Goal: Task Accomplishment & Management: Complete application form

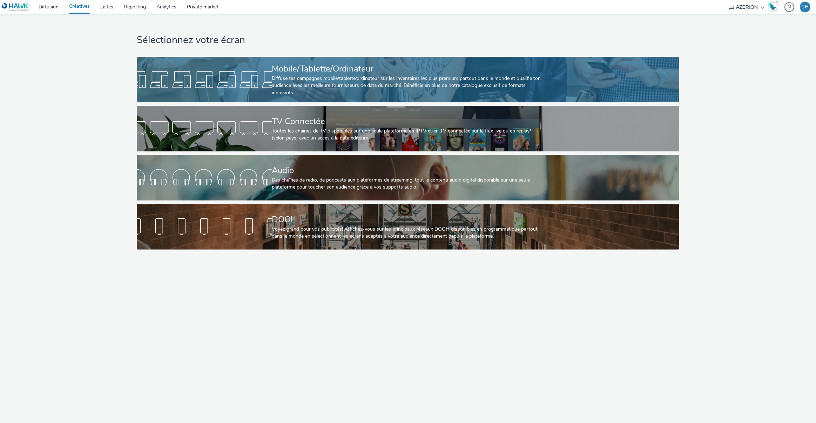
click at [351, 78] on div "Diffuse tes campagnes mobile/tablette/ordinateur sur les inventaires les plus p…" at bounding box center [407, 85] width 270 height 21
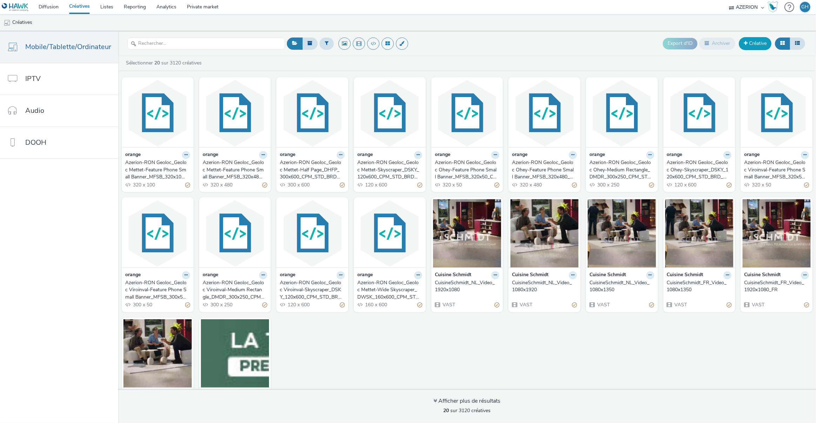
click at [750, 46] on link "Créative" at bounding box center [755, 43] width 33 height 13
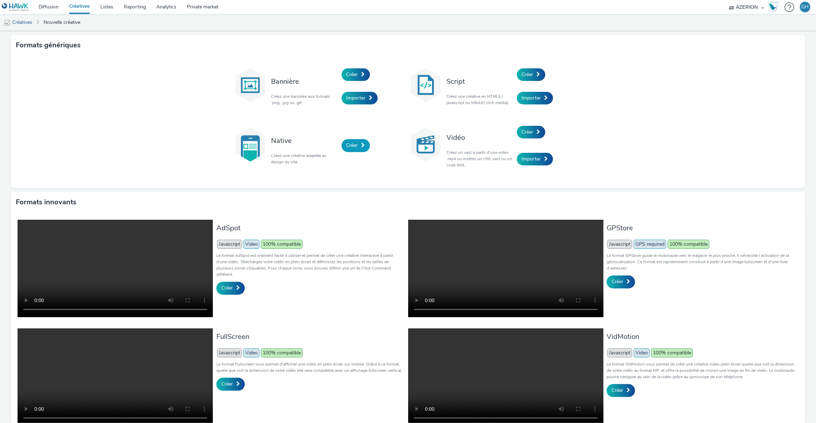
click at [356, 142] on link "Créer" at bounding box center [355, 145] width 28 height 13
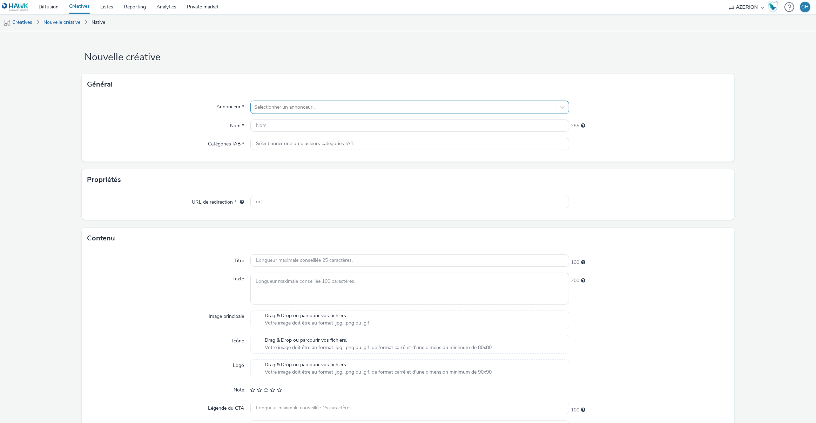
click at [273, 107] on div at bounding box center [403, 107] width 298 height 8
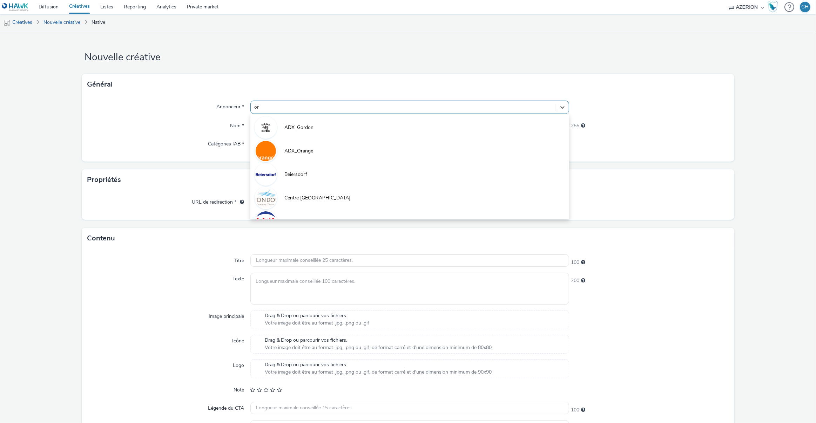
type input "ora"
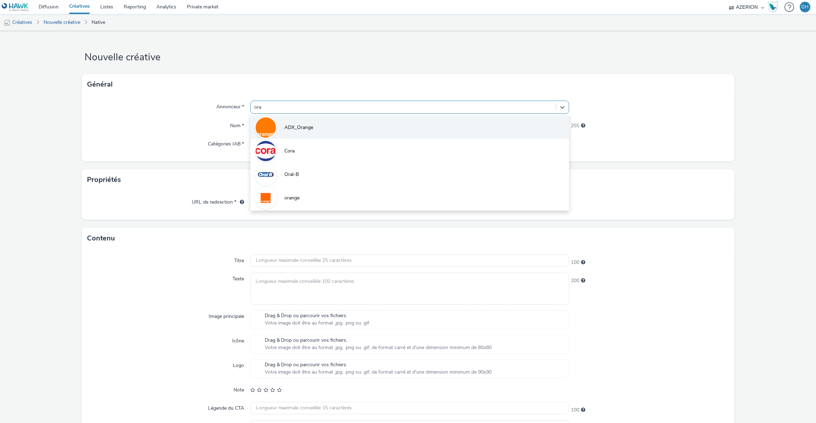
click at [286, 129] on span "ADX_Orange" at bounding box center [299, 127] width 29 height 7
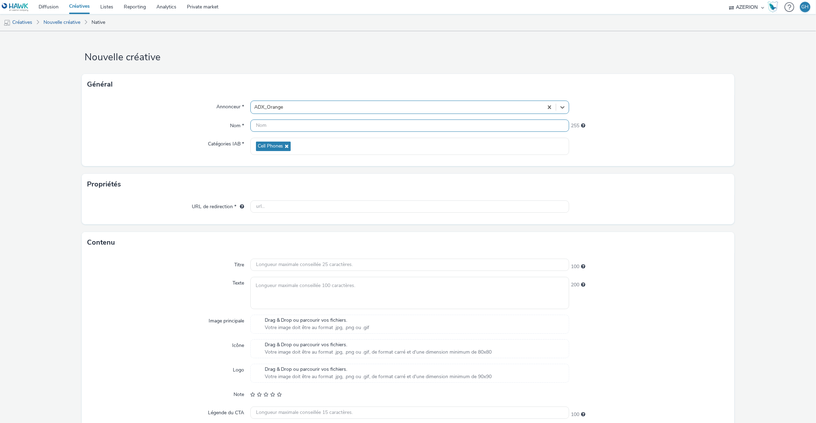
click at [263, 124] on input "text" at bounding box center [409, 126] width 319 height 12
type input "Orange_Native_Andenne_1"
click at [267, 207] on input "text" at bounding box center [409, 207] width 319 height 12
paste input "https://[DOMAIN_NAME]/ddm/trackclk/N884.3688659AZERION-NPL/B34105701.428056501;…"
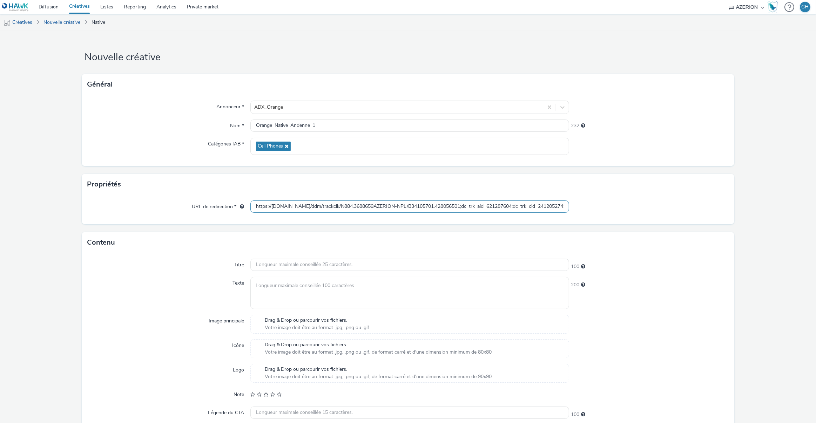
scroll to position [0, 290]
click at [242, 234] on form "Nouvelle créative Général Annonceur * ADX_Orange Nom * Orange_Native_Andenne_1 …" at bounding box center [408, 252] width 816 height 443
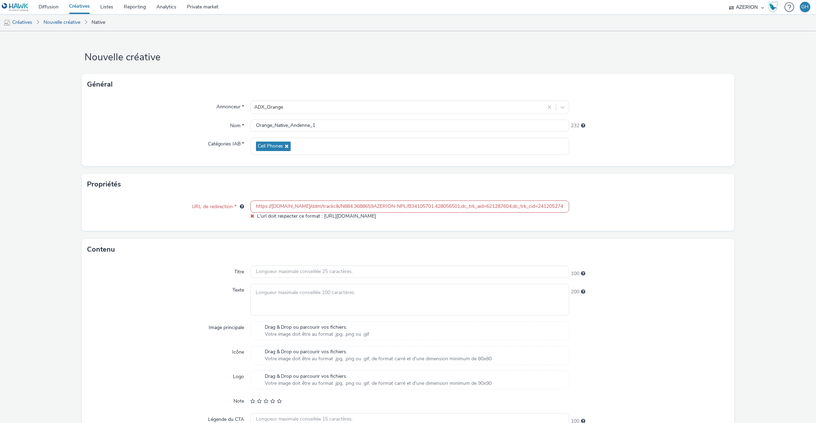
click at [264, 205] on input "https://[DOMAIN_NAME]/ddm/trackclk/N884.3688659AZERION-NPL/B34105701.428056501;…" at bounding box center [409, 207] width 319 height 12
paste input "imp/N884.3688659AZERION-NPL/B34105701.428056501;dc_trk_aid=621287604;dc_trk_cid…"
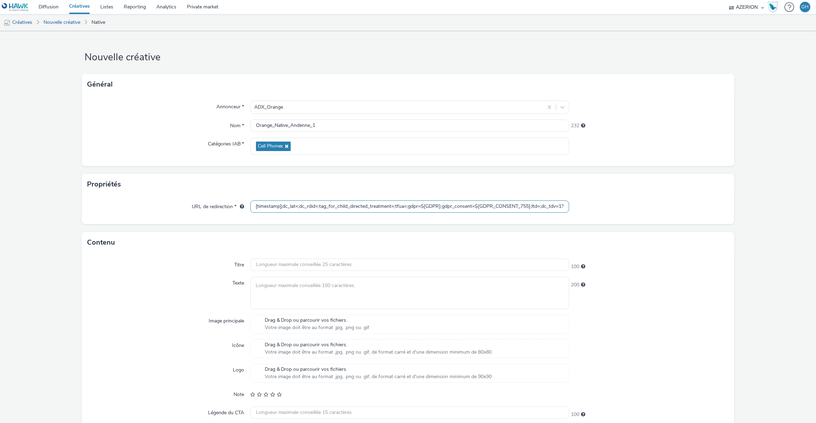
type input "https://[DOMAIN_NAME]/ddm/trackimp/N884.3688659AZERION-NPL/B34105701.428056501;…"
click at [249, 225] on form "Nouvelle créative Général Annonceur * ADX_Orange Nom * Orange_Native_Andenne_1 …" at bounding box center [408, 252] width 816 height 443
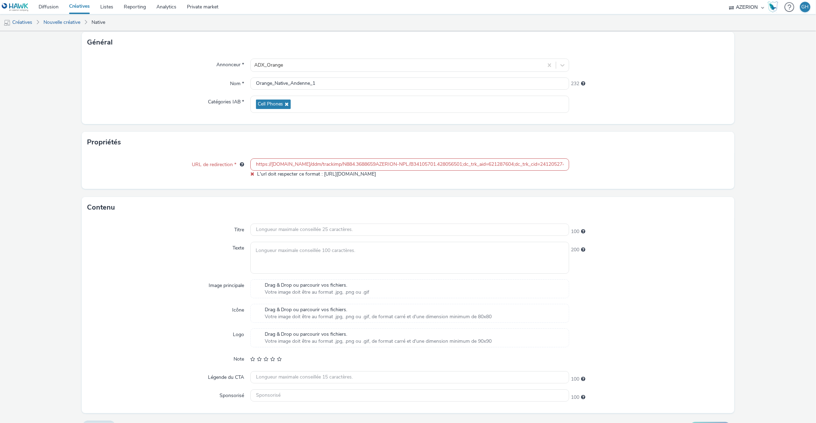
scroll to position [58, 0]
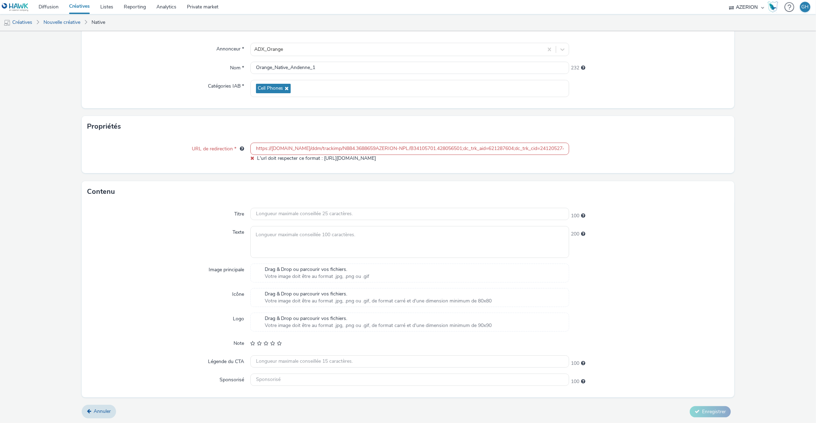
click at [269, 144] on input "https://[DOMAIN_NAME]/ddm/trackimp/N884.3688659AZERION-NPL/B34105701.428056501;…" at bounding box center [409, 149] width 319 height 12
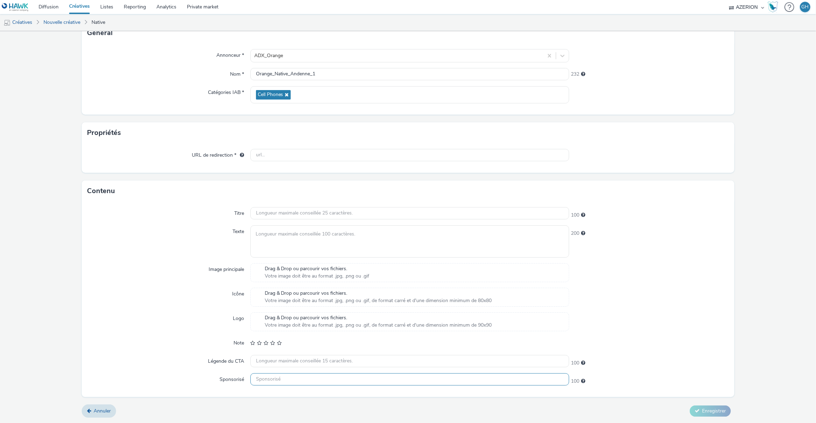
click at [265, 383] on input "text" at bounding box center [409, 379] width 319 height 12
click at [260, 148] on input "text" at bounding box center [409, 149] width 319 height 12
paste input "[URL][DOMAIN_NAME]"
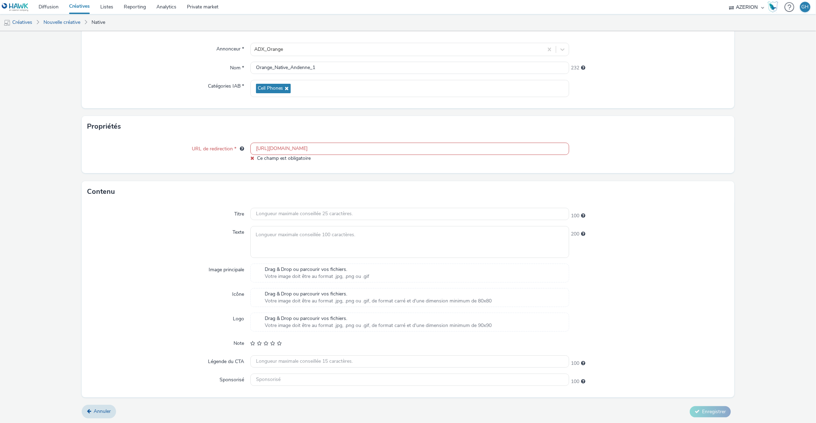
scroll to position [51, 0]
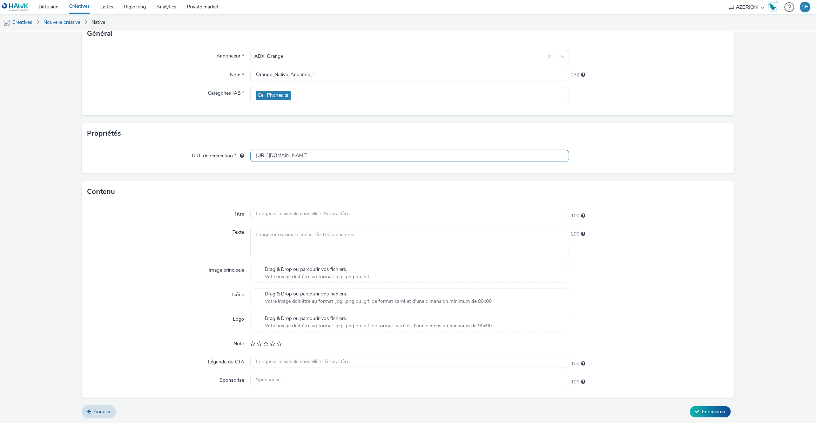
type input "[URL][DOMAIN_NAME]"
click at [194, 150] on label "URL de redirection *" at bounding box center [218, 155] width 58 height 10
click at [263, 216] on input "text" at bounding box center [409, 214] width 319 height 12
paste input "Orange est à [GEOGRAPHIC_DATA]"
type input "Orange est à [GEOGRAPHIC_DATA]"
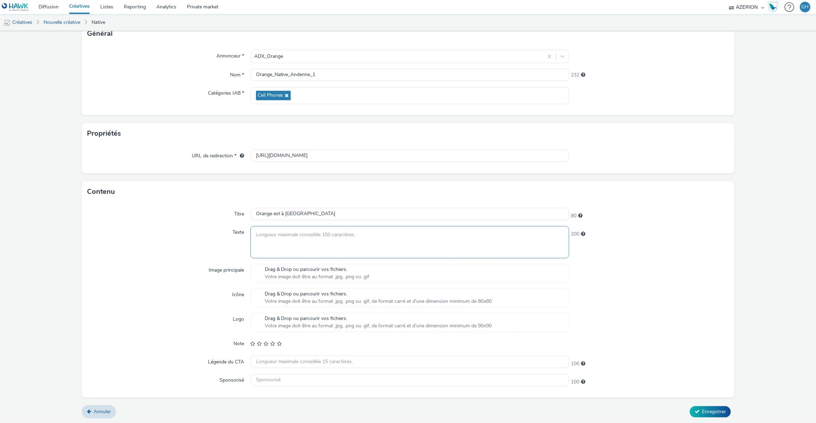
click at [270, 235] on textarea at bounding box center [409, 242] width 319 height 32
paste textarea "Le réseau fixe d'Orange est déployé à [GEOGRAPHIC_DATA]. Profitez vite de notre…"
type textarea "Le réseau fixe d'Orange est déployé à [GEOGRAPHIC_DATA]. Profitez vite de notre…"
click at [149, 256] on div "Texte" at bounding box center [168, 242] width 163 height 32
click at [275, 319] on span "Drag & Drop ou parcourir vos fichiers." at bounding box center [378, 318] width 227 height 7
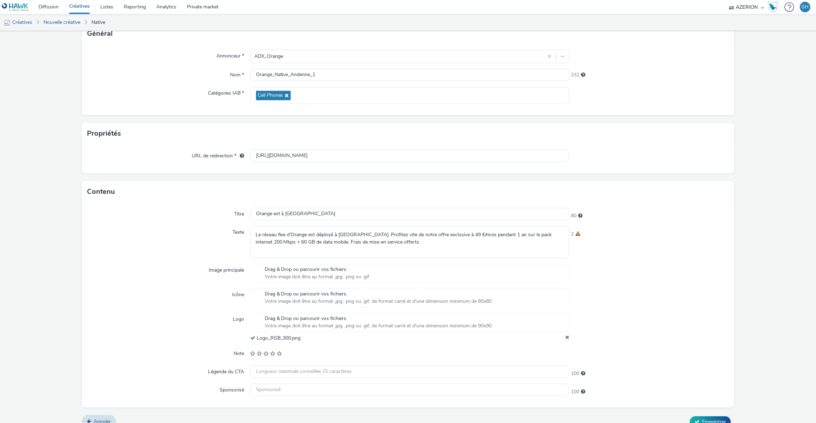
click at [298, 276] on span "Votre image doit être au format .jpg, .png ou .gif" at bounding box center [317, 276] width 105 height 7
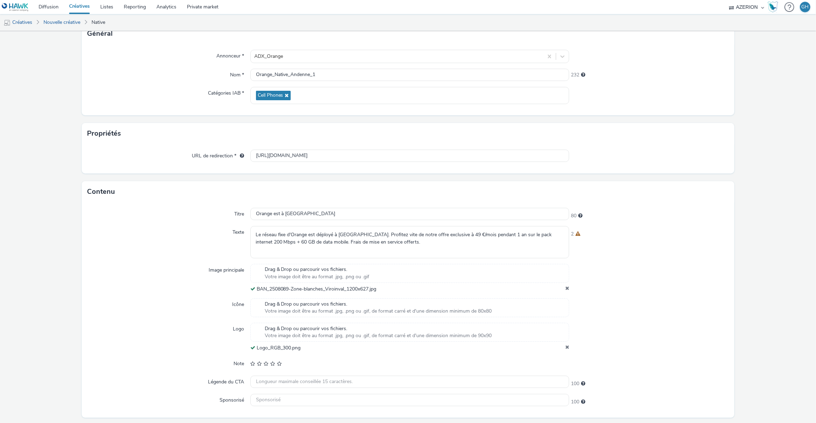
click at [565, 288] on icon at bounding box center [567, 289] width 4 height 7
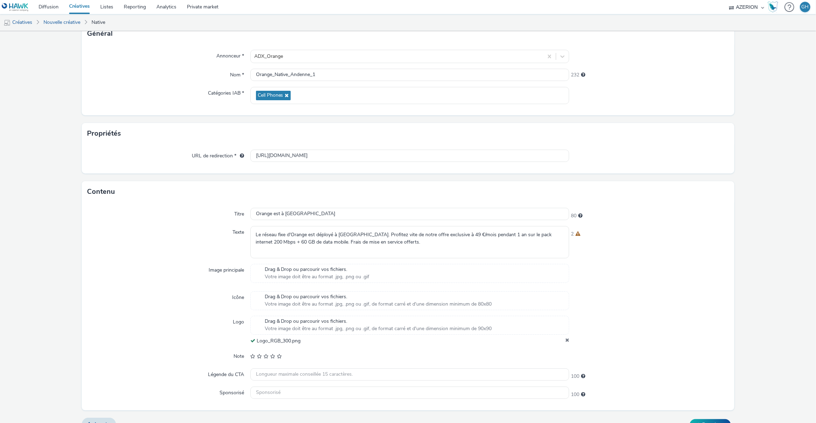
click at [293, 274] on span "Votre image doit être au format .jpg, .png ou .gif" at bounding box center [317, 276] width 105 height 7
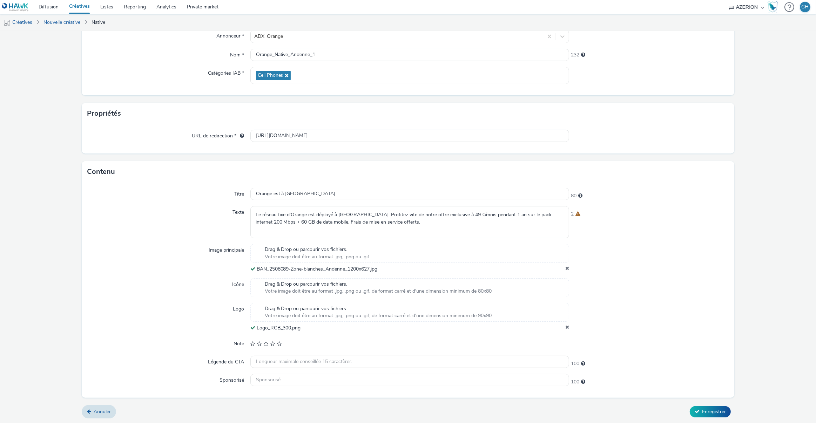
scroll to position [69, 0]
click at [271, 362] on input "text" at bounding box center [409, 363] width 319 height 12
paste input "Je fonce"
type input "Je fonce"
click at [132, 319] on div "Logo" at bounding box center [168, 318] width 163 height 29
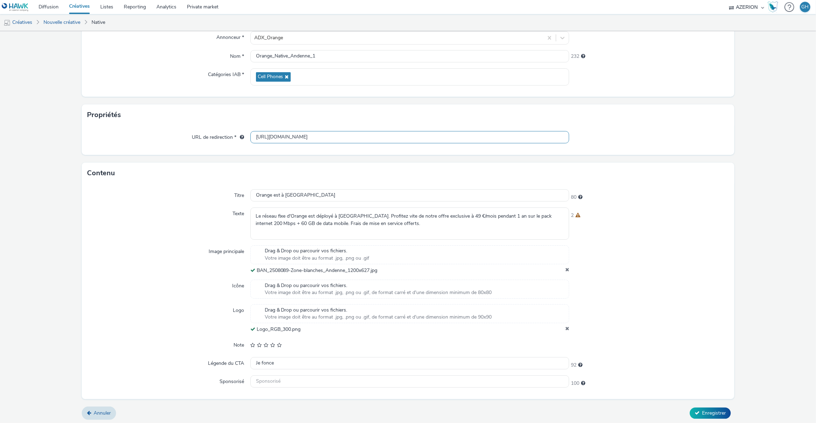
click at [286, 134] on input "[URL][DOMAIN_NAME]" at bounding box center [409, 137] width 319 height 12
click at [266, 57] on input "Orange_Native_Andenne_1" at bounding box center [409, 56] width 319 height 12
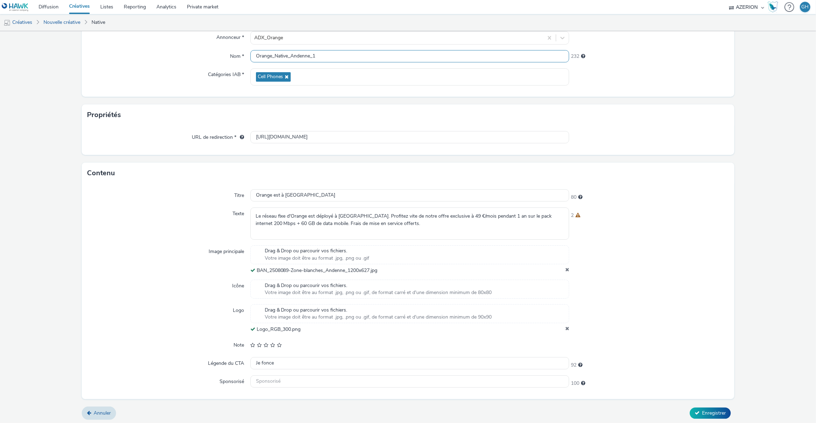
scroll to position [0, 0]
click at [266, 57] on input "Orange_Native_Andenne_1" at bounding box center [409, 56] width 319 height 12
click at [712, 413] on span "Enregistrer" at bounding box center [714, 413] width 24 height 7
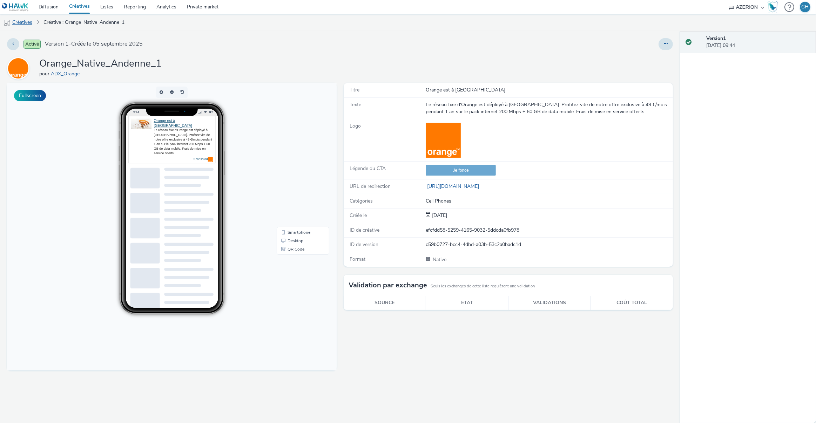
click at [25, 22] on link "Créatives" at bounding box center [18, 22] width 36 height 17
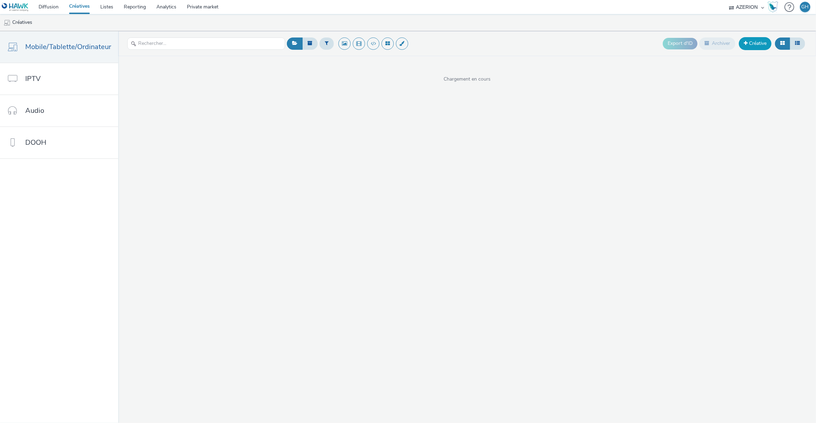
click at [752, 43] on link "Créative" at bounding box center [755, 43] width 33 height 13
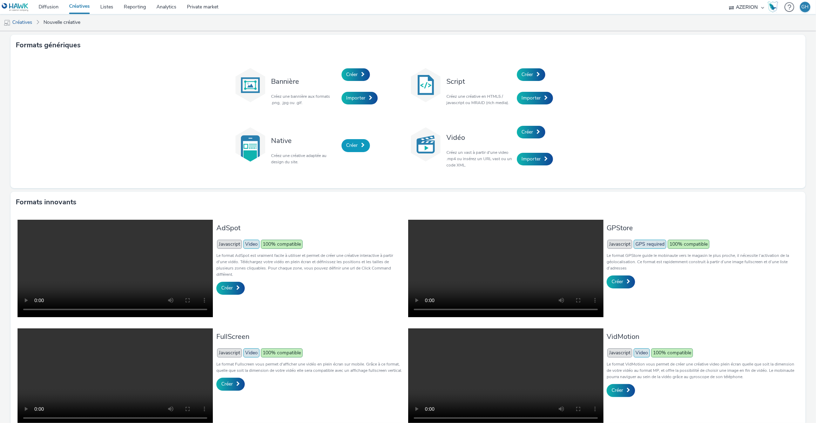
click at [352, 144] on span "Créer" at bounding box center [352, 145] width 12 height 7
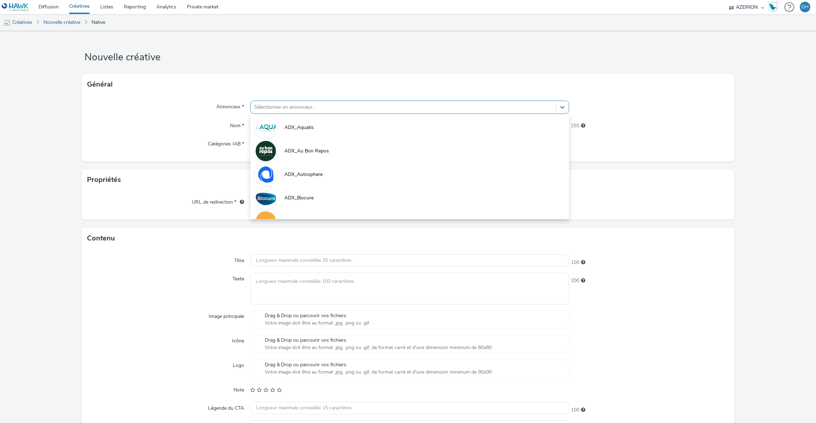
click at [274, 106] on div at bounding box center [403, 107] width 298 height 8
click at [284, 211] on li "ADX_Camber" at bounding box center [409, 220] width 319 height 23
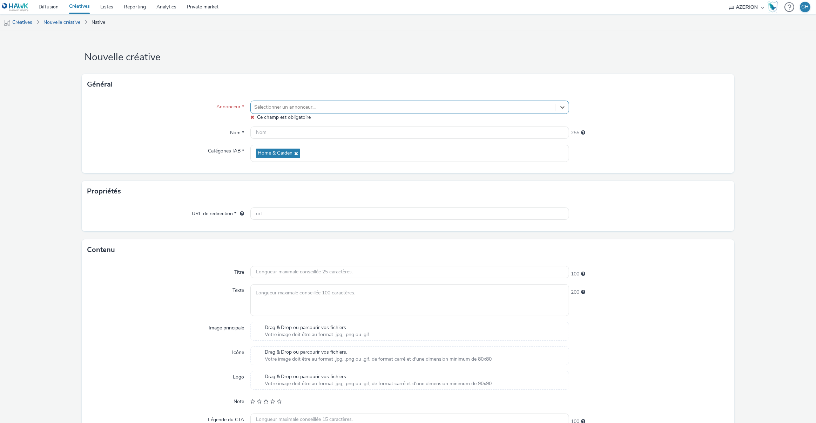
click at [464, 109] on div at bounding box center [403, 107] width 298 height 8
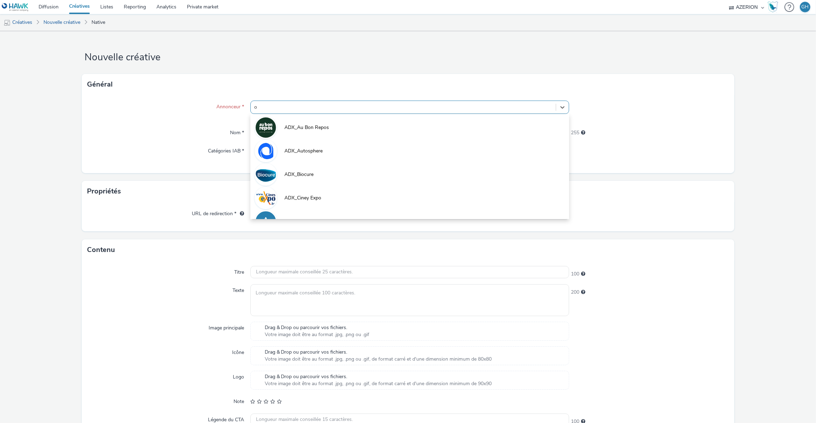
type input "or"
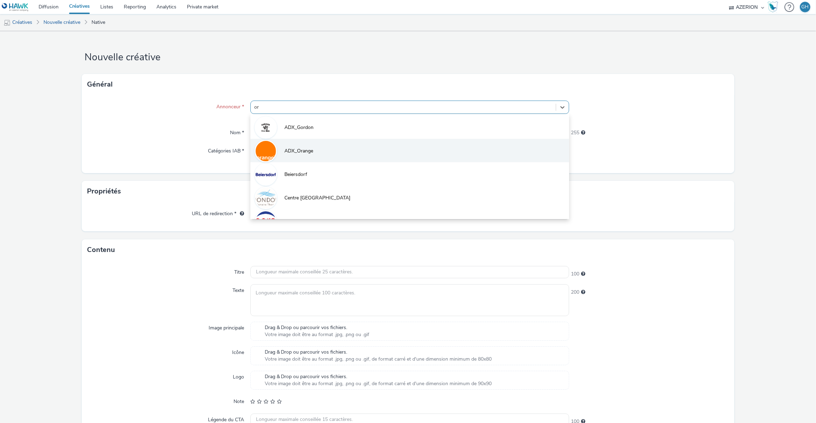
click at [410, 146] on li "ADX_Orange" at bounding box center [409, 150] width 319 height 23
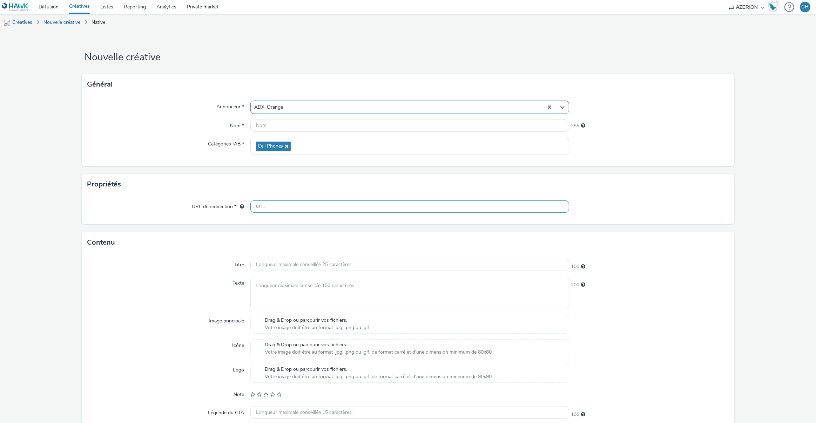
click at [264, 206] on input "text" at bounding box center [409, 207] width 319 height 12
paste input "[URL][DOMAIN_NAME]"
type input "[URL][DOMAIN_NAME]"
click at [203, 188] on div "Propriétés" at bounding box center [408, 184] width 653 height 21
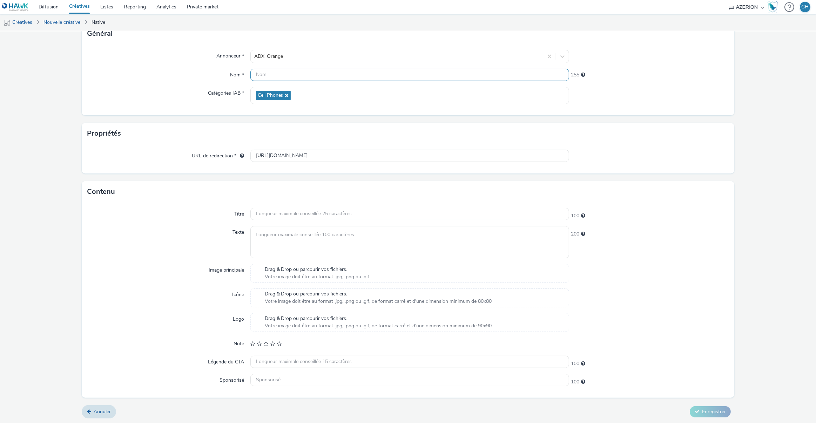
click at [272, 75] on input "text" at bounding box center [409, 75] width 319 height 12
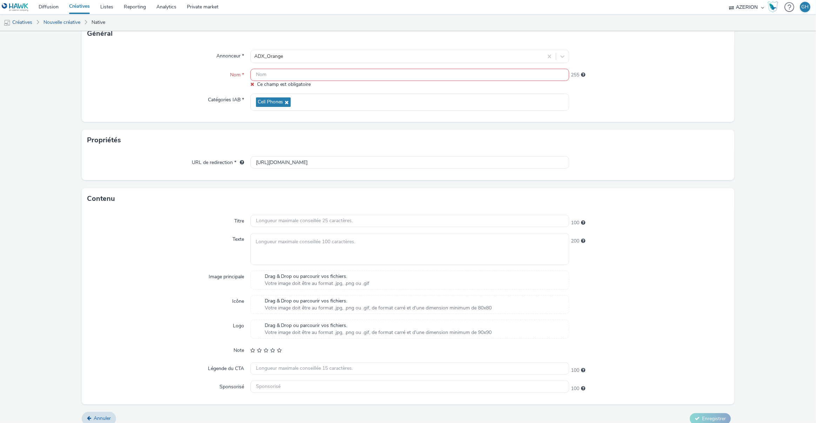
click at [270, 71] on input "text" at bounding box center [409, 75] width 319 height 12
paste input "Orange_Native_Andenne_1"
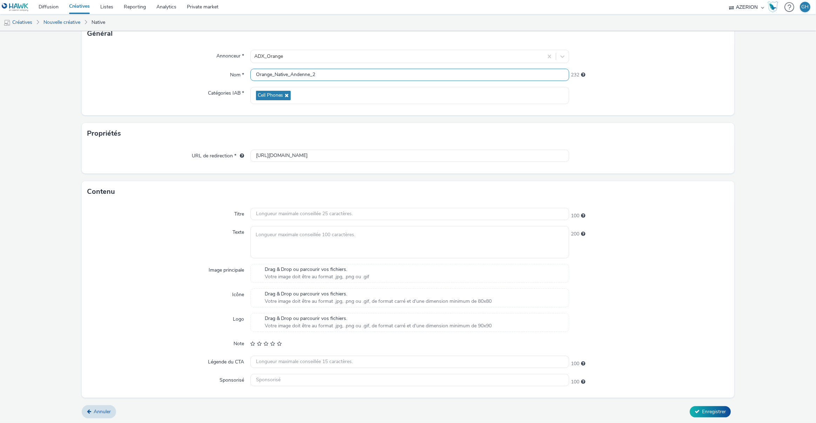
type input "Orange_Native_Andenne_2"
click at [156, 128] on div "Propriétés" at bounding box center [408, 133] width 653 height 21
click at [282, 215] on input "text" at bounding box center [409, 214] width 319 height 12
paste input "Offre exclusive Andenne"
type input "Offre exclusive Andenne"
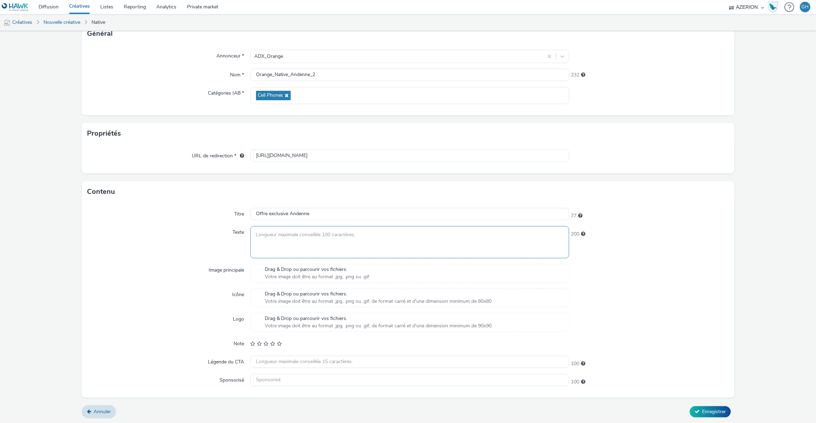
click at [283, 235] on textarea at bounding box center [409, 242] width 319 height 32
paste textarea "Profitez maintenant de notre offre exclusive pour les habitants d'[GEOGRAPHIC_D…"
type textarea "Profitez maintenant de notre offre exclusive pour les habitants d'[GEOGRAPHIC_D…"
click at [171, 240] on div "Texte" at bounding box center [168, 242] width 163 height 32
click at [295, 274] on span "Votre image doit être au format .jpg, .png ou .gif" at bounding box center [317, 276] width 105 height 7
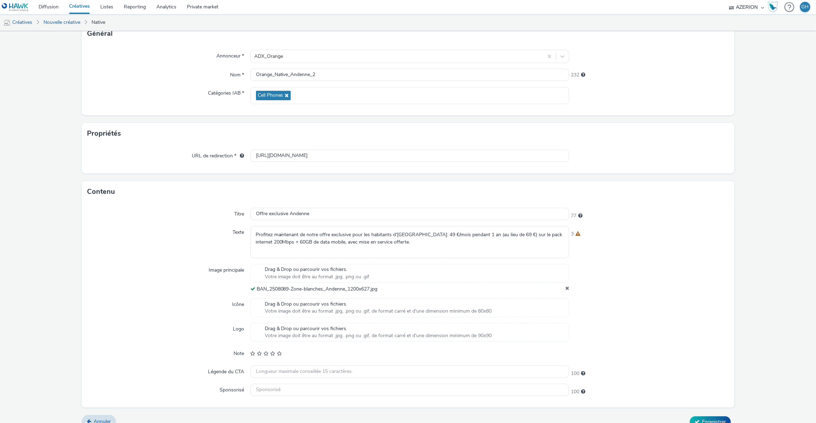
click at [280, 335] on span "Votre image doit être au format .jpg, .png ou .gif, de format carré et d'une di…" at bounding box center [378, 335] width 227 height 7
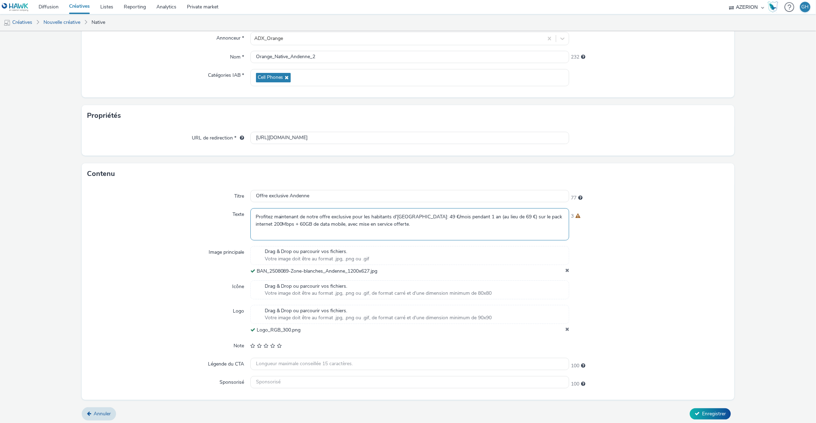
scroll to position [71, 0]
click at [279, 363] on input "text" at bounding box center [409, 362] width 319 height 12
paste input "Je fonce"
type input "Je fonce"
click at [150, 314] on div "Logo" at bounding box center [168, 317] width 163 height 29
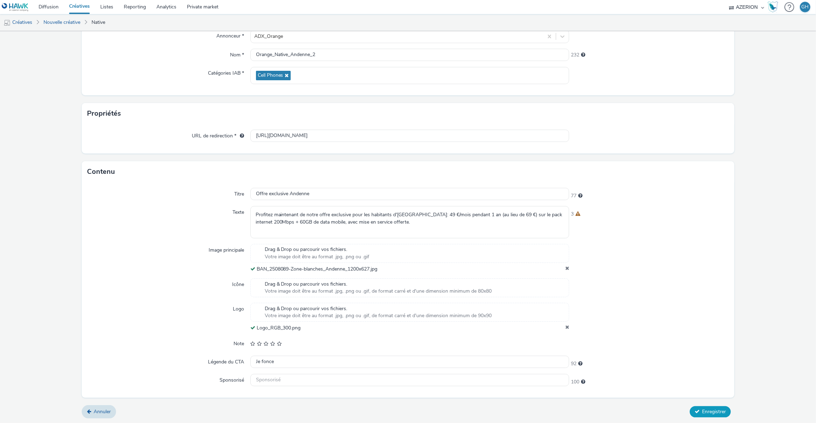
click at [706, 414] on span "Enregistrer" at bounding box center [714, 411] width 24 height 7
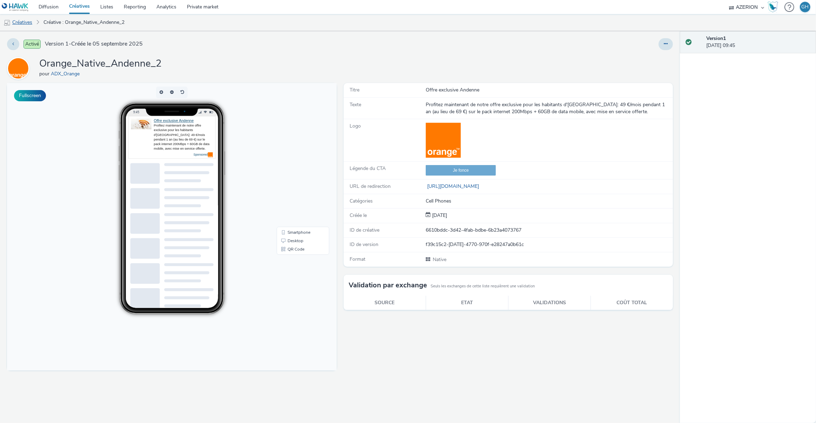
click at [33, 26] on link "Créatives" at bounding box center [18, 22] width 36 height 17
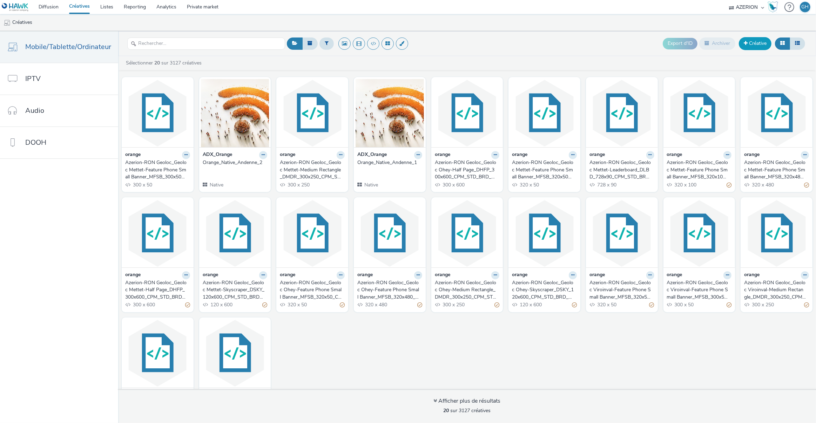
click at [762, 40] on link "Créative" at bounding box center [755, 43] width 33 height 13
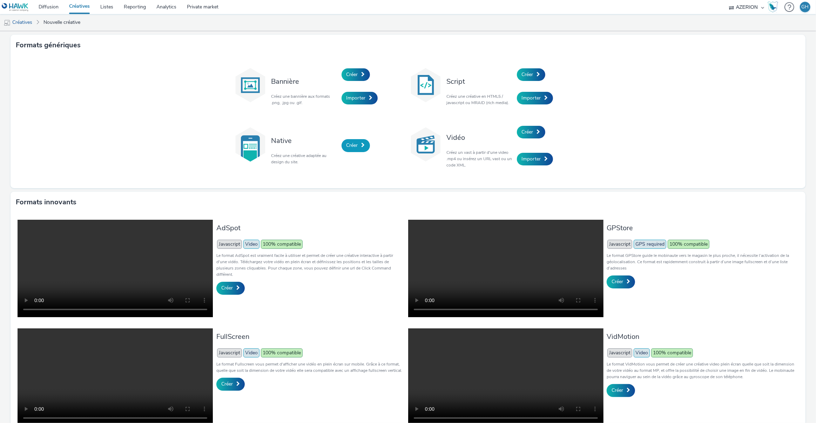
click at [352, 148] on span "Créer" at bounding box center [352, 145] width 12 height 7
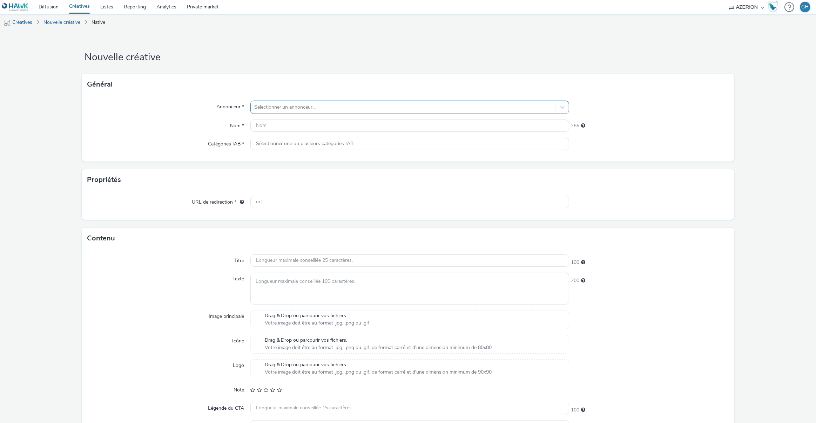
click at [310, 104] on div at bounding box center [403, 107] width 298 height 8
type input "orange"
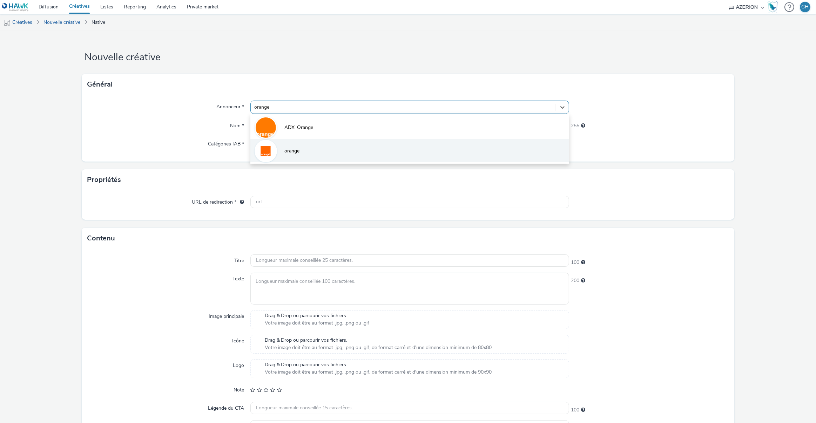
click at [289, 157] on li "orange" at bounding box center [409, 150] width 319 height 23
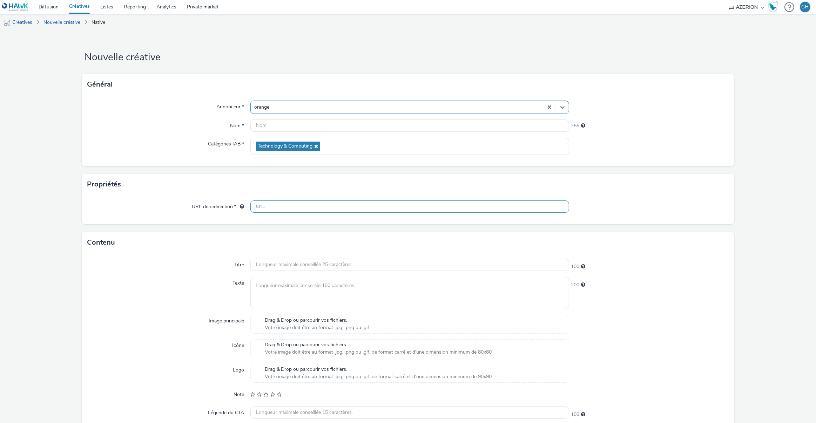
click at [296, 205] on input "text" at bounding box center [409, 207] width 319 height 12
paste input "[URL][DOMAIN_NAME]"
type input "[URL][DOMAIN_NAME]"
click at [216, 272] on div "Titre 100 Texte 200 Image principale Drag & Drop ou parcourir vos fichiers. Vot…" at bounding box center [408, 350] width 653 height 195
click at [262, 265] on input "text" at bounding box center [409, 265] width 319 height 12
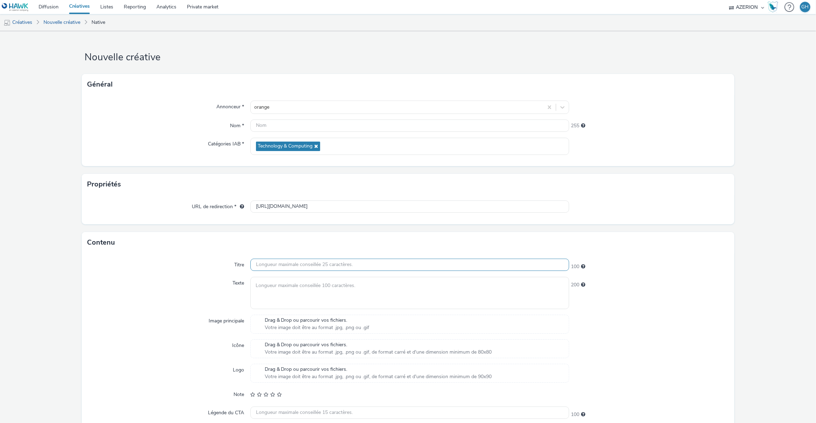
paste input "L'internet fiable Orange"
type input "L'internet fiable Orange"
click at [271, 286] on textarea at bounding box center [409, 293] width 319 height 32
paste textarea "Le pack Orange internet illimité 200Mbps + 60GB de data mobile est à 49 €/mois …"
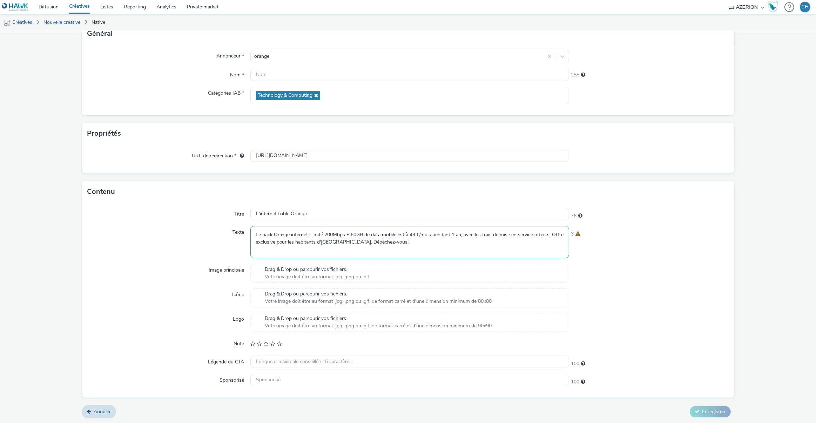
type textarea "Le pack Orange internet illimité 200Mbps + 60GB de data mobile est à 49 €/mois …"
click at [291, 270] on span "Drag & Drop ou parcourir vos fichiers." at bounding box center [317, 269] width 105 height 7
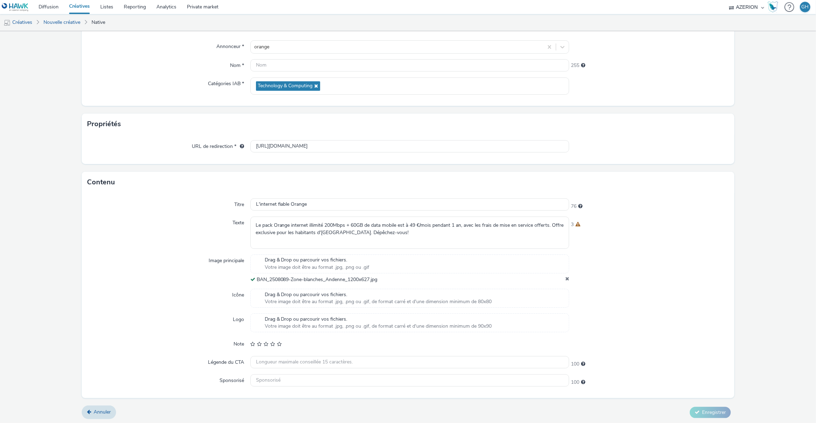
scroll to position [61, 0]
click at [276, 317] on span "Drag & Drop ou parcourir vos fichiers." at bounding box center [378, 318] width 227 height 7
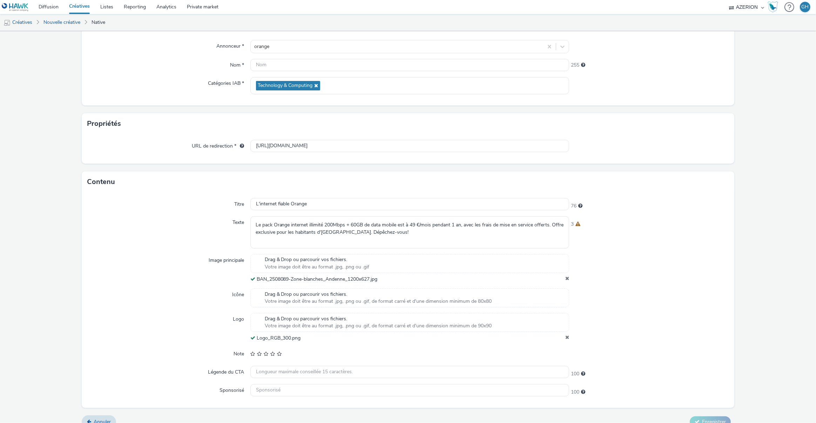
scroll to position [71, 0]
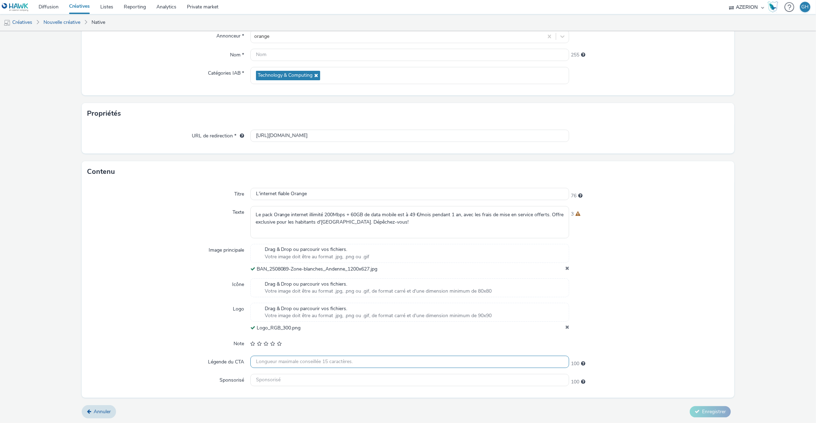
click at [256, 360] on input "text" at bounding box center [409, 362] width 319 height 12
paste input "Je fonce"
type input "Je fonce"
click at [205, 354] on div "Titre L'internet fiable Orange 76 Texte Le pack Orange internet illimité 200Mbp…" at bounding box center [408, 289] width 653 height 215
click at [686, 381] on div "100" at bounding box center [648, 381] width 159 height 10
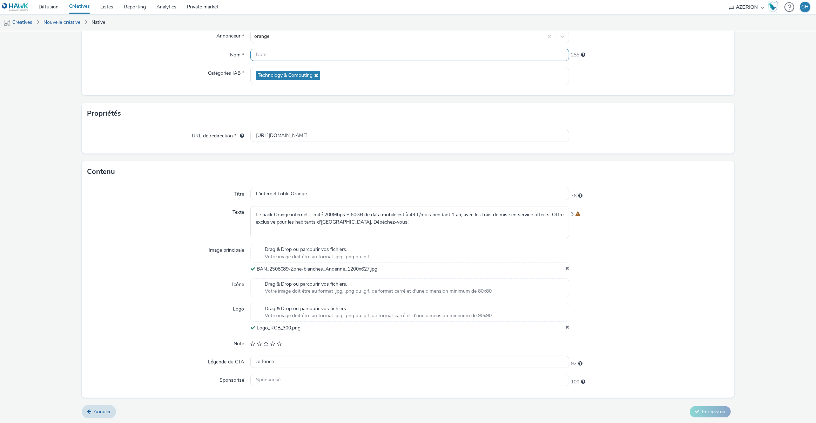
click at [262, 53] on input "text" at bounding box center [409, 55] width 319 height 12
paste input "Orange_Native_Andenne_1"
type input "Orange_Native_Andenne_3"
click at [673, 164] on div "Contenu" at bounding box center [408, 171] width 653 height 21
click at [702, 408] on span "Enregistrer" at bounding box center [714, 411] width 24 height 7
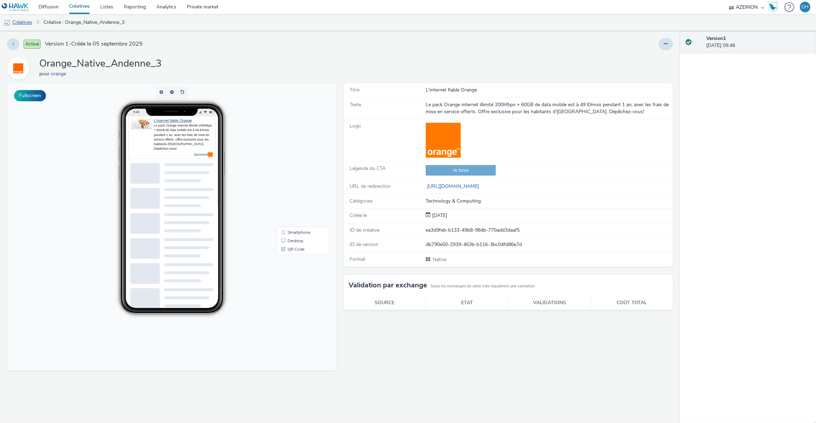
click at [29, 24] on link "Créatives" at bounding box center [18, 22] width 36 height 17
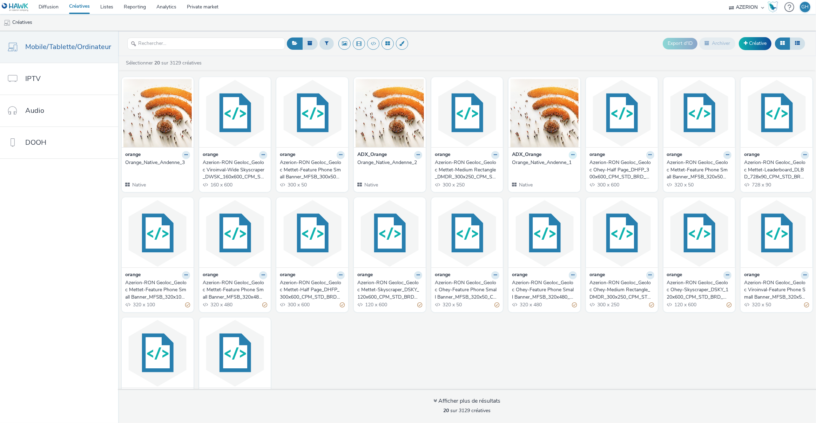
click at [569, 155] on button at bounding box center [573, 155] width 8 height 8
click at [545, 168] on link "Modifier" at bounding box center [550, 167] width 53 height 14
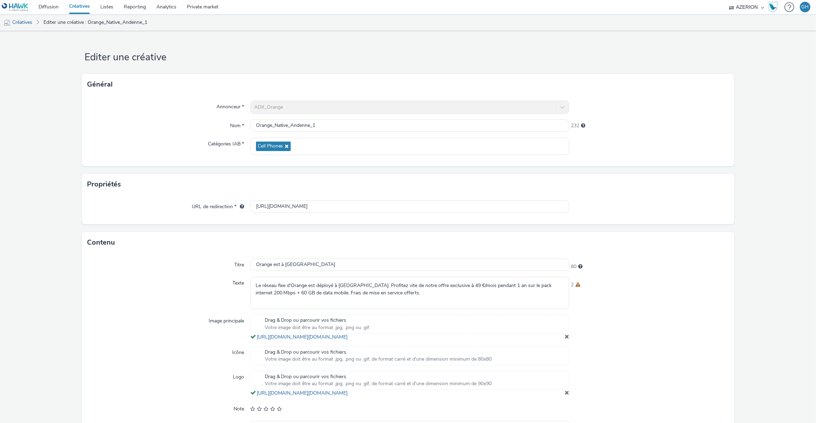
click at [277, 108] on div "ADX_Orange" at bounding box center [409, 107] width 319 height 13
click at [21, 23] on link "Créatives" at bounding box center [18, 22] width 36 height 17
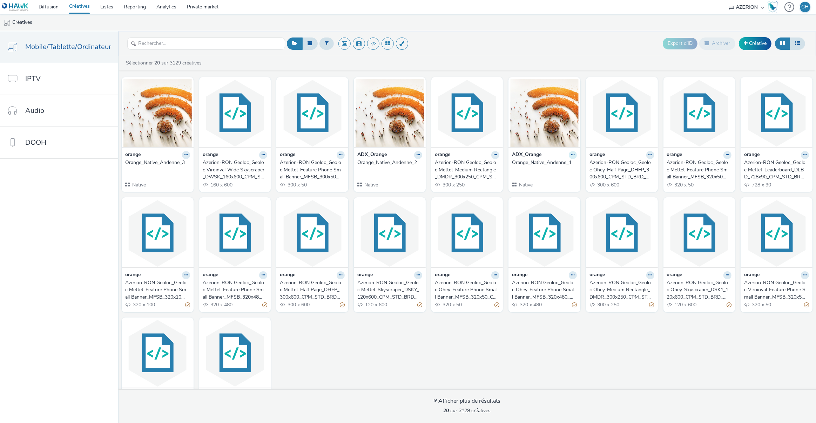
click at [571, 154] on icon at bounding box center [572, 155] width 3 height 4
click at [531, 212] on link "Archiver" at bounding box center [550, 209] width 53 height 14
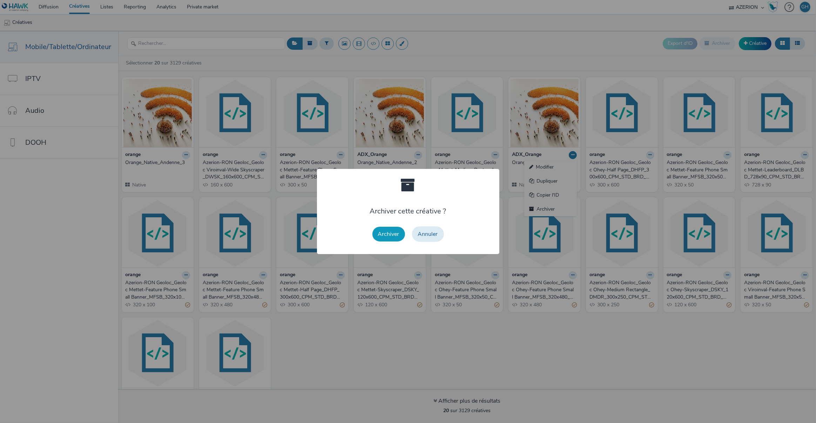
click at [396, 232] on button "Archiver" at bounding box center [388, 234] width 33 height 15
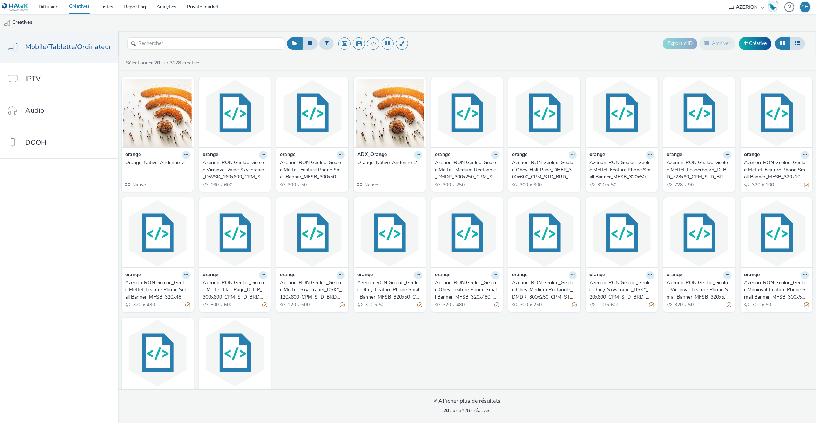
click at [416, 156] on button at bounding box center [418, 155] width 8 height 8
click at [379, 212] on link "Archiver" at bounding box center [395, 209] width 53 height 14
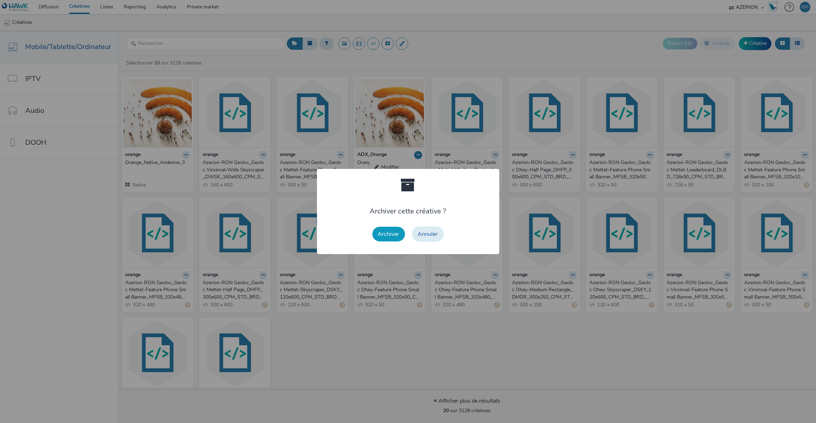
click at [379, 236] on button "Archiver" at bounding box center [388, 234] width 33 height 15
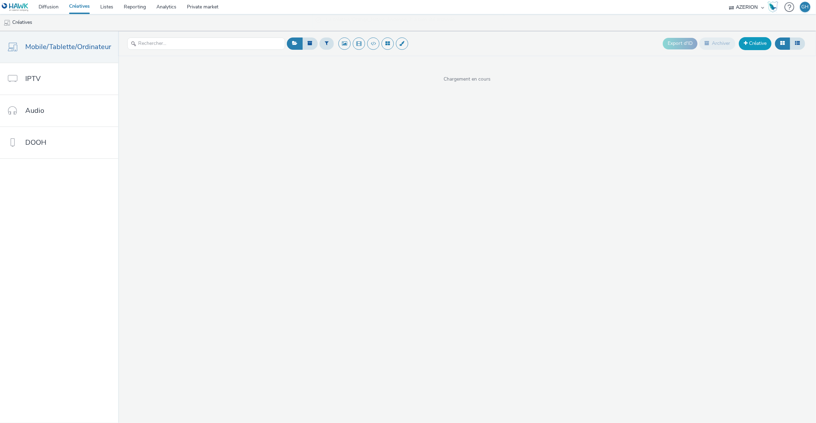
click at [762, 44] on link "Créative" at bounding box center [755, 43] width 33 height 13
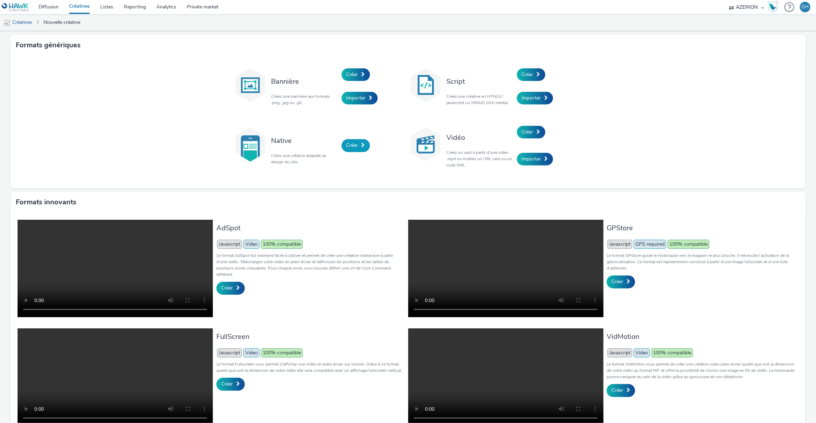
click at [351, 141] on link "Créer" at bounding box center [355, 145] width 28 height 13
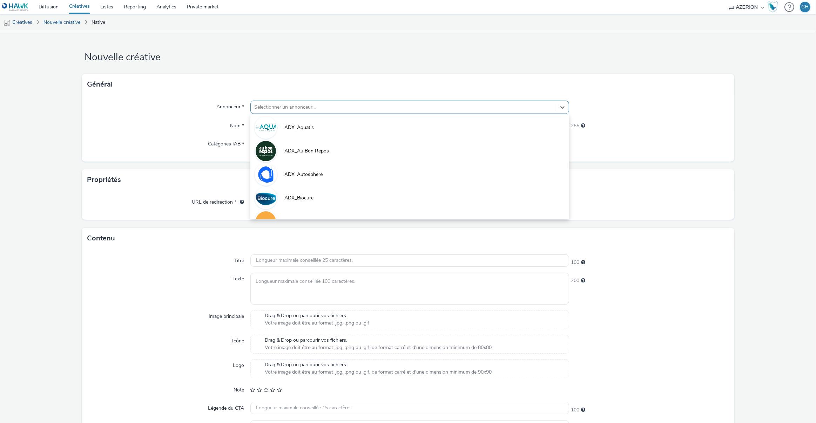
click at [326, 106] on div at bounding box center [403, 107] width 298 height 8
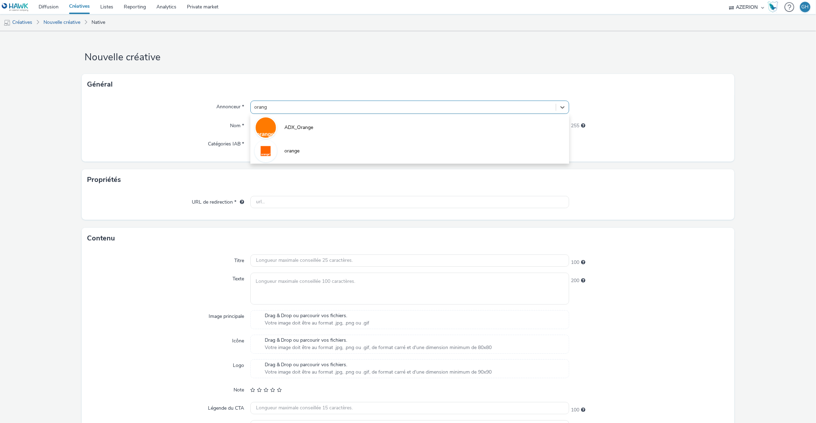
type input "orange"
click at [279, 151] on li "orange" at bounding box center [409, 150] width 319 height 23
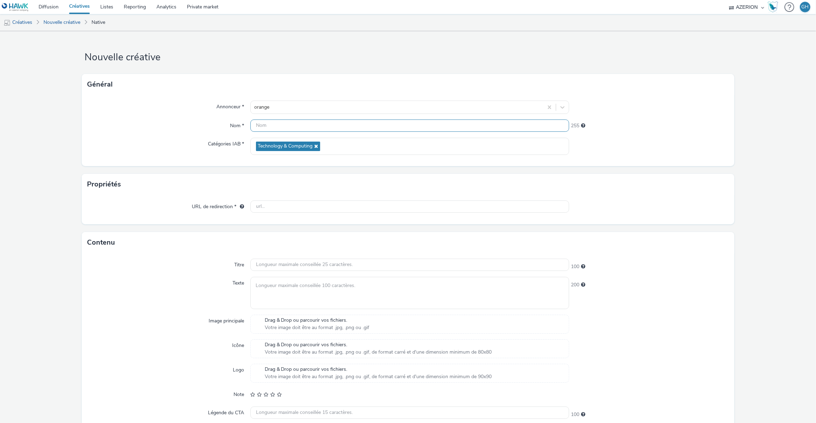
click at [275, 127] on input "text" at bounding box center [409, 126] width 319 height 12
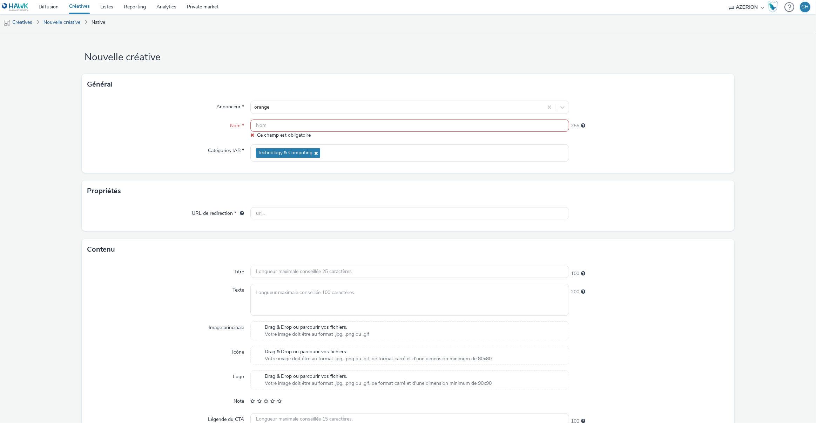
click at [283, 127] on input "text" at bounding box center [409, 126] width 319 height 12
paste input "Orange_Native_Andenne_1"
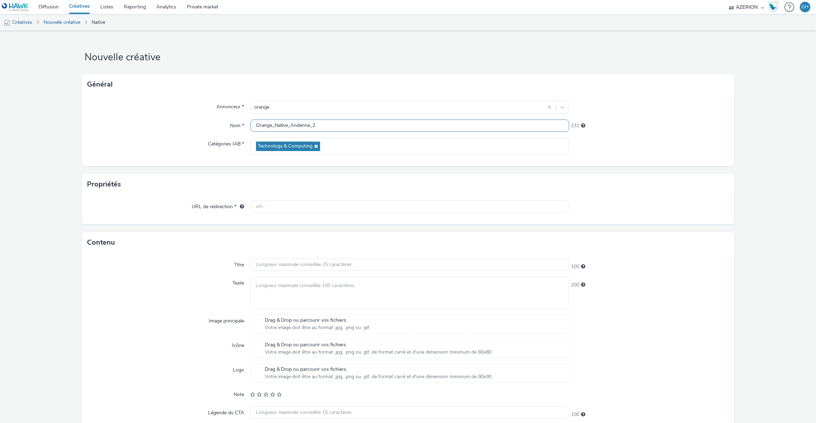
scroll to position [51, 0]
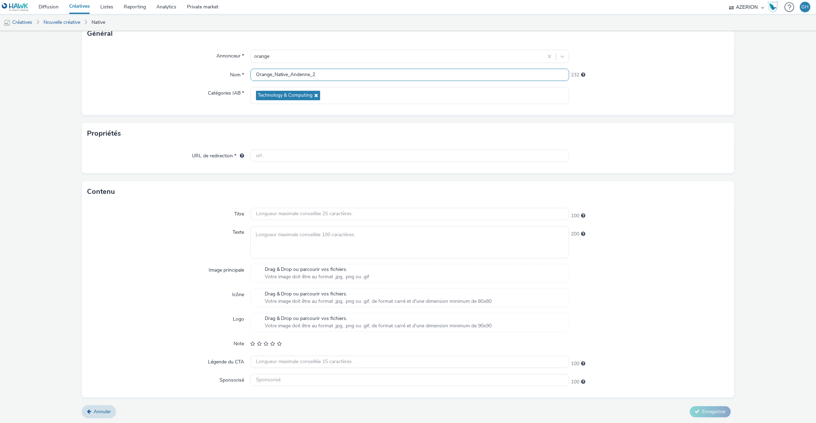
type input "Orange_Native_Andenne_2"
click at [266, 154] on input "text" at bounding box center [409, 156] width 319 height 12
paste input "[URL][DOMAIN_NAME]"
type input "[URL][DOMAIN_NAME]"
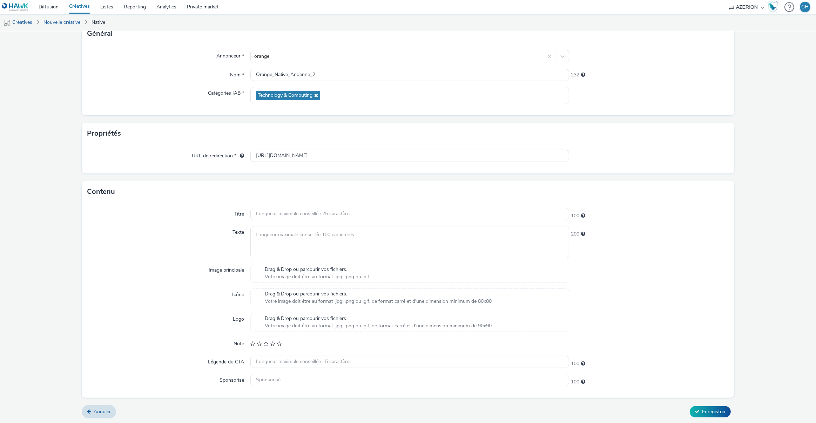
click at [133, 147] on div "URL de redirection * [URL][DOMAIN_NAME]" at bounding box center [408, 158] width 653 height 29
click at [276, 212] on input "text" at bounding box center [409, 214] width 319 height 12
paste input "Offre exclusive Andenne"
type input "Offre exclusive Andenne"
click at [263, 236] on textarea at bounding box center [409, 242] width 319 height 32
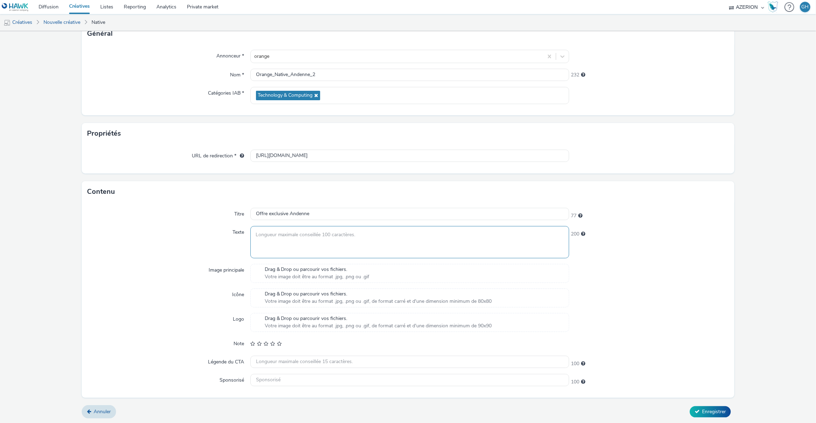
paste textarea "Profitez maintenant de notre offre exclusive pour les habitants d'[GEOGRAPHIC_D…"
type textarea "Profitez maintenant de notre offre exclusive pour les habitants d'[GEOGRAPHIC_D…"
click at [264, 360] on input "text" at bounding box center [409, 362] width 319 height 12
paste input "Je fonce"
type input "Je fonce"
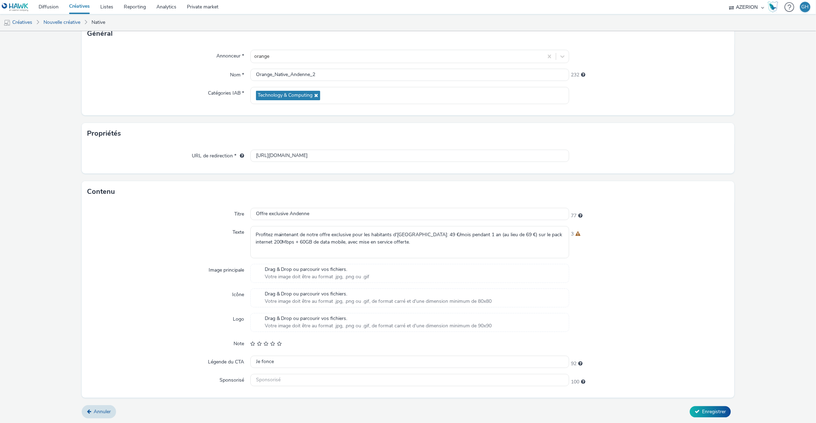
click at [283, 275] on span "Votre image doit être au format .jpg, .png ou .gif" at bounding box center [317, 276] width 105 height 7
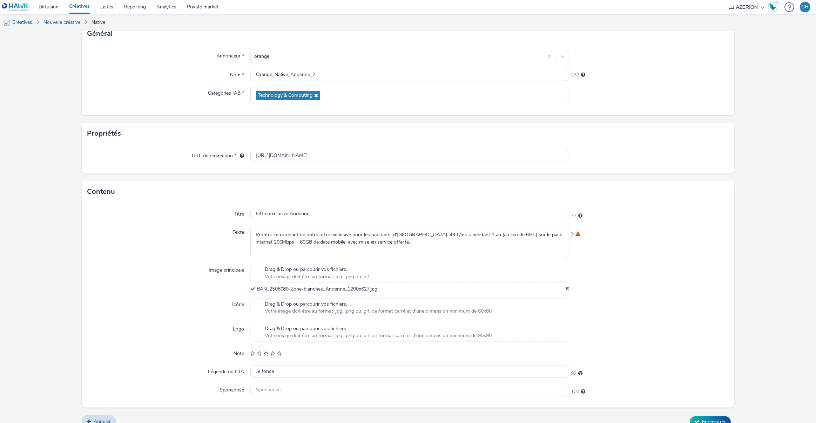
scroll to position [50, 0]
click at [267, 328] on span "Drag & Drop ou parcourir vos fichiers." at bounding box center [378, 329] width 227 height 7
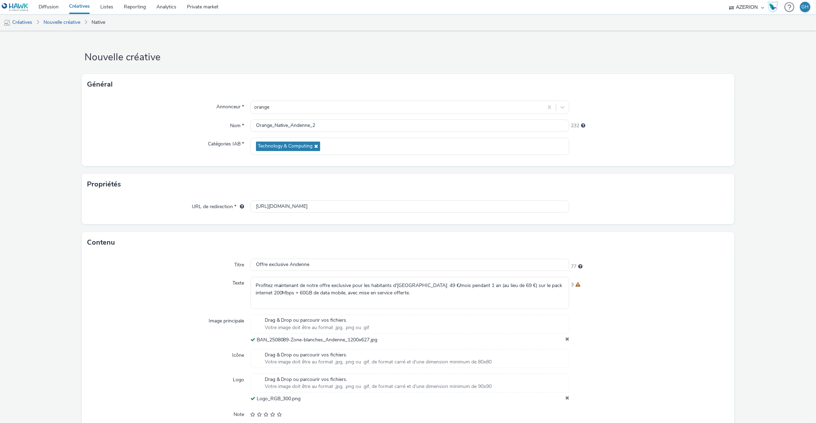
scroll to position [71, 0]
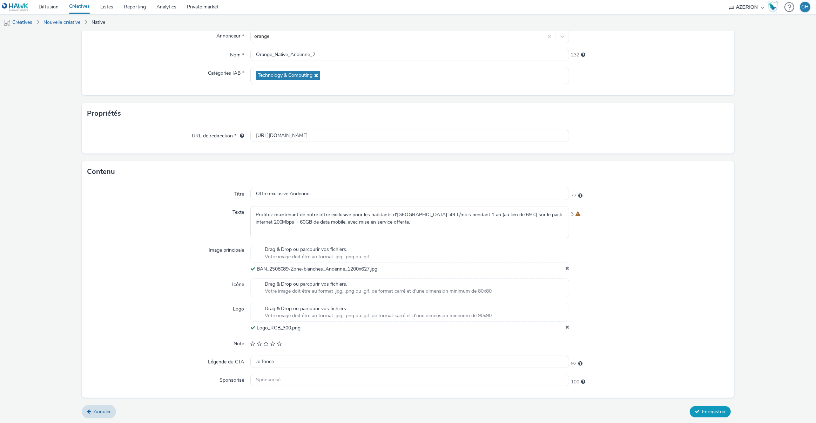
click at [696, 406] on button "Enregistrer" at bounding box center [710, 411] width 41 height 11
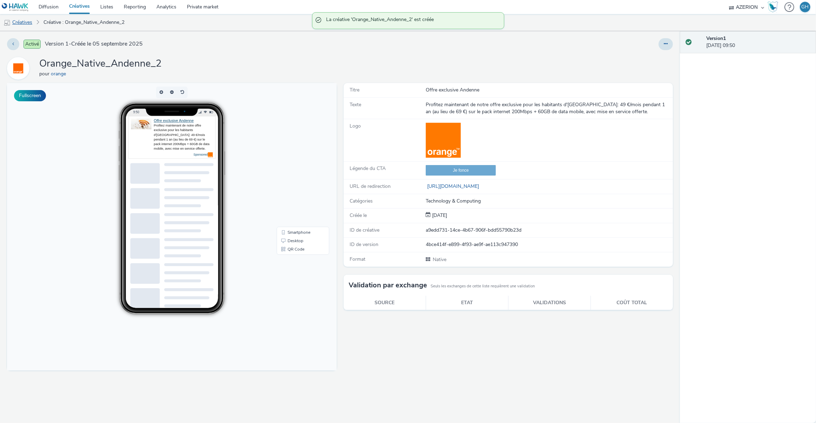
click at [27, 21] on link "Créatives" at bounding box center [18, 22] width 36 height 17
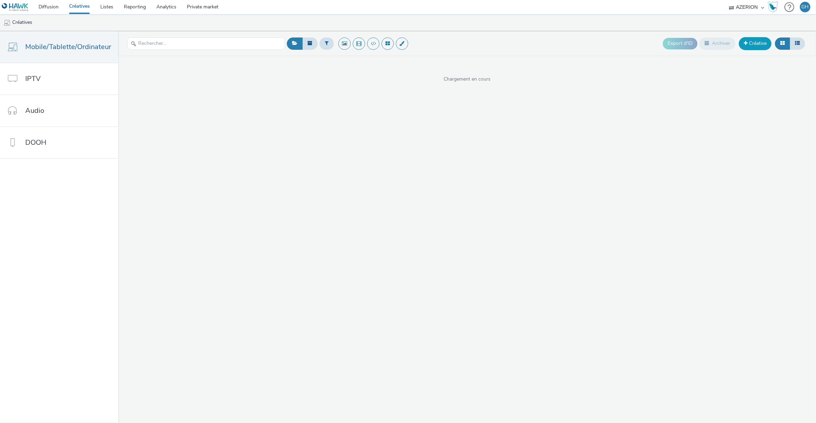
click at [754, 45] on link "Créative" at bounding box center [755, 43] width 33 height 13
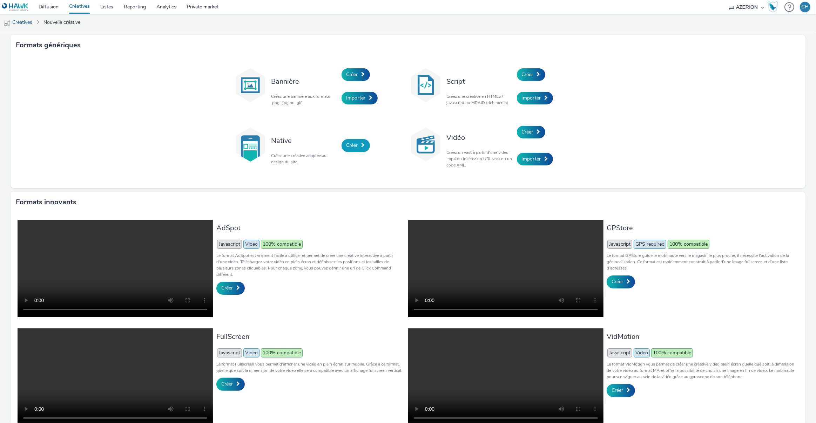
click at [350, 150] on link "Créer" at bounding box center [355, 145] width 28 height 13
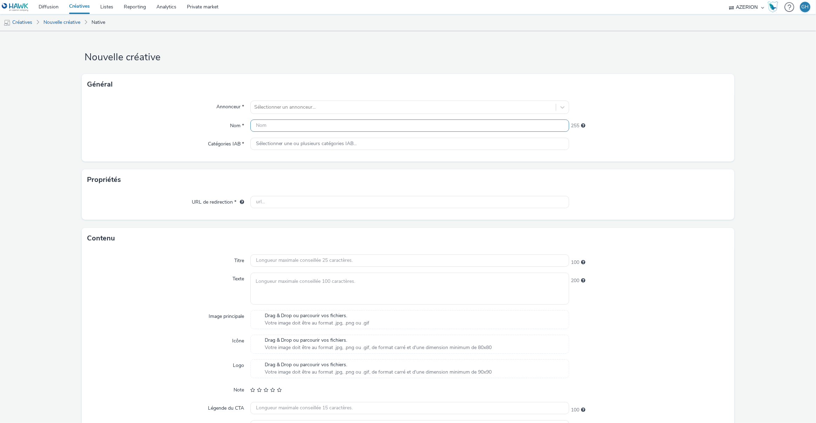
click at [267, 123] on input "text" at bounding box center [409, 126] width 319 height 12
paste input "Orange_Native_Andenne_1"
type input "Orange_Native_Andenne_1"
click at [264, 104] on div at bounding box center [403, 107] width 298 height 8
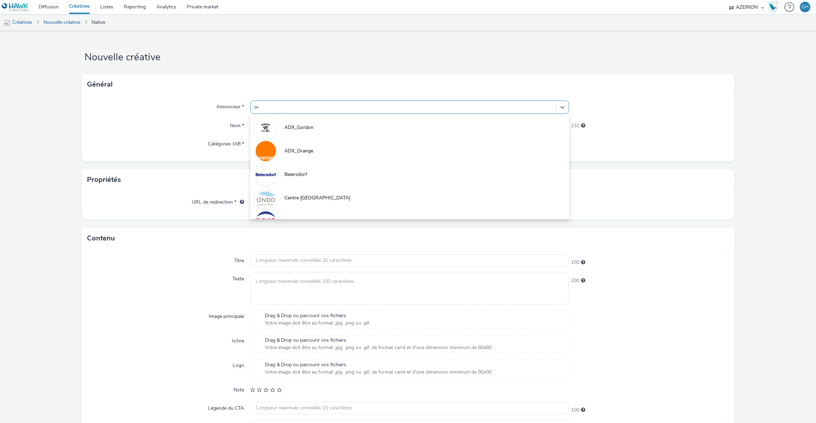
type input "ora"
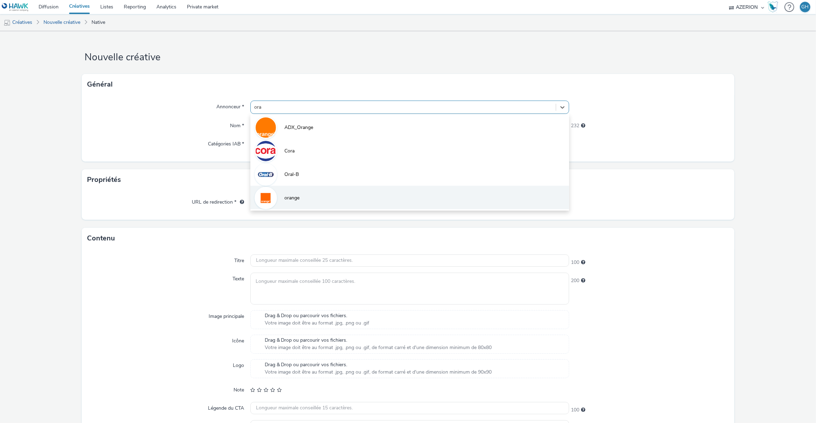
click at [305, 194] on li "orange" at bounding box center [409, 197] width 319 height 23
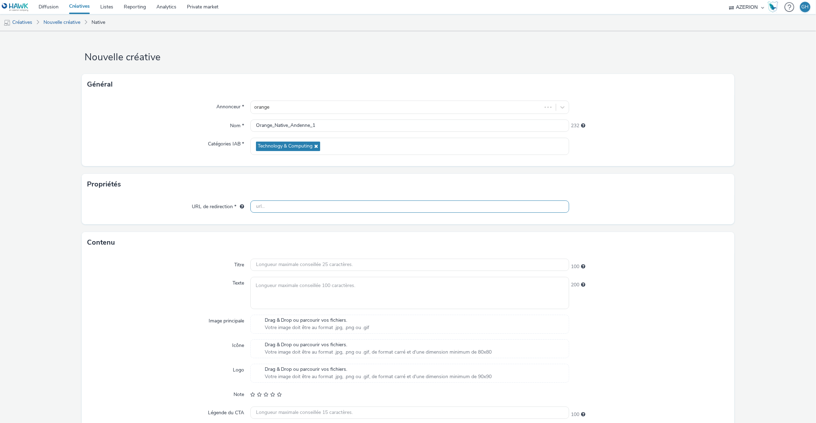
click at [266, 208] on input "text" at bounding box center [409, 207] width 319 height 12
paste input "[URL][DOMAIN_NAME]"
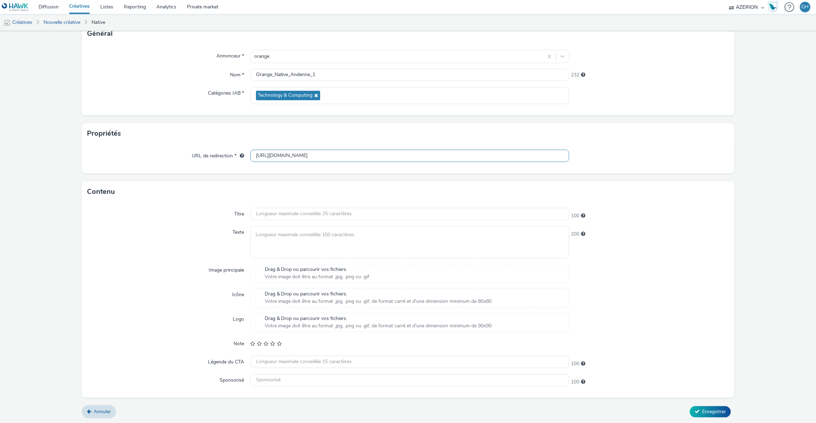
type input "[URL][DOMAIN_NAME]"
click at [266, 213] on input "text" at bounding box center [409, 214] width 319 height 12
paste input "Orange est à [GEOGRAPHIC_DATA]"
type input "Orange est à [GEOGRAPHIC_DATA]"
click at [293, 237] on textarea at bounding box center [409, 242] width 319 height 32
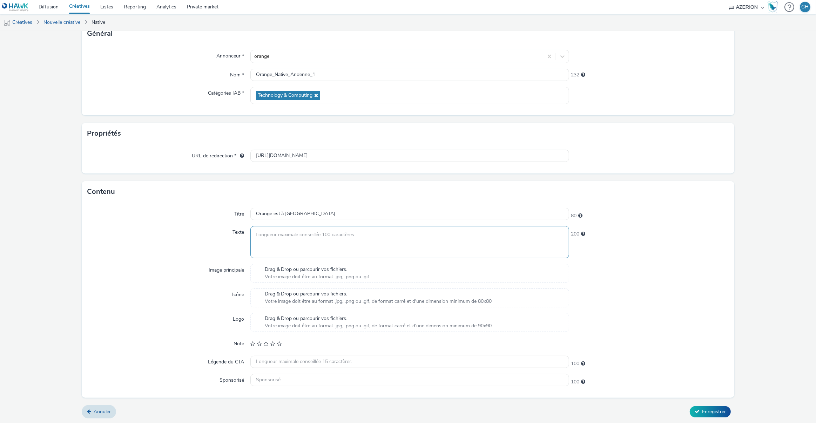
paste textarea "Le réseau fixe d'Orange est déployé à [GEOGRAPHIC_DATA]. Profitez vite de notre…"
type textarea "Le réseau fixe d'Orange est déployé à [GEOGRAPHIC_DATA]. Profitez vite de notre…"
click at [274, 359] on input "text" at bounding box center [409, 362] width 319 height 12
paste input "Je fonce"
type input "Je fonce"
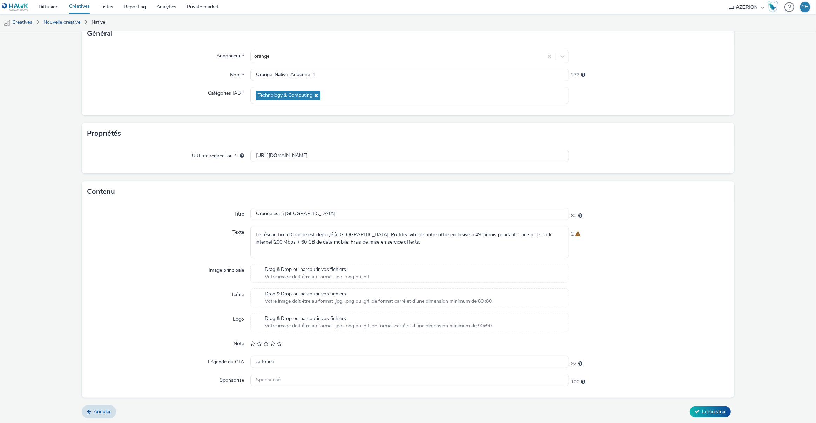
click at [273, 276] on span "Votre image doit être au format .jpg, .png ou .gif" at bounding box center [317, 276] width 105 height 7
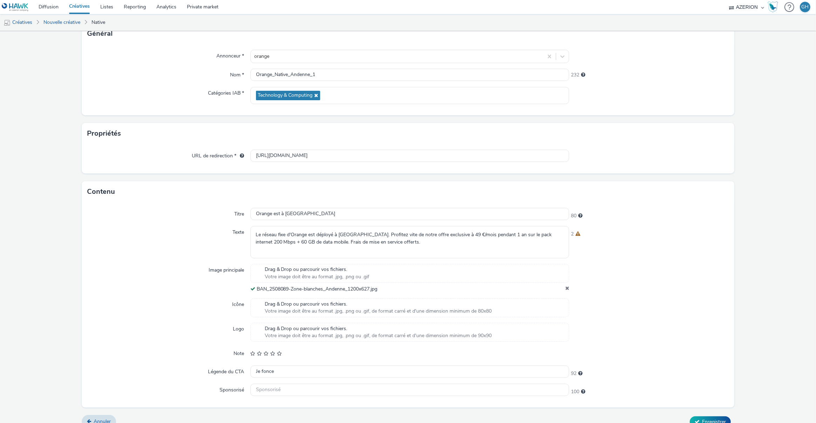
click at [280, 326] on span "Drag & Drop ou parcourir vos fichiers." at bounding box center [378, 328] width 227 height 7
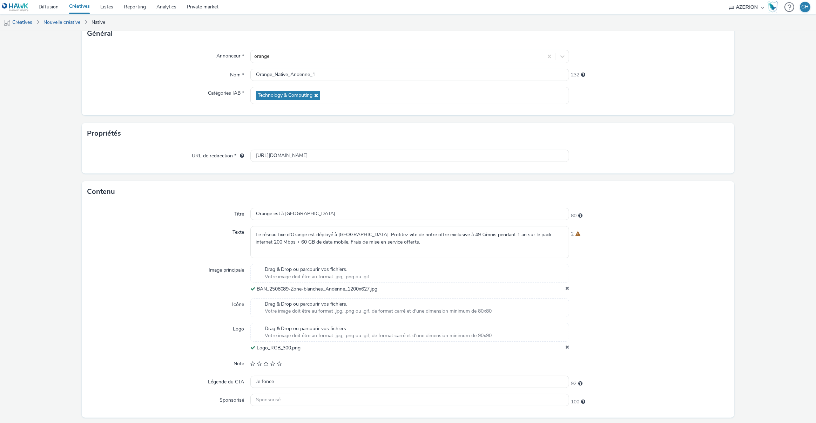
scroll to position [71, 0]
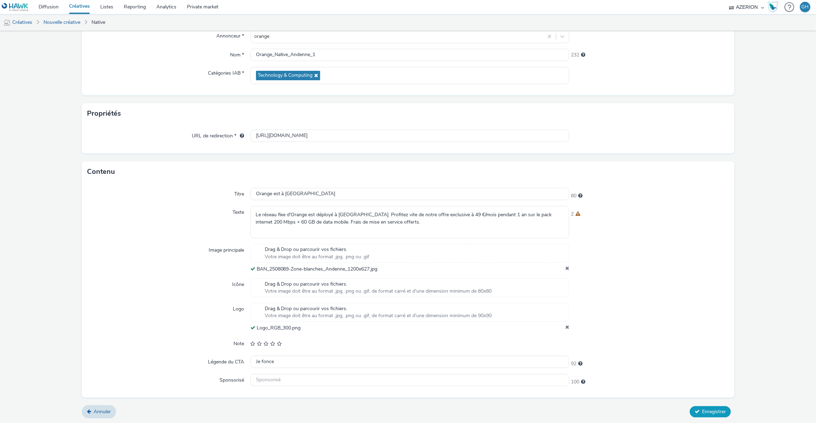
click at [711, 410] on span "Enregistrer" at bounding box center [714, 411] width 24 height 7
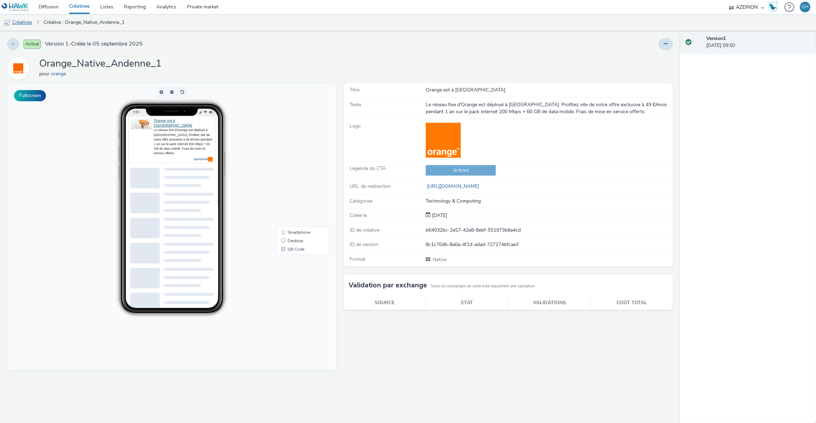
click at [30, 21] on link "Créatives" at bounding box center [18, 22] width 36 height 17
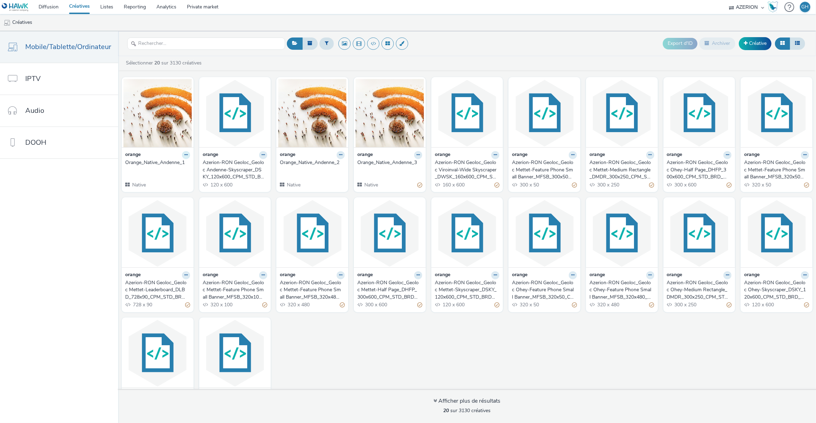
click at [184, 154] on icon at bounding box center [185, 155] width 3 height 4
click at [161, 163] on link "Modifier" at bounding box center [163, 167] width 53 height 14
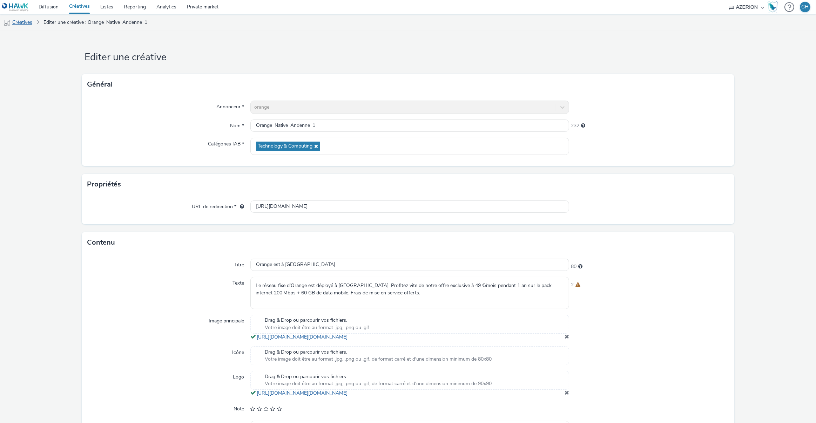
click at [26, 23] on link "Créatives" at bounding box center [18, 22] width 36 height 17
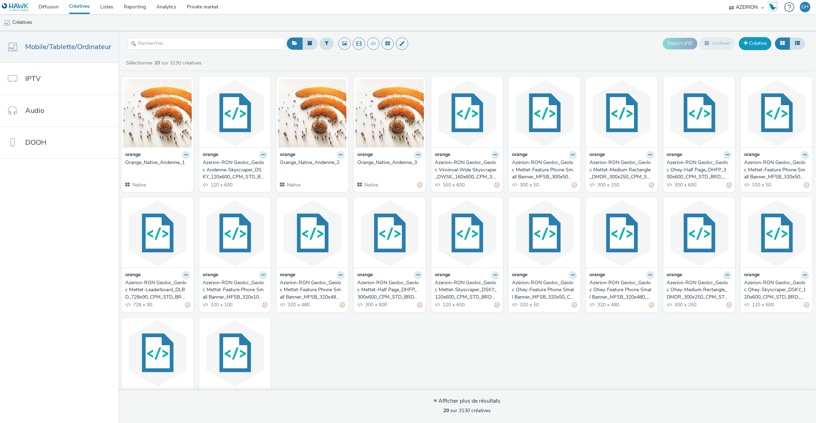
click at [756, 42] on link "Créative" at bounding box center [755, 43] width 33 height 13
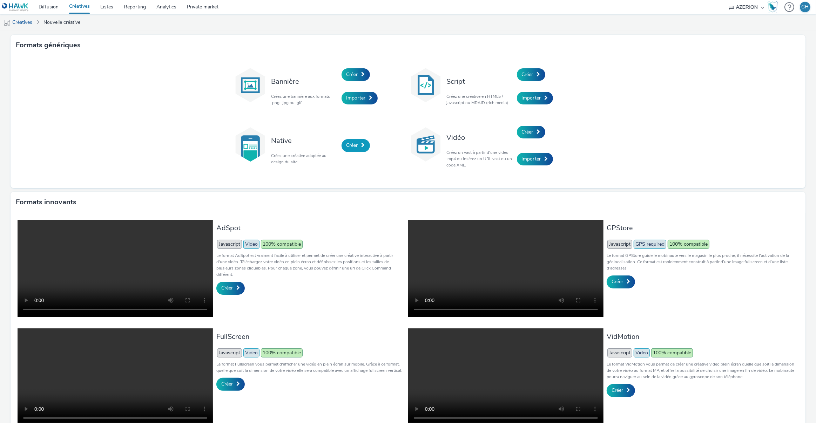
click at [343, 148] on link "Créer" at bounding box center [355, 145] width 28 height 13
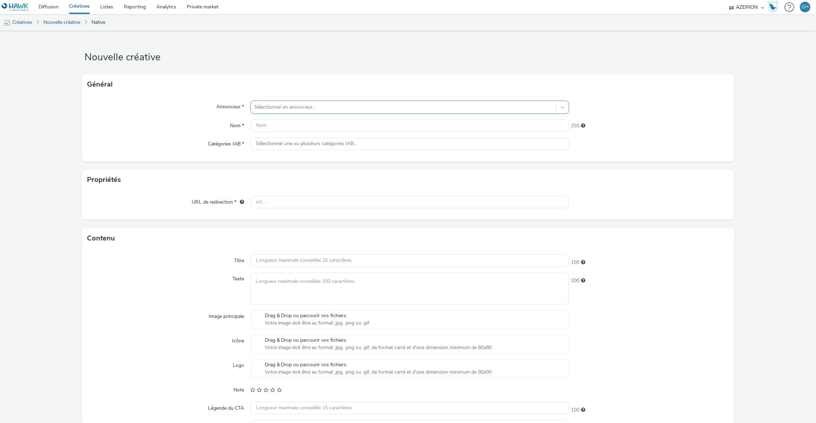
click at [299, 107] on div at bounding box center [403, 107] width 298 height 8
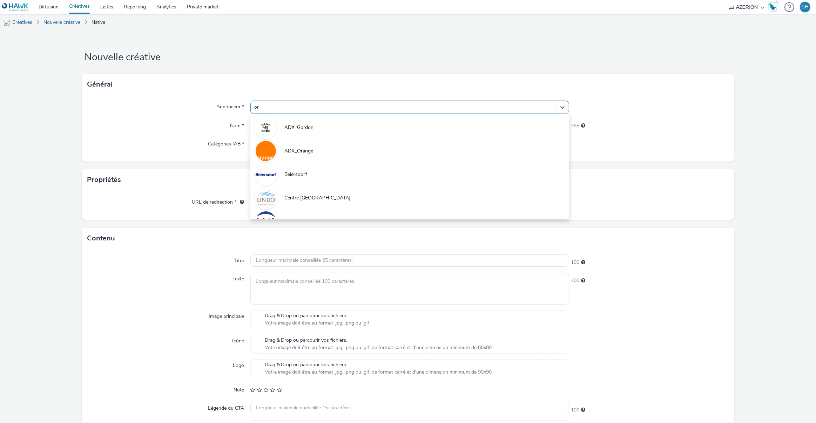
type input "ora"
drag, startPoint x: 310, startPoint y: 203, endPoint x: 295, endPoint y: 202, distance: 15.1
click at [310, 203] on li "orange" at bounding box center [409, 197] width 319 height 23
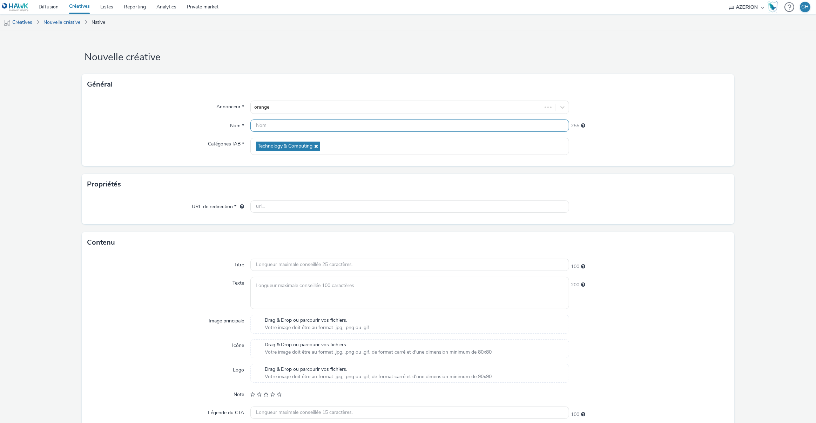
click at [274, 129] on input "text" at bounding box center [409, 126] width 319 height 12
paste input "Orange_Native_Mettet_1"
type input "Orange_Native_Mettet_1"
drag, startPoint x: 155, startPoint y: 242, endPoint x: 0, endPoint y: 346, distance: 186.2
click at [155, 242] on div "Contenu" at bounding box center [408, 242] width 653 height 21
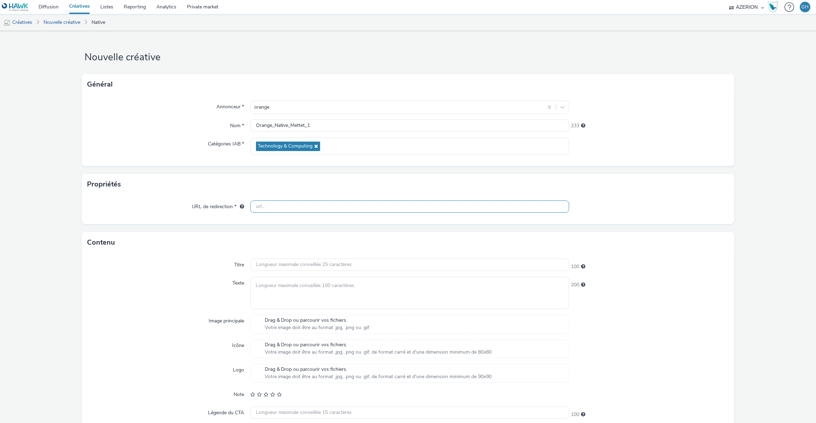
click at [287, 207] on input "text" at bounding box center [409, 207] width 319 height 12
paste input "[URL][DOMAIN_NAME]"
type input "[URL][DOMAIN_NAME]"
click at [188, 221] on div "URL de redirection * [URL][DOMAIN_NAME]" at bounding box center [408, 209] width 653 height 29
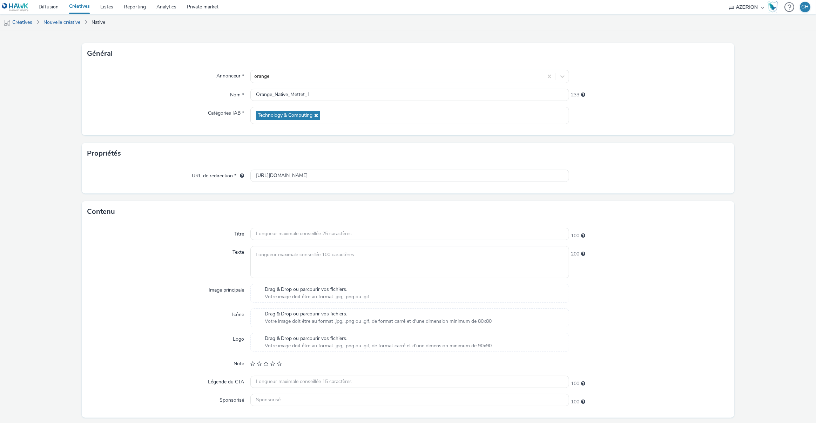
scroll to position [51, 0]
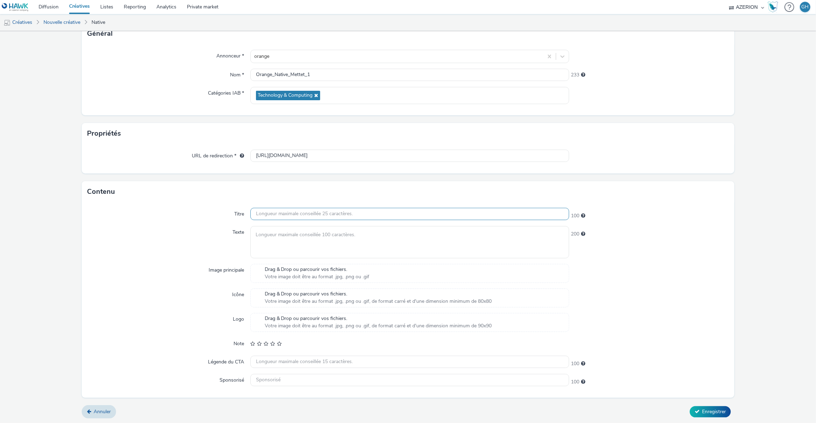
click at [301, 213] on input "text" at bounding box center [409, 214] width 319 height 12
paste input "Orange est à Mettet"
type input "Orange est à Mettet"
click at [289, 238] on textarea at bounding box center [409, 242] width 319 height 32
paste textarea "Le réseau fixe d'Orange est déployé à Mettet. Profitez vite de notre offre excl…"
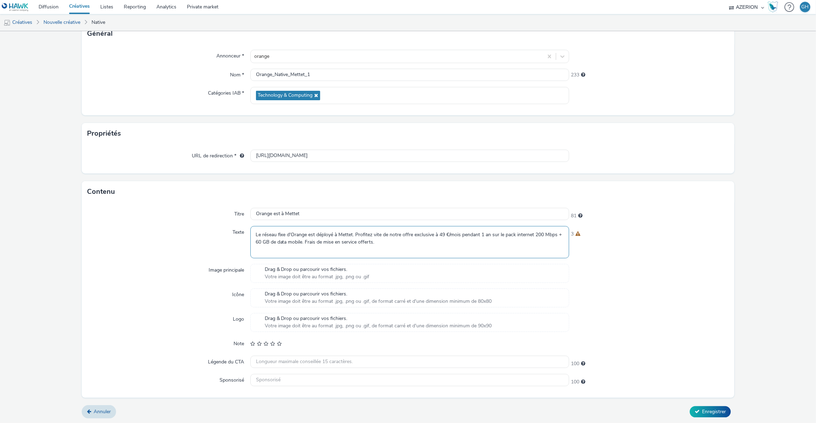
type textarea "Le réseau fixe d'Orange est déployé à Mettet. Profitez vite de notre offre excl…"
click at [272, 357] on input "text" at bounding box center [409, 362] width 319 height 12
paste input "Je fonce"
type input "Je fonce"
click at [291, 288] on section "Drag & Drop ou parcourir vos fichiers. Votre image doit être au format .jpg, .p…" at bounding box center [409, 297] width 319 height 19
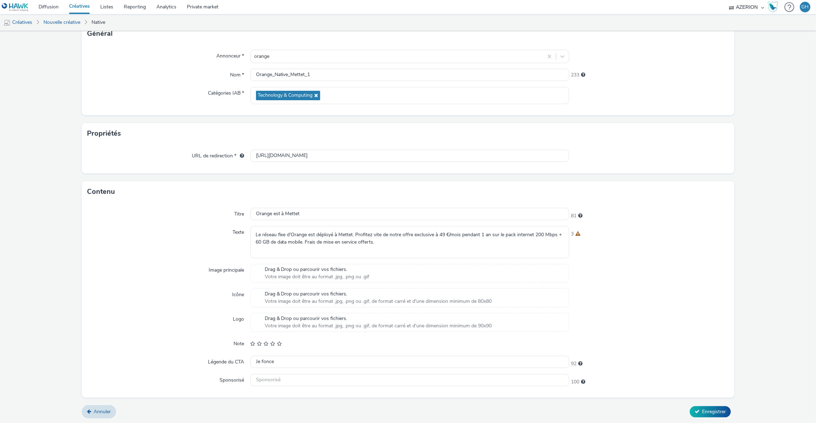
click at [296, 277] on span "Votre image doit être au format .jpg, .png ou .gif" at bounding box center [317, 276] width 105 height 7
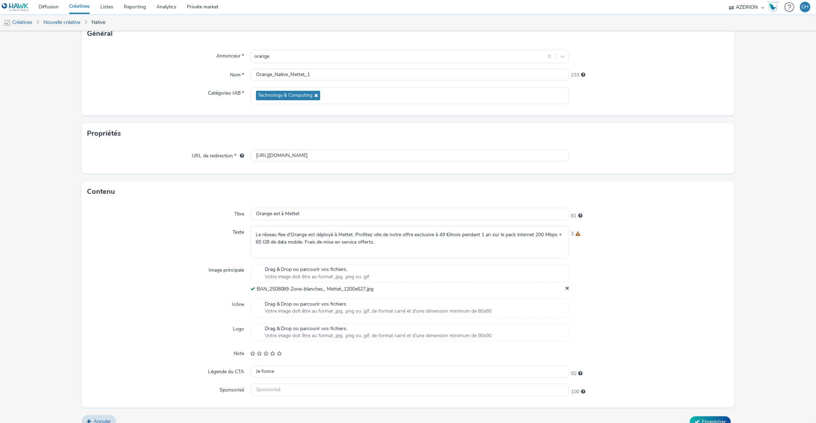
click at [284, 329] on span "Drag & Drop ou parcourir vos fichiers." at bounding box center [378, 328] width 227 height 7
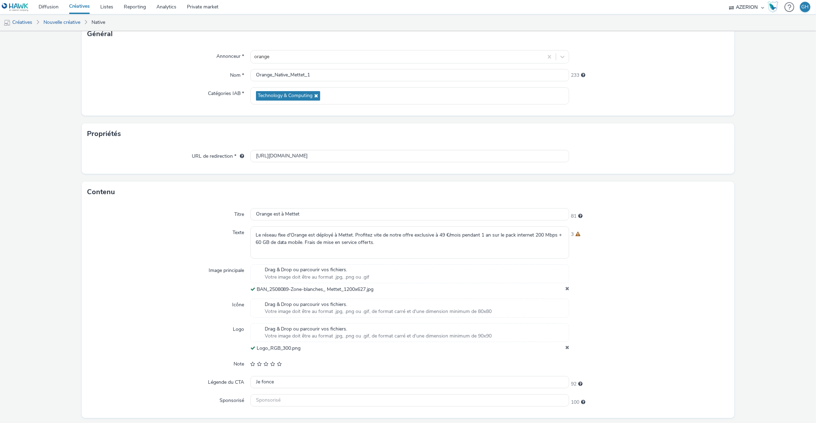
scroll to position [71, 0]
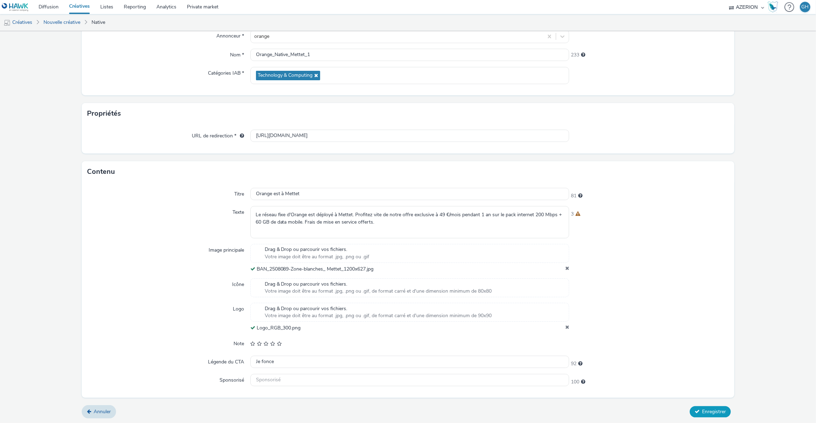
click at [699, 407] on button "Enregistrer" at bounding box center [710, 411] width 41 height 11
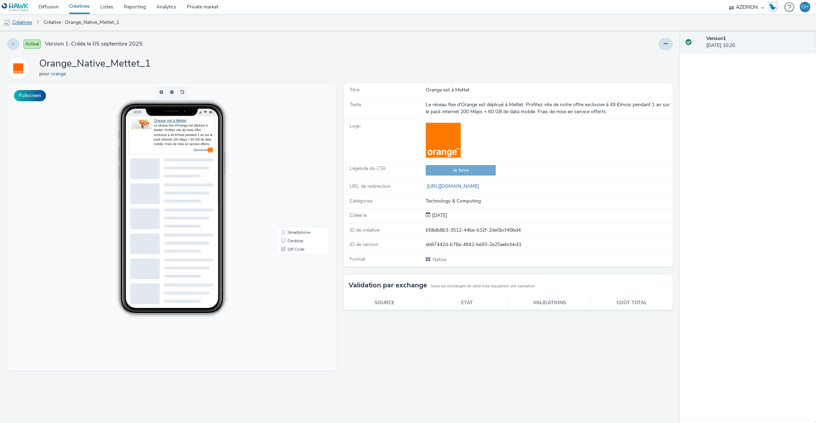
click at [19, 19] on link "Créatives" at bounding box center [18, 22] width 36 height 17
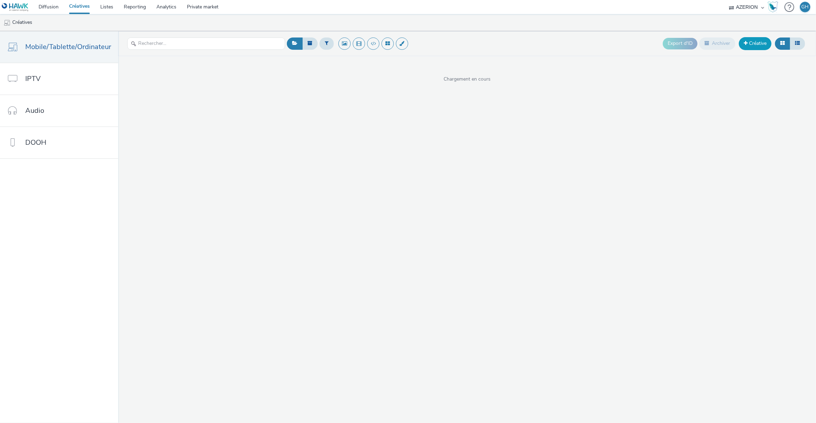
click at [756, 46] on link "Créative" at bounding box center [755, 43] width 33 height 13
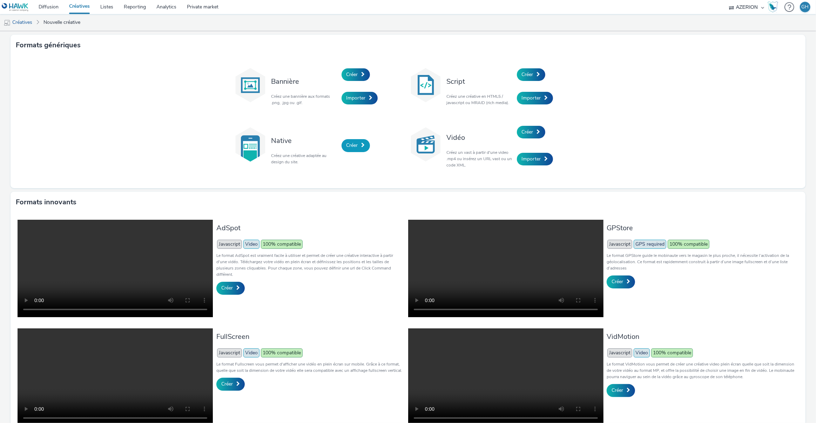
click at [360, 141] on link "Créer" at bounding box center [355, 145] width 28 height 13
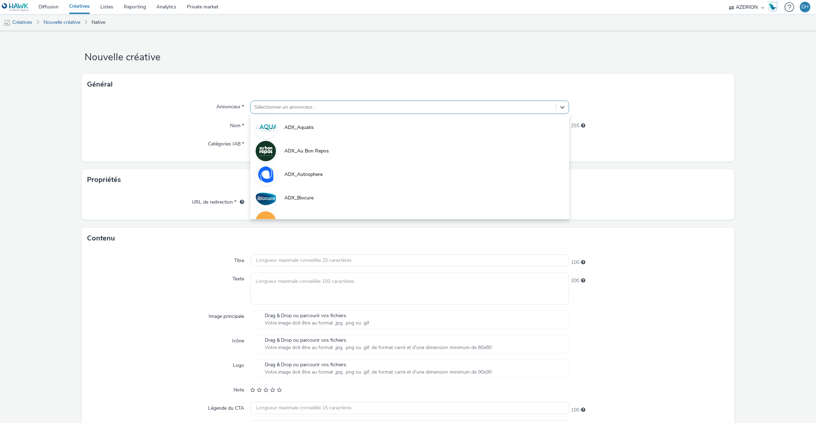
click at [293, 105] on div at bounding box center [403, 107] width 298 height 8
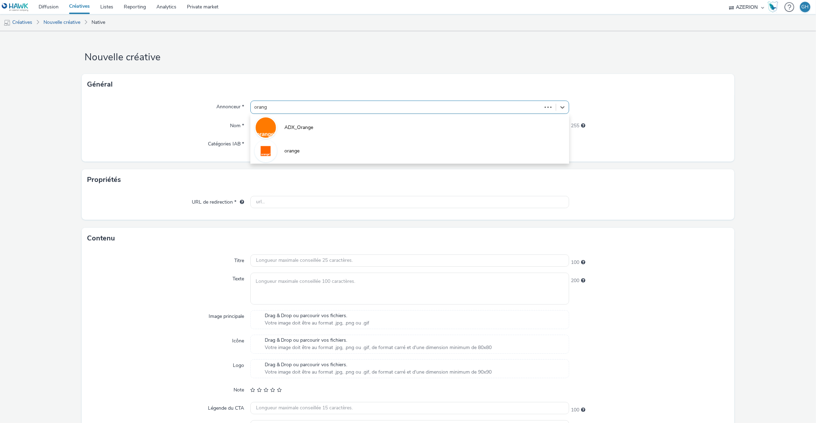
type input "orange"
click at [301, 157] on li "orange" at bounding box center [409, 150] width 319 height 23
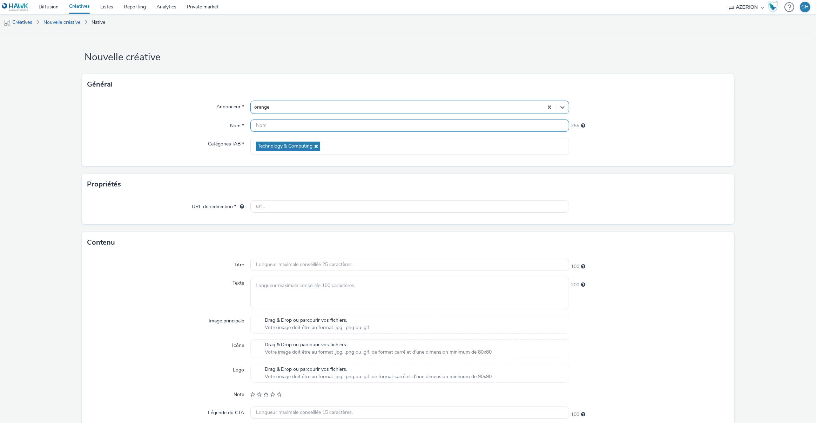
click at [320, 131] on div at bounding box center [409, 126] width 319 height 12
paste input "Orange_Native_Mettet_1"
type input "Orange_Native_Mettet_2"
click at [277, 204] on input "text" at bounding box center [409, 207] width 319 height 12
paste input "[URL][DOMAIN_NAME]"
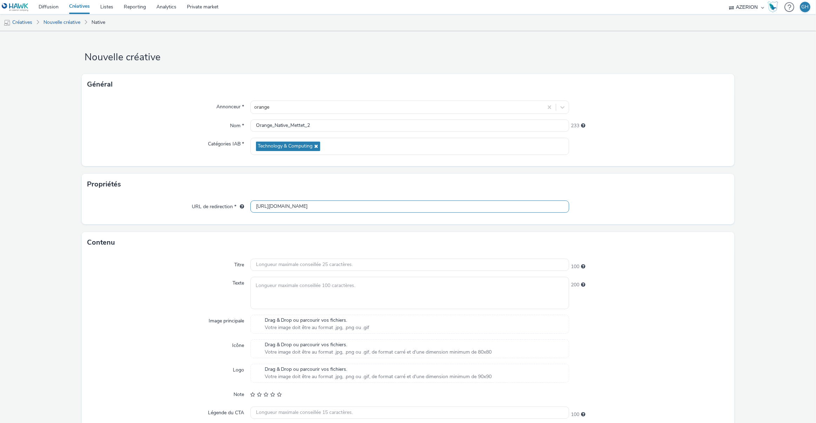
type input "[URL][DOMAIN_NAME]"
click at [194, 210] on label "URL de redirection *" at bounding box center [218, 206] width 58 height 10
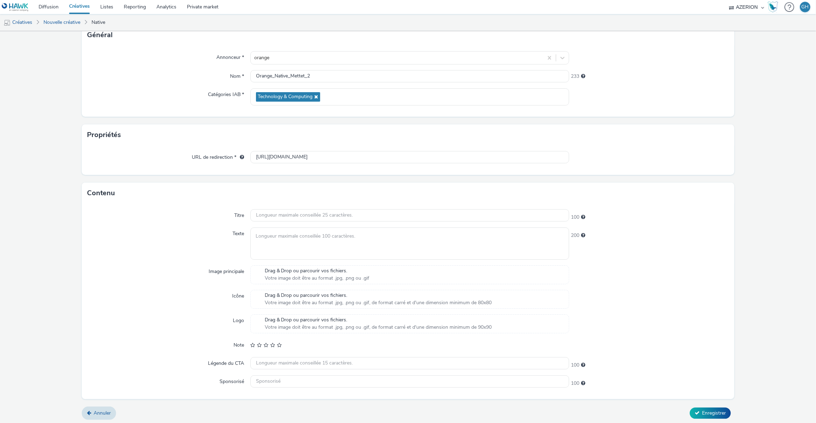
scroll to position [51, 0]
click at [290, 210] on input "text" at bounding box center [409, 214] width 319 height 12
paste input "Offre exclusive Mettet"
type input "Offre exclusive Mettet"
click at [304, 236] on textarea at bounding box center [409, 242] width 319 height 32
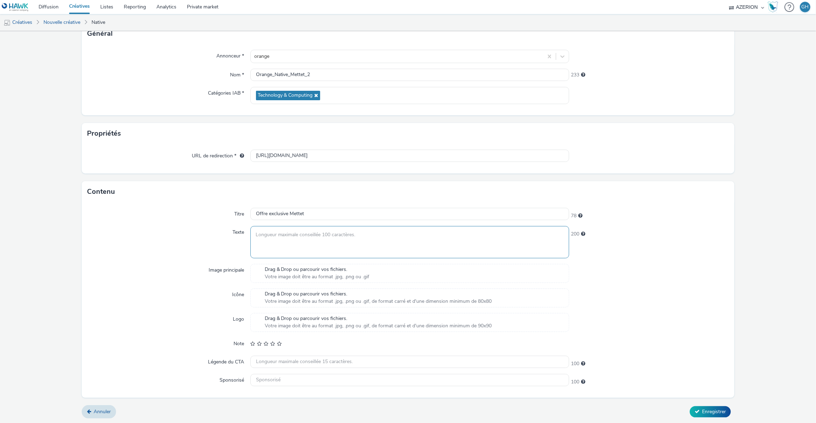
paste textarea "Profitez maintenant de notre offre exclusive pour les habitants de [GEOGRAPHIC_…"
type textarea "Profitez maintenant de notre offre exclusive pour les habitants de [GEOGRAPHIC_…"
click at [316, 278] on span "Votre image doit être au format .jpg, .png ou .gif" at bounding box center [317, 276] width 105 height 7
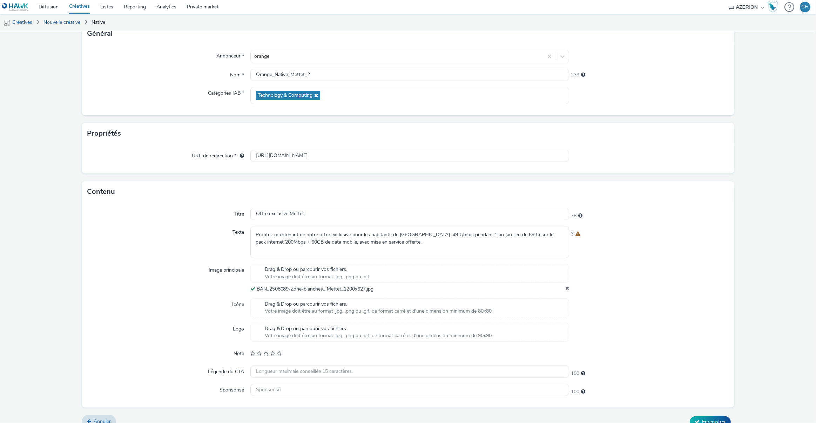
click at [287, 337] on span "Votre image doit être au format .jpg, .png ou .gif, de format carré et d'une di…" at bounding box center [378, 335] width 227 height 7
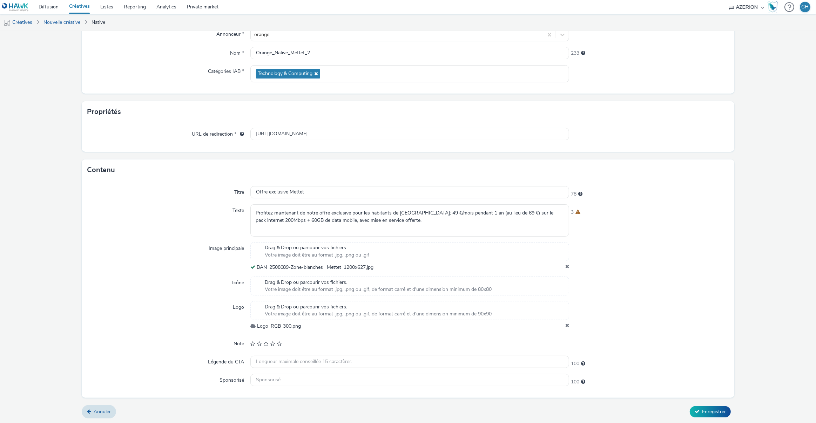
scroll to position [71, 0]
click at [269, 360] on input "text" at bounding box center [409, 362] width 319 height 12
paste input "Je fonce"
type input "Je fonce"
click at [713, 412] on span "Enregistrer" at bounding box center [714, 411] width 24 height 7
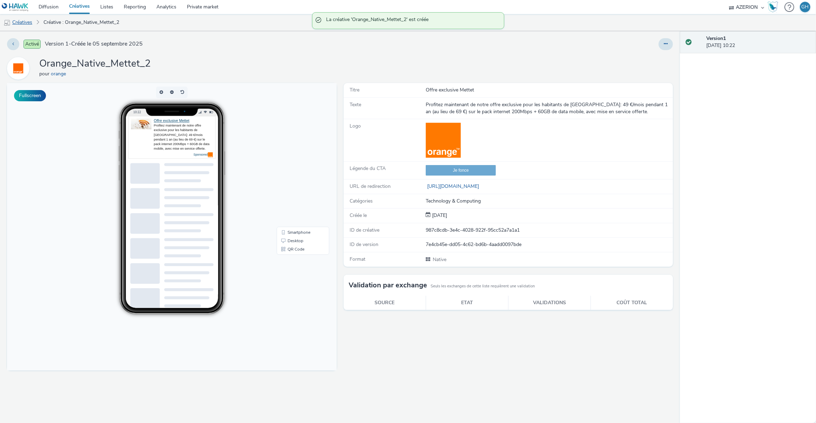
click at [17, 22] on link "Créatives" at bounding box center [18, 22] width 36 height 17
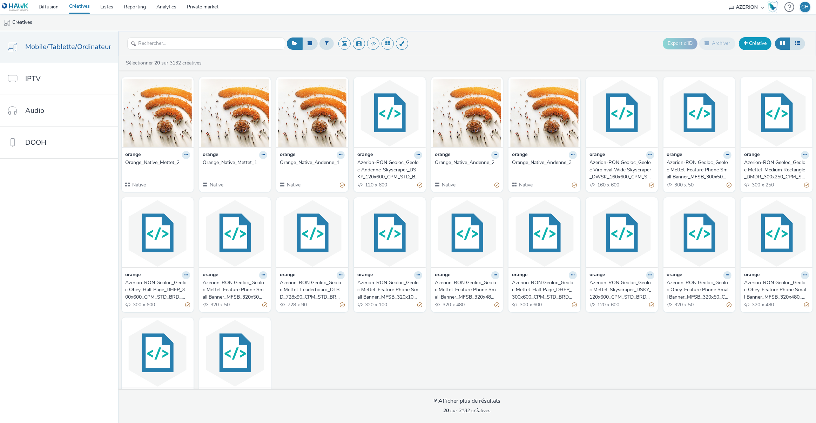
click at [754, 42] on link "Créative" at bounding box center [755, 43] width 33 height 13
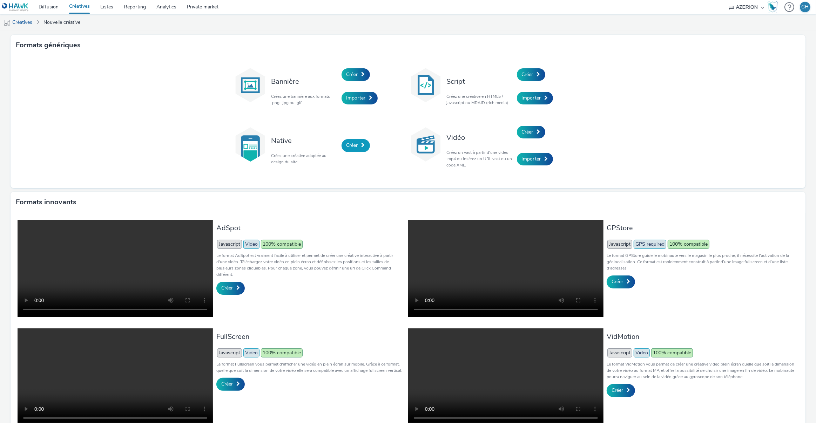
click at [350, 151] on link "Créer" at bounding box center [355, 145] width 28 height 13
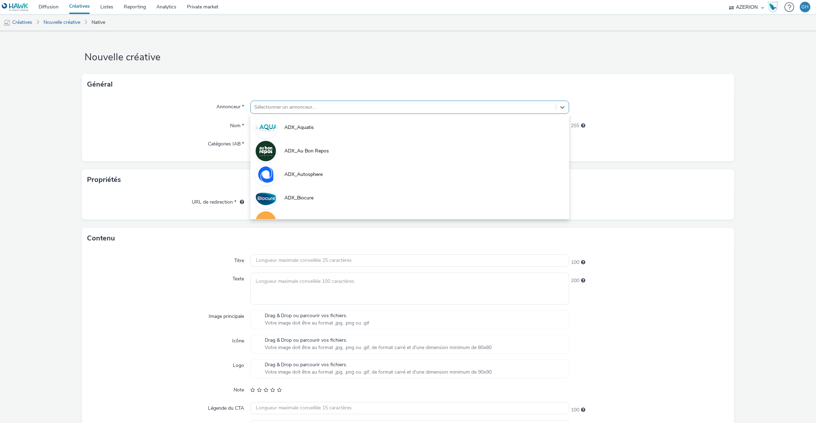
click at [278, 105] on div at bounding box center [403, 107] width 298 height 8
type input "ora"
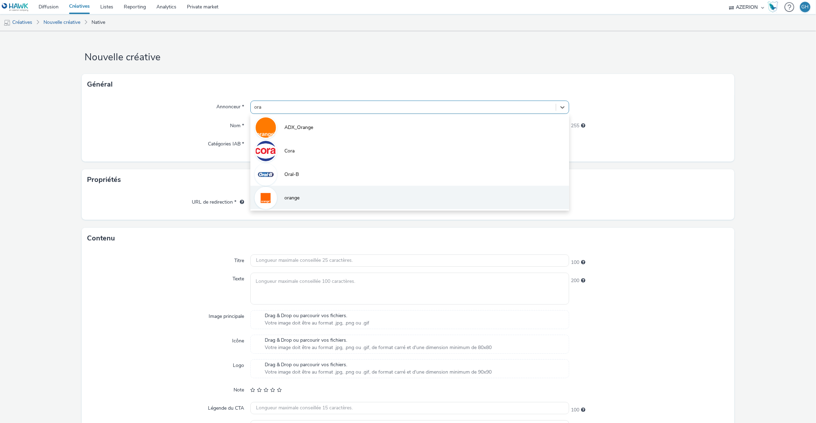
click at [303, 200] on li "orange" at bounding box center [409, 197] width 319 height 23
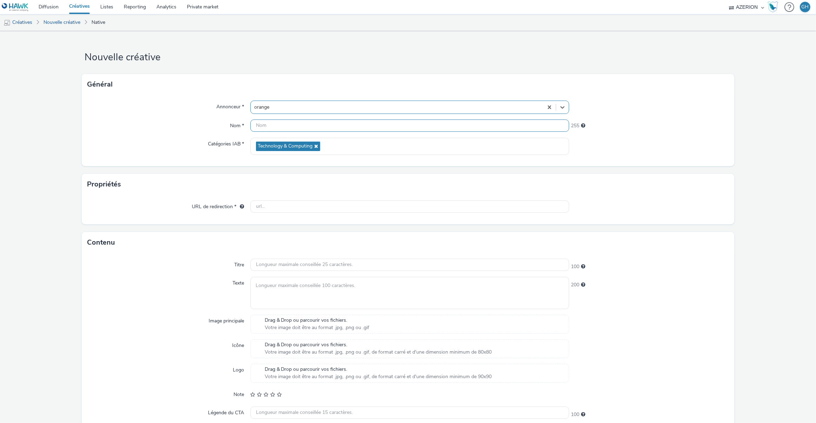
click at [266, 126] on input "text" at bounding box center [409, 126] width 319 height 12
paste input "Orange_Native_Mettet_1"
type input "Orange_Native_Mettet_3"
click at [266, 206] on input "text" at bounding box center [409, 207] width 319 height 12
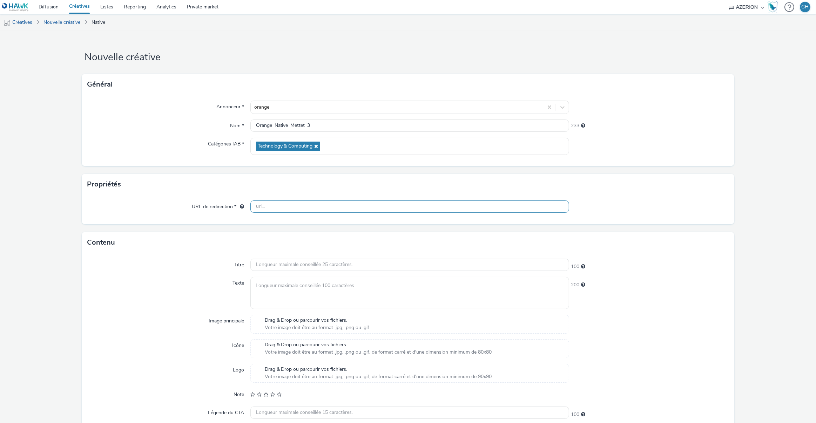
paste input "[URL][DOMAIN_NAME]"
type input "[URL][DOMAIN_NAME]"
click at [171, 238] on div "Contenu" at bounding box center [408, 242] width 653 height 21
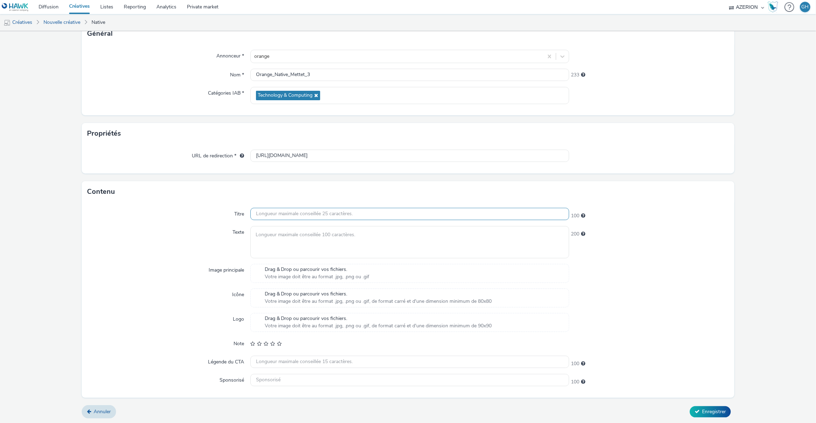
click at [262, 214] on input "text" at bounding box center [409, 214] width 319 height 12
paste input "L'internet fiable Orange"
type input "L'internet fiable Orange"
click at [270, 239] on textarea at bounding box center [409, 242] width 319 height 32
paste textarea "Le pack Orange internet illimité 200Mbps + 60GB de data mobile est à 49 €/mois …"
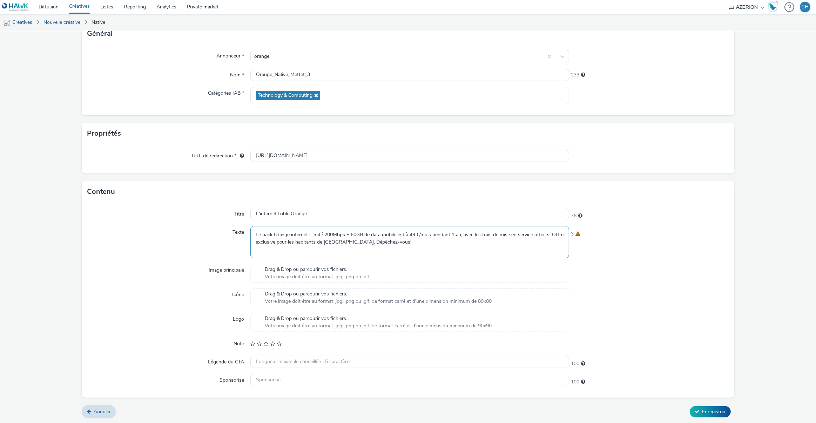
type textarea "Le pack Orange internet illimité 200Mbps + 60GB de data mobile est à 49 €/mois …"
click at [281, 362] on input "text" at bounding box center [409, 362] width 319 height 12
paste input "Je fonce"
type input "Je fonce"
click at [283, 271] on span "Drag & Drop ou parcourir vos fichiers." at bounding box center [317, 269] width 105 height 7
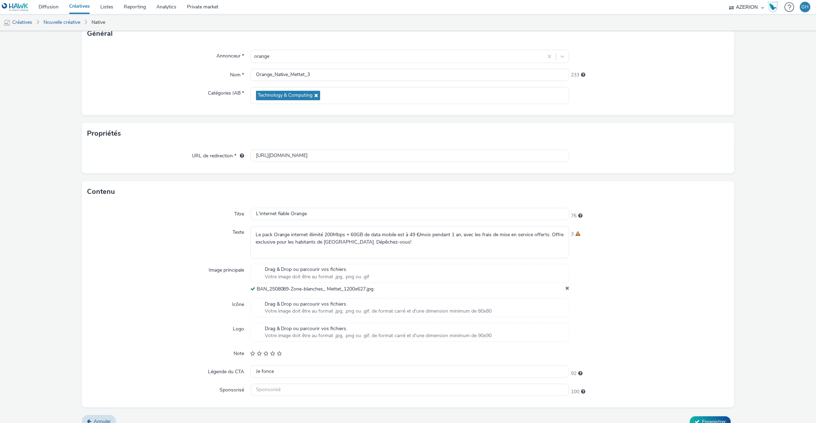
click at [297, 329] on span "Drag & Drop ou parcourir vos fichiers." at bounding box center [378, 328] width 227 height 7
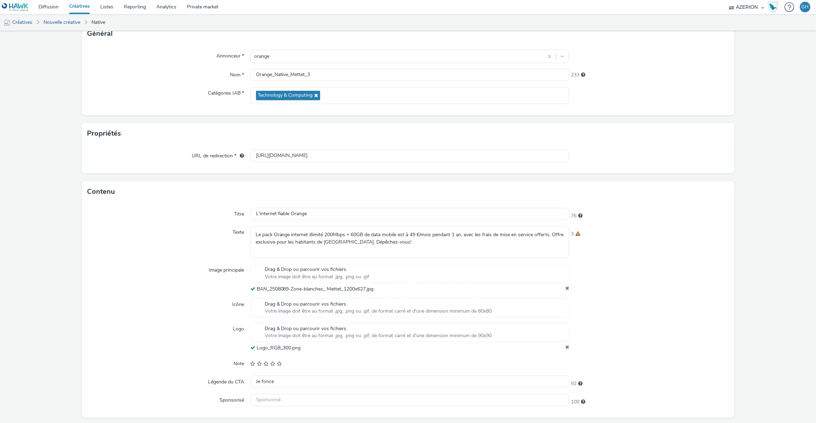
scroll to position [71, 0]
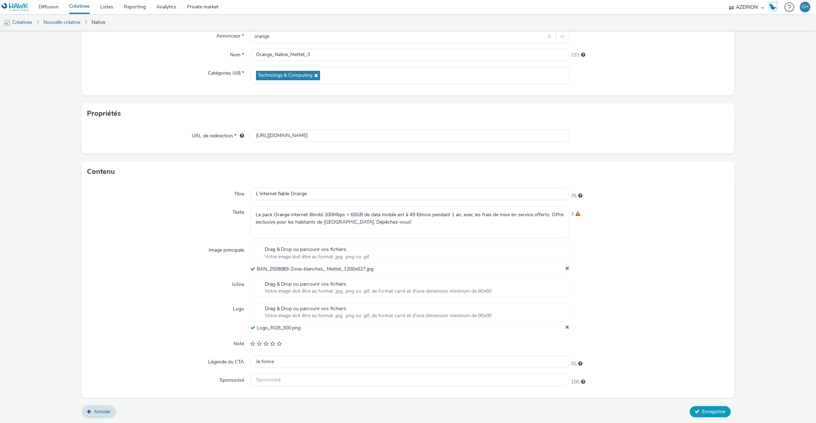
click at [702, 411] on span "Enregistrer" at bounding box center [714, 411] width 24 height 7
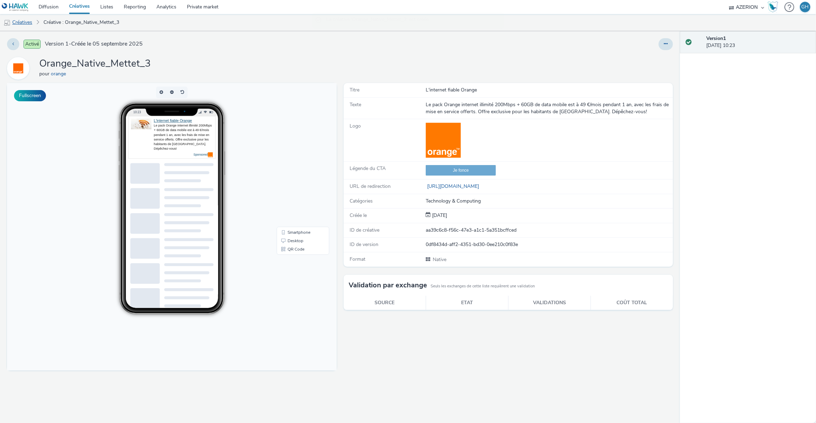
click at [26, 22] on link "Créatives" at bounding box center [18, 22] width 36 height 17
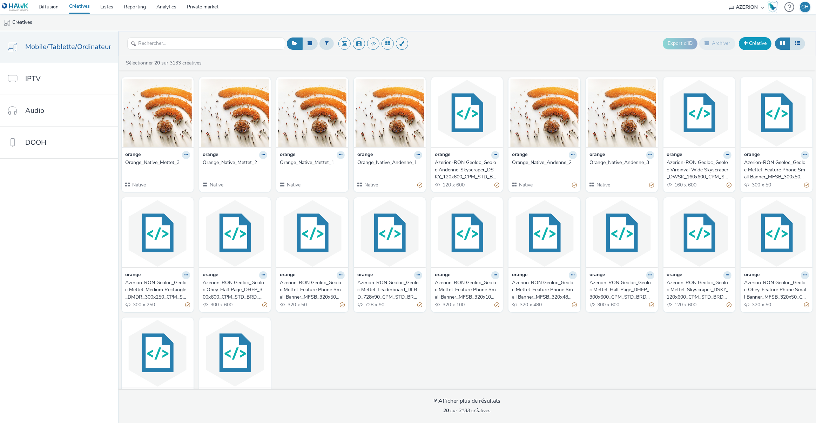
click at [747, 43] on link "Créative" at bounding box center [755, 43] width 33 height 13
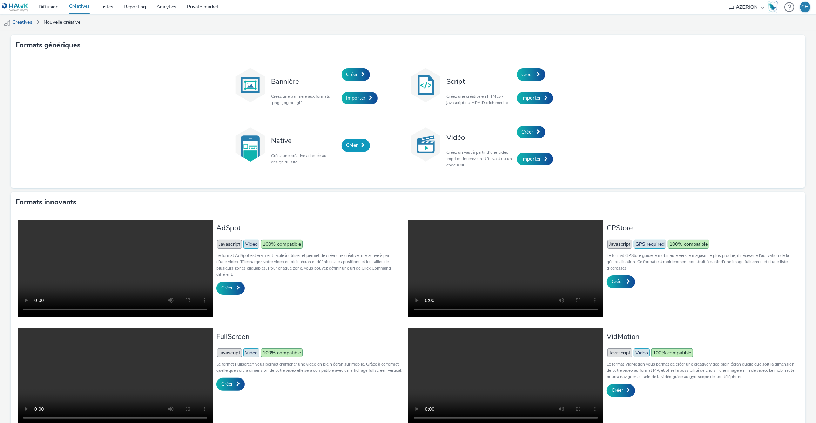
click at [352, 147] on span "Créer" at bounding box center [352, 145] width 12 height 7
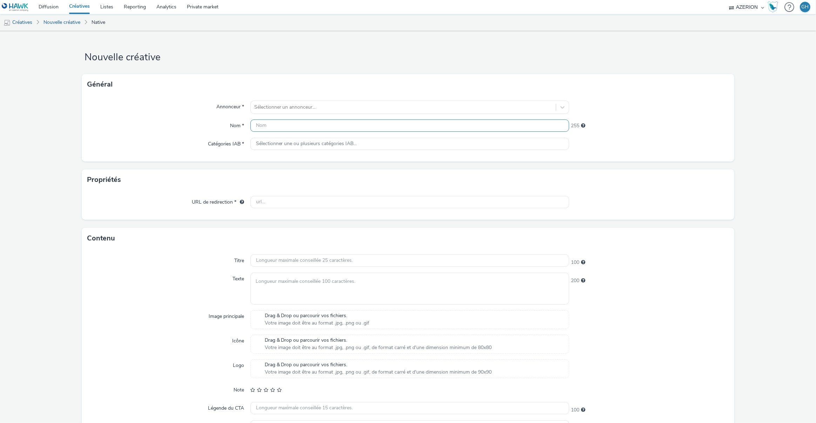
click at [289, 128] on input "text" at bounding box center [409, 126] width 319 height 12
paste input "Orange_Native_Ohey_1"
type input "Orange_Native_Ohey_1"
click at [278, 109] on div at bounding box center [403, 107] width 298 height 8
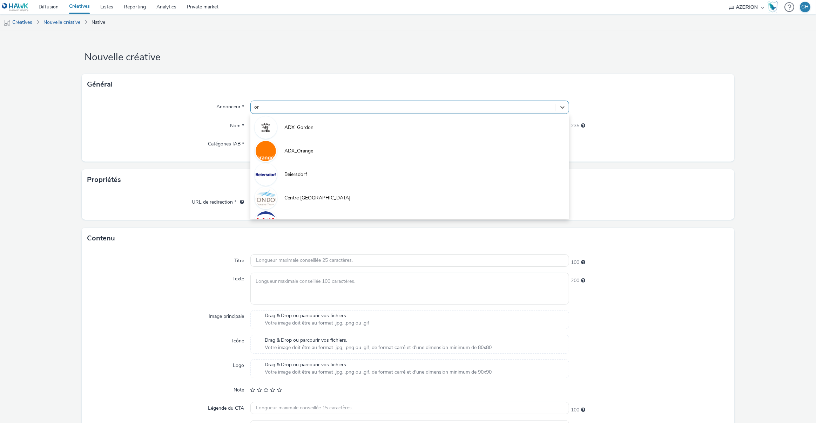
type input "ora"
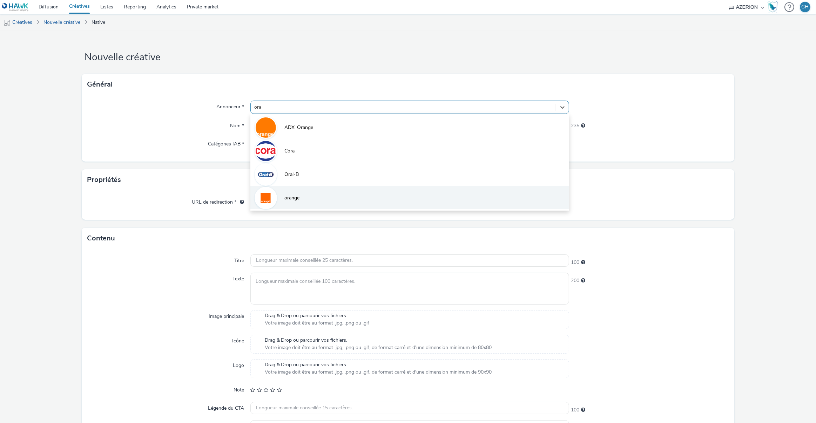
click at [287, 205] on li "orange" at bounding box center [409, 197] width 319 height 23
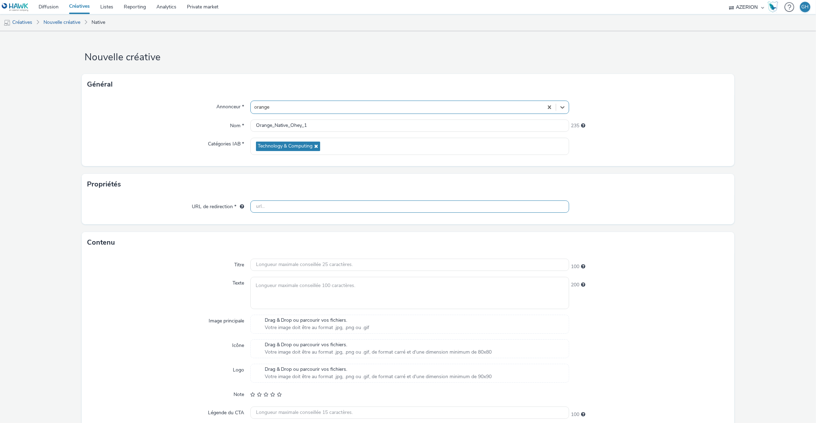
click at [261, 209] on input "text" at bounding box center [409, 207] width 319 height 12
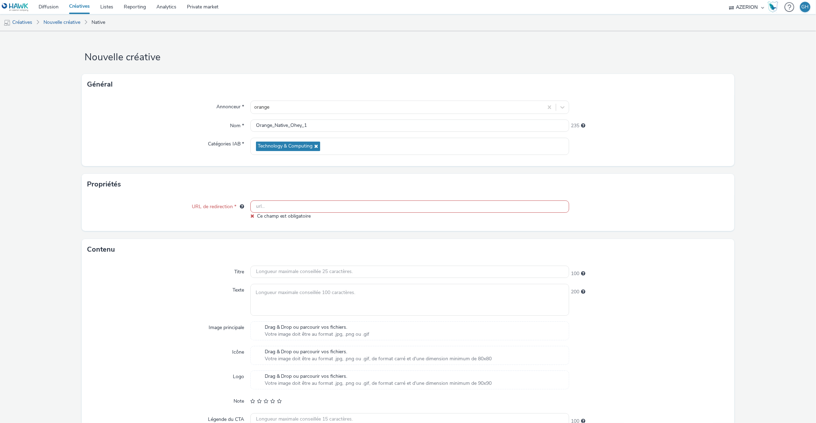
click at [277, 203] on input "text" at bounding box center [409, 207] width 319 height 12
paste input "[URL][DOMAIN_NAME]"
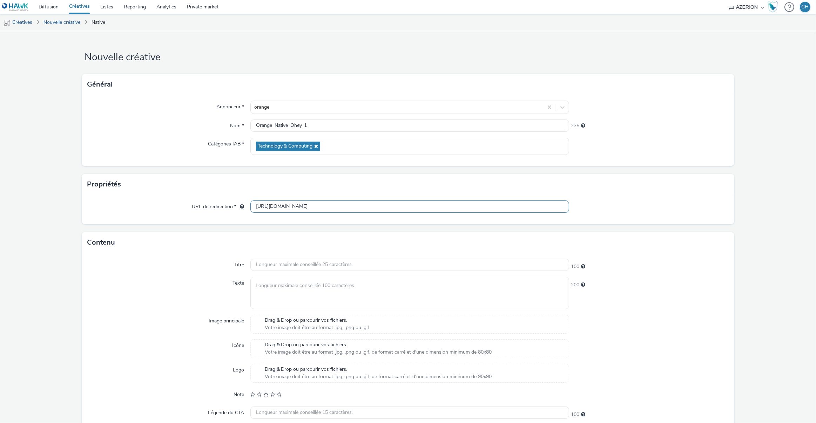
type input "[URL][DOMAIN_NAME]"
click at [282, 265] on input "text" at bounding box center [409, 265] width 319 height 12
paste input "Orange est à [GEOGRAPHIC_DATA]"
type input "Orange est à [GEOGRAPHIC_DATA]"
click at [308, 285] on textarea at bounding box center [409, 293] width 319 height 32
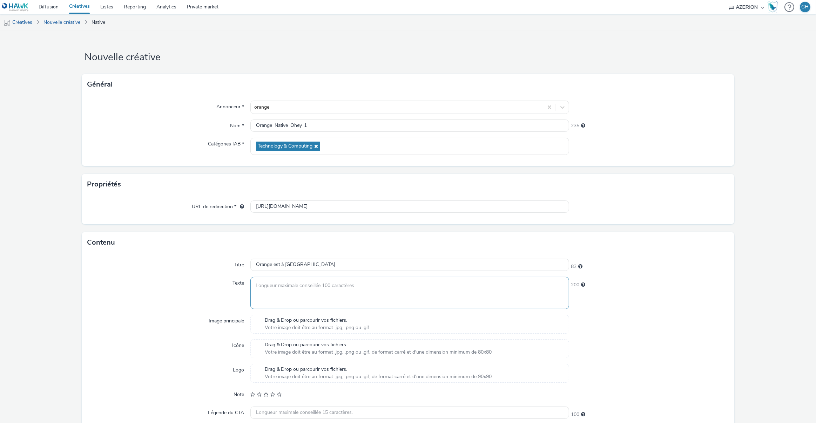
paste textarea "Le réseau fixe d'Orange est déployé à [GEOGRAPHIC_DATA]. Profitez vite de notre…"
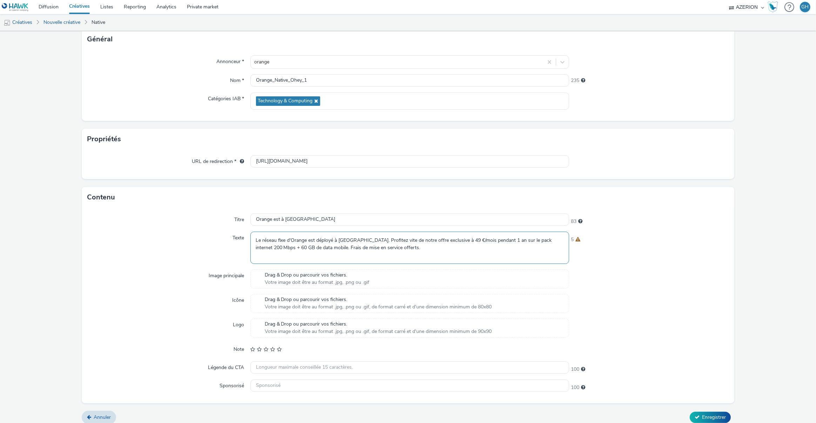
scroll to position [51, 0]
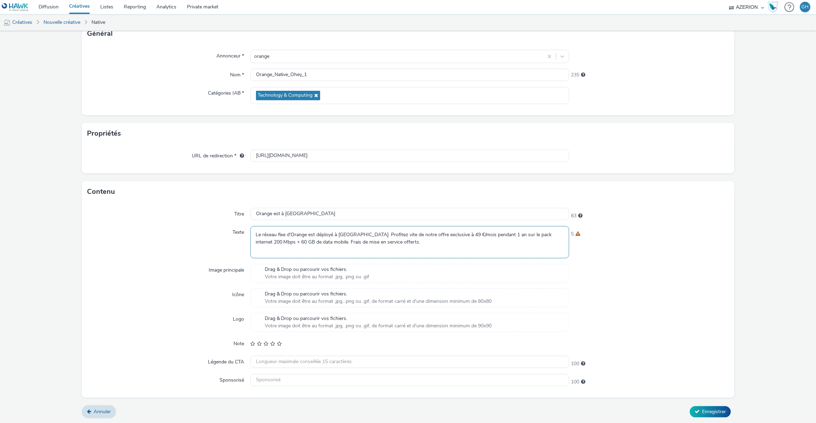
type textarea "Le réseau fixe d'Orange est déployé à [GEOGRAPHIC_DATA]. Profitez vite de notre…"
click at [311, 262] on div "Titre Orange est à Ohey 83 Texte Le réseau fixe d'Orange est déployé à [GEOGRAP…" at bounding box center [408, 299] width 653 height 195
click at [308, 272] on span "Drag & Drop ou parcourir vos fichiers." at bounding box center [317, 269] width 105 height 7
click at [299, 274] on span "Votre image doit être au format .jpg, .png ou .gif" at bounding box center [317, 276] width 105 height 7
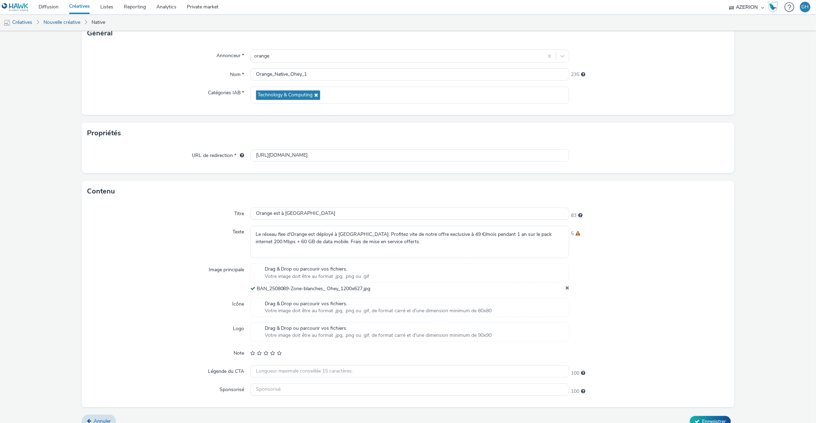
click at [303, 332] on span "Votre image doit être au format .jpg, .png ou .gif, de format carré et d'une di…" at bounding box center [378, 335] width 227 height 7
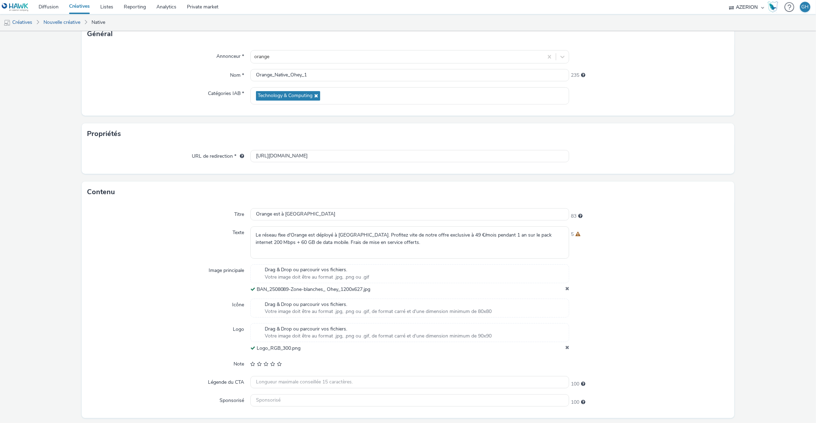
scroll to position [71, 0]
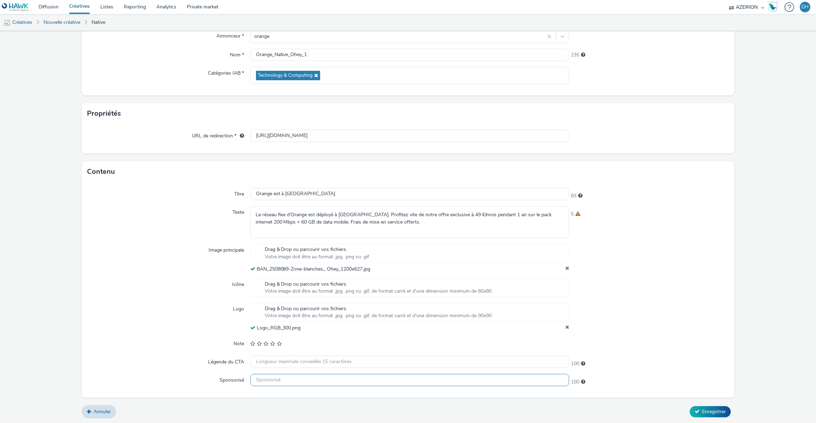
click at [272, 378] on input "text" at bounding box center [409, 380] width 319 height 12
paste input "Je fonce"
type input "Je fonce"
click at [269, 378] on input "Je fonce" at bounding box center [409, 380] width 319 height 12
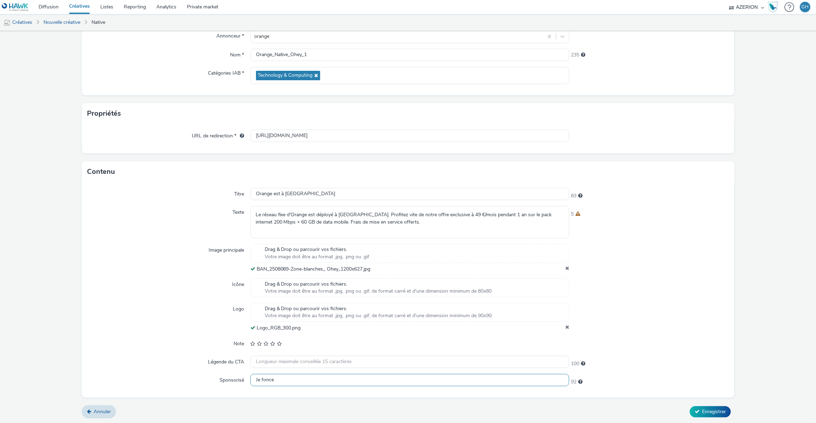
click at [269, 378] on input "Je fonce" at bounding box center [409, 380] width 319 height 12
click at [273, 362] on input "text" at bounding box center [409, 362] width 319 height 12
paste input "Je fonce"
type input "Je fonce"
click at [692, 353] on div "Titre Orange est à Ohey 83 Texte Le réseau fixe d'Orange est déployé à [GEOGRAP…" at bounding box center [408, 289] width 653 height 215
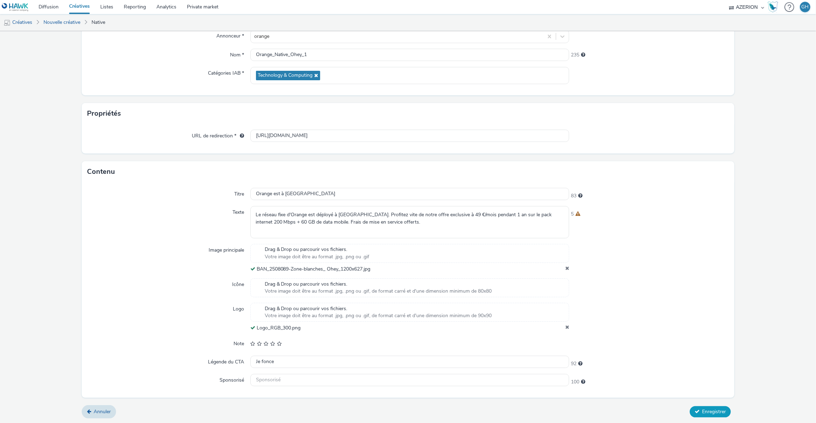
click at [713, 408] on span "Enregistrer" at bounding box center [714, 411] width 24 height 7
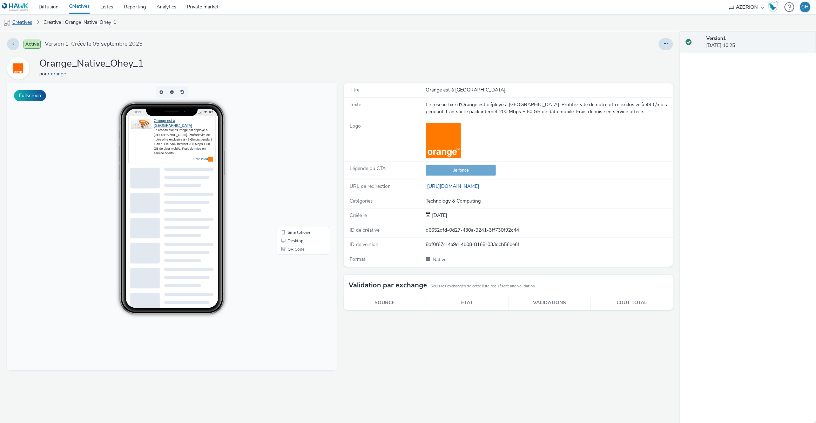
click at [31, 21] on link "Créatives" at bounding box center [18, 22] width 36 height 17
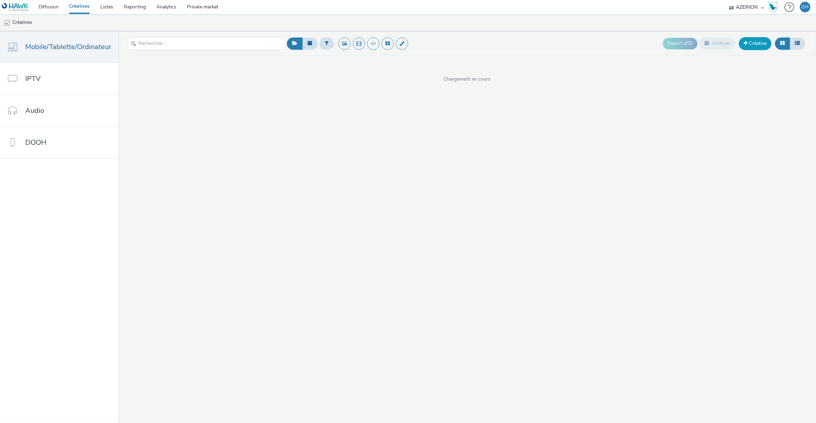
click at [751, 41] on link "Créative" at bounding box center [755, 43] width 33 height 13
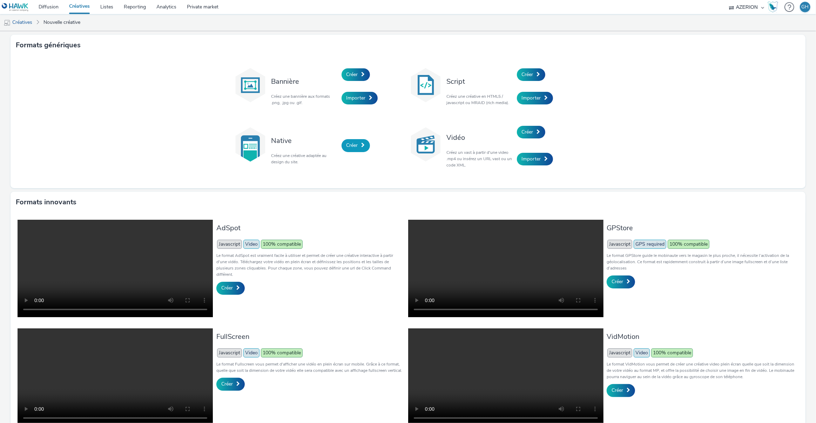
click at [348, 145] on span "Créer" at bounding box center [352, 145] width 12 height 7
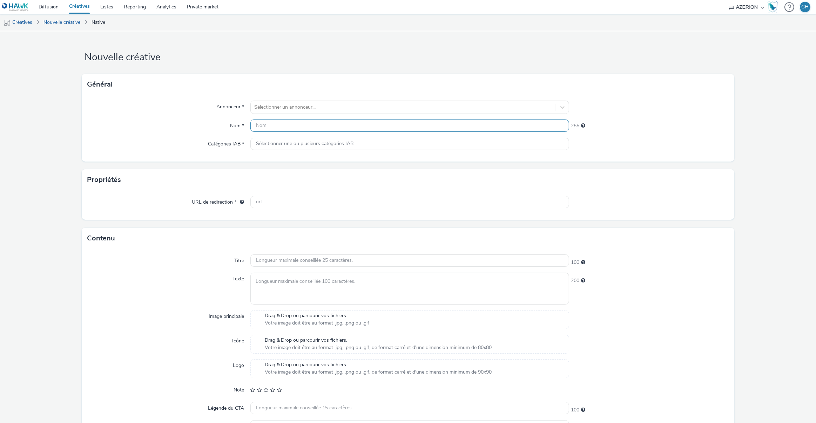
paste input "Orange_Native_Ohey_1"
click at [294, 125] on input "text" at bounding box center [409, 126] width 319 height 12
type input "Orange_Native_Ohey_2"
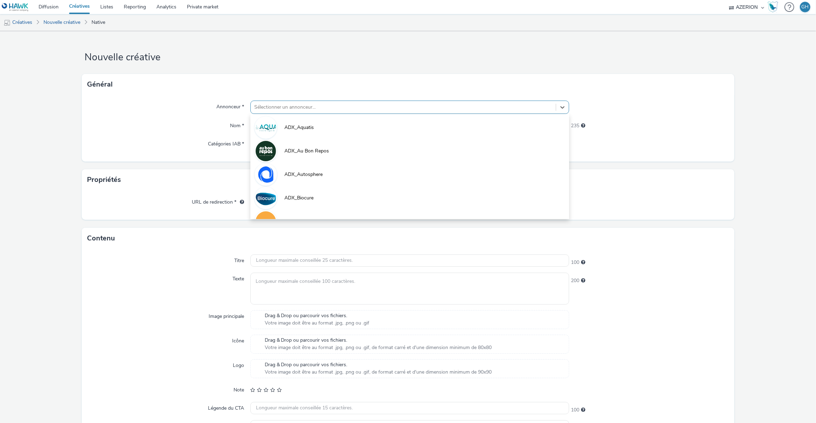
click at [294, 110] on div at bounding box center [403, 107] width 298 height 8
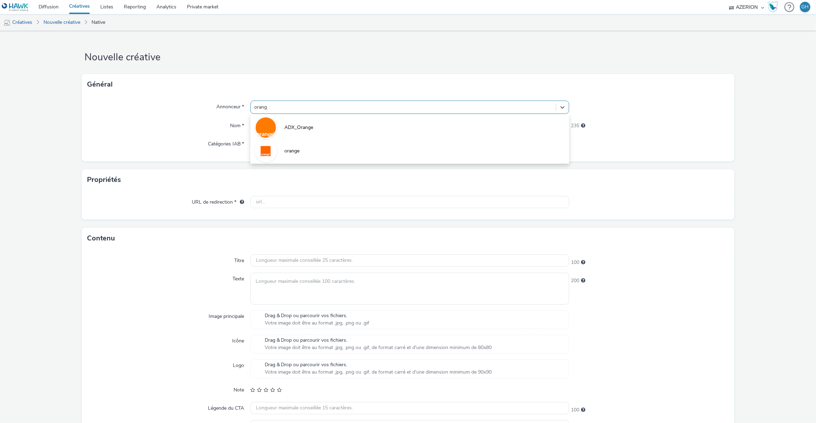
type input "orange"
click at [304, 149] on li "orange" at bounding box center [409, 150] width 319 height 23
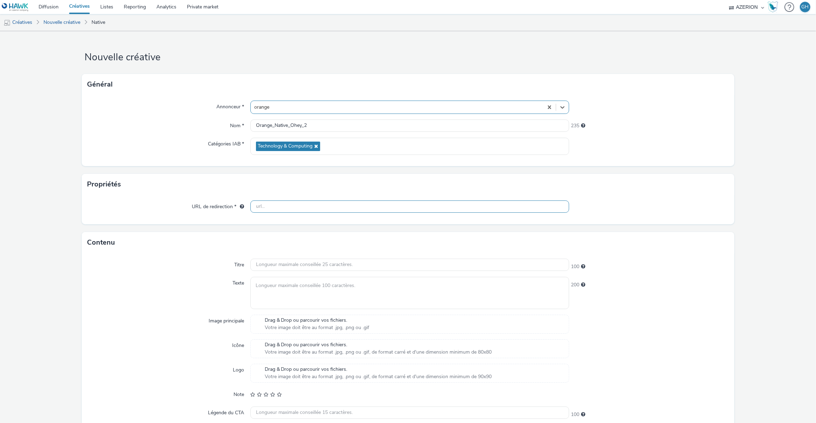
click at [315, 204] on input "text" at bounding box center [409, 207] width 319 height 12
paste input "[URL][DOMAIN_NAME]"
type input "[URL][DOMAIN_NAME]"
drag, startPoint x: 167, startPoint y: 250, endPoint x: 172, endPoint y: 245, distance: 6.5
click at [167, 250] on div "Contenu" at bounding box center [408, 242] width 653 height 21
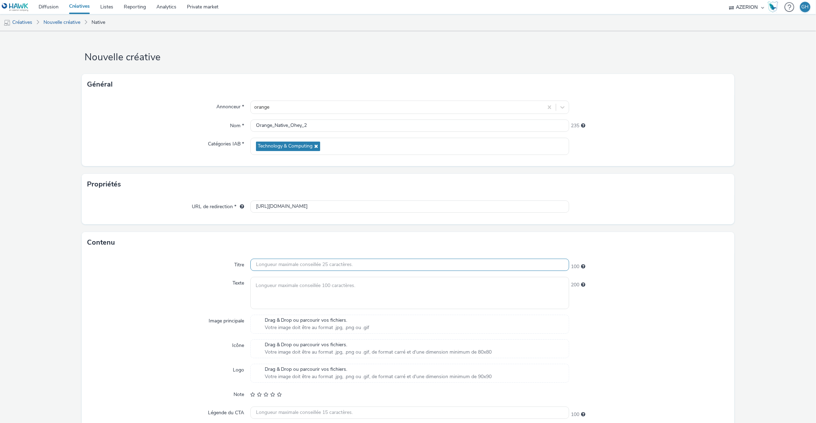
click at [273, 268] on input "text" at bounding box center [409, 265] width 319 height 12
paste input "Offre exclusive Ohey"
type input "Offre exclusive Ohey"
click at [271, 288] on textarea at bounding box center [409, 293] width 319 height 32
paste textarea "Profitez maintenant de notre offre exclusive pour les habitants de [GEOGRAPHIC_…"
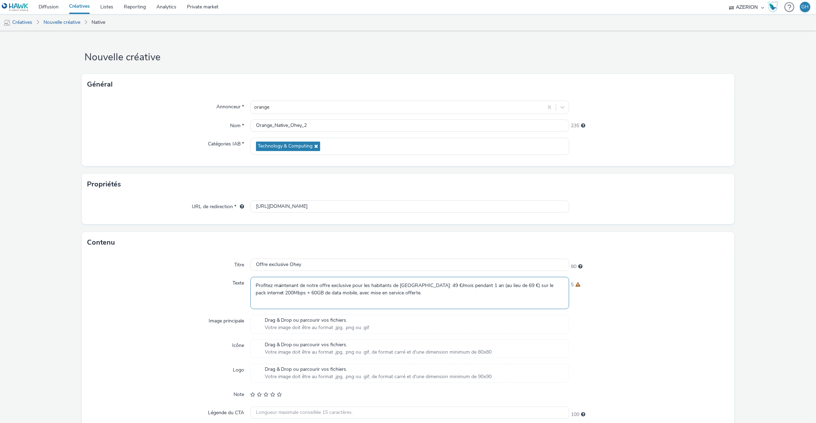
type textarea "Profitez maintenant de notre offre exclusive pour les habitants de [GEOGRAPHIC_…"
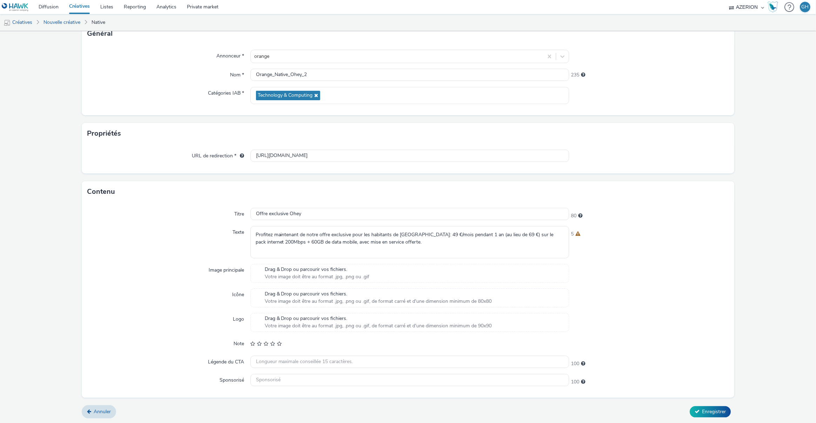
scroll to position [50, 0]
click at [276, 362] on input "text" at bounding box center [409, 363] width 319 height 12
paste input "Je fonce"
type input "Je fonce"
click at [278, 275] on span "Votre image doit être au format .jpg, .png ou .gif" at bounding box center [317, 277] width 105 height 7
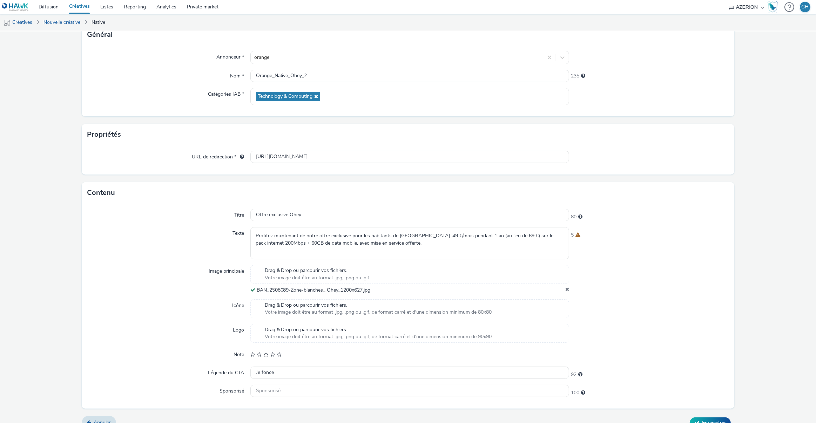
click at [294, 330] on span "Drag & Drop ou parcourir vos fichiers." at bounding box center [378, 329] width 227 height 7
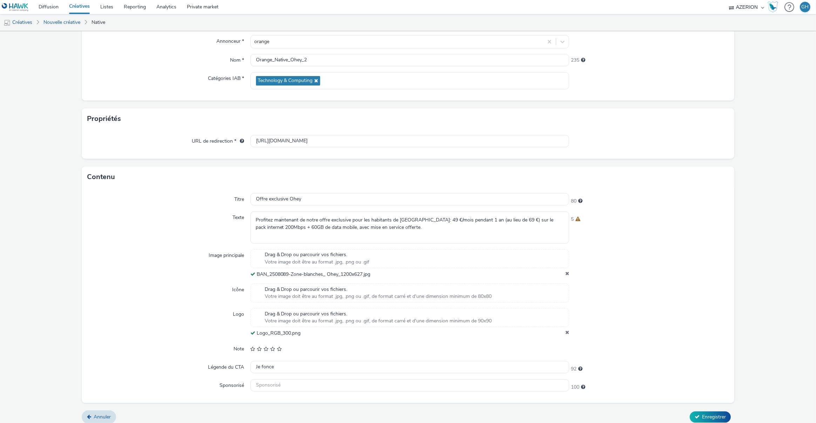
scroll to position [71, 0]
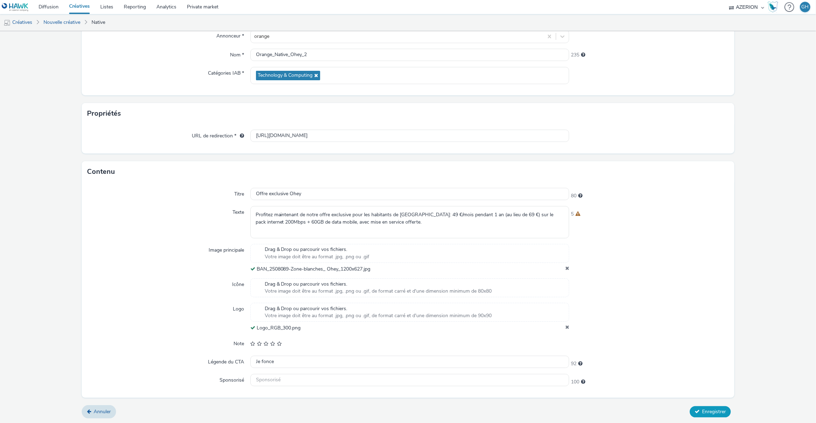
click at [702, 409] on span "Enregistrer" at bounding box center [714, 411] width 24 height 7
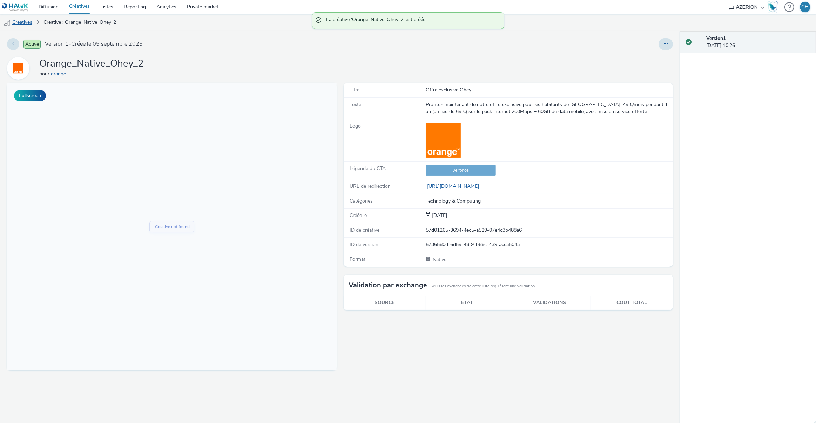
click at [19, 21] on link "Créatives" at bounding box center [18, 22] width 36 height 17
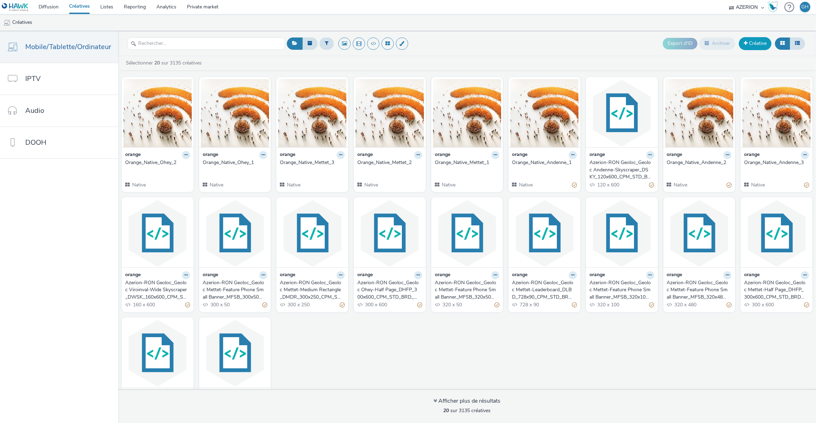
click at [758, 47] on link "Créative" at bounding box center [755, 43] width 33 height 13
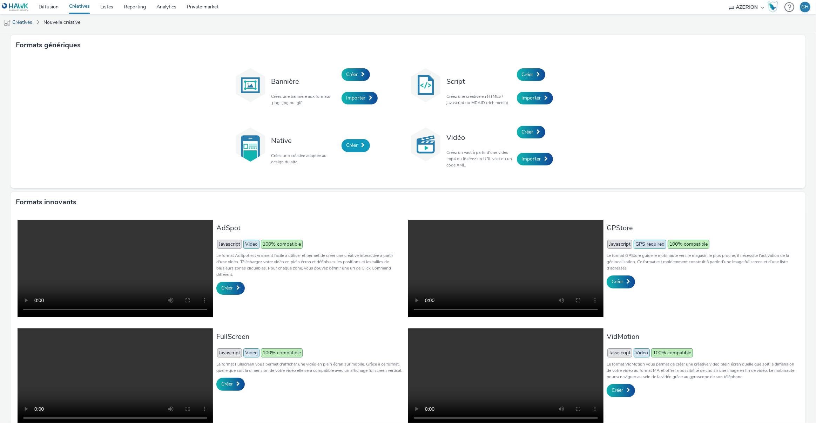
click at [348, 145] on span "Créer" at bounding box center [352, 145] width 12 height 7
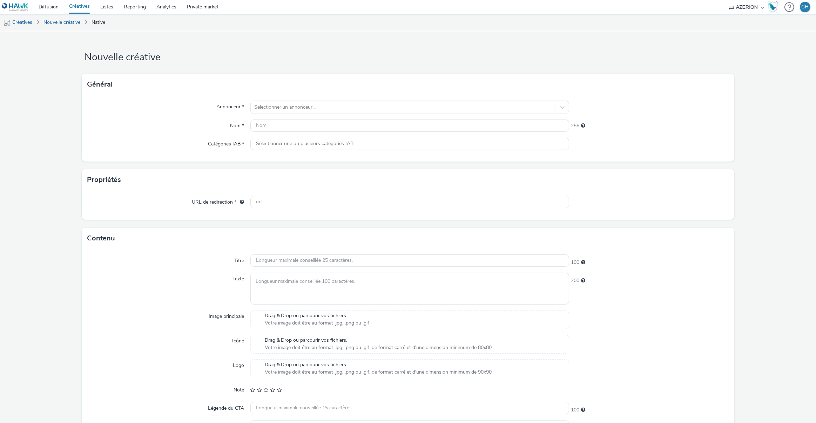
click at [274, 133] on div "Annonceur * Sélectionner un annonceur... Nom * 255 Catégories IAB * Sélectionne…" at bounding box center [408, 128] width 653 height 67
click at [276, 126] on input "text" at bounding box center [409, 126] width 319 height 12
paste input "Orange_Native_Ohey_1"
type input "Orange_Native_Ohey_3"
click at [318, 108] on div at bounding box center [403, 107] width 298 height 8
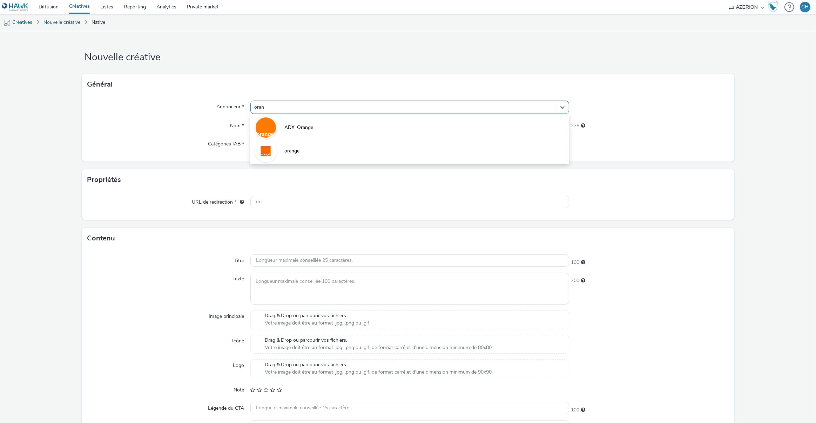
type input "orang"
click at [318, 151] on li "orange" at bounding box center [409, 150] width 319 height 23
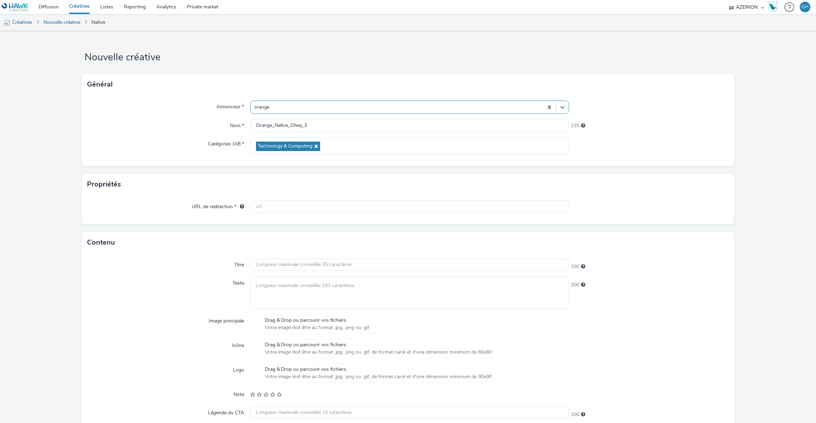
click at [274, 213] on div at bounding box center [409, 207] width 319 height 13
drag, startPoint x: 274, startPoint y: 210, endPoint x: 272, endPoint y: 207, distance: 4.0
click at [274, 210] on input "text" at bounding box center [409, 207] width 319 height 12
paste input "[URL][DOMAIN_NAME]"
type input "[URL][DOMAIN_NAME]"
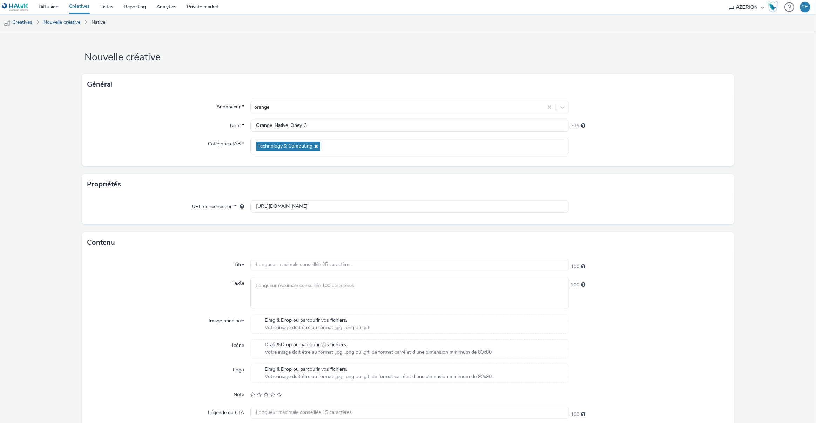
click at [211, 238] on div "Contenu" at bounding box center [408, 242] width 653 height 21
click at [296, 268] on input "text" at bounding box center [409, 265] width 319 height 12
paste input "L'internet fiable Orange"
type input "L'internet fiable Orange"
click at [273, 284] on textarea at bounding box center [409, 293] width 319 height 32
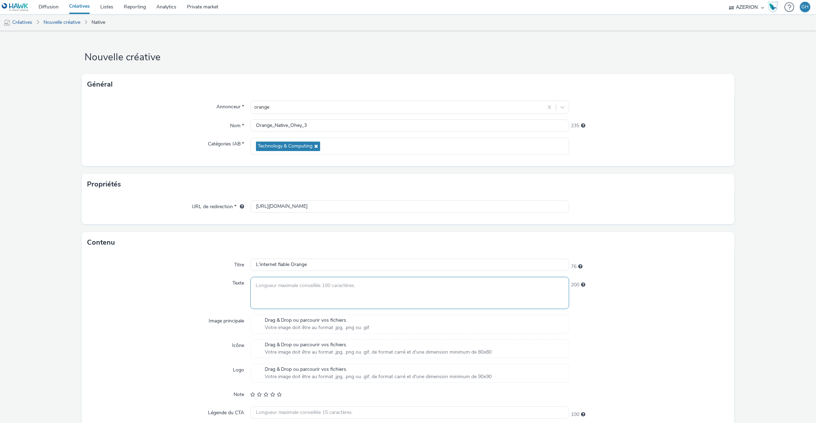
paste textarea "Le pack Orange internet illimité 200Mbps + 60GB de data mobile est à 49 €/mois …"
type textarea "Le pack Orange internet illimité 200Mbps + 60GB de data mobile est à 49 €/mois …"
drag, startPoint x: 164, startPoint y: 295, endPoint x: 264, endPoint y: 308, distance: 100.8
click at [165, 294] on div "Texte" at bounding box center [168, 293] width 163 height 32
click at [292, 324] on span "Votre image doit être au format .jpg, .png ou .gif" at bounding box center [317, 327] width 105 height 7
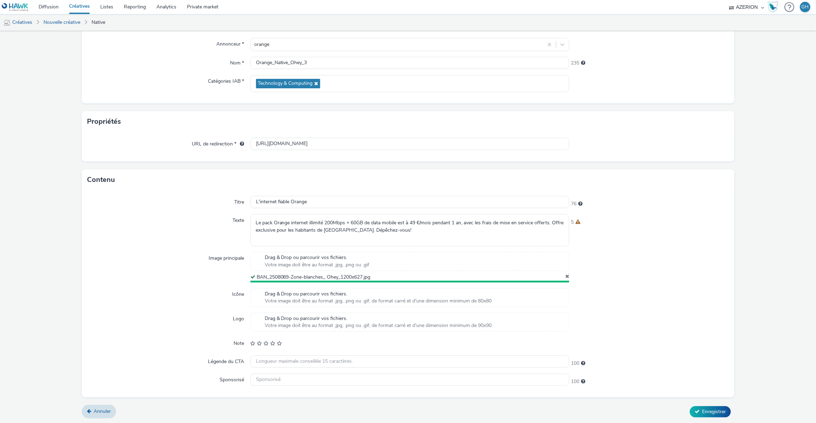
scroll to position [61, 0]
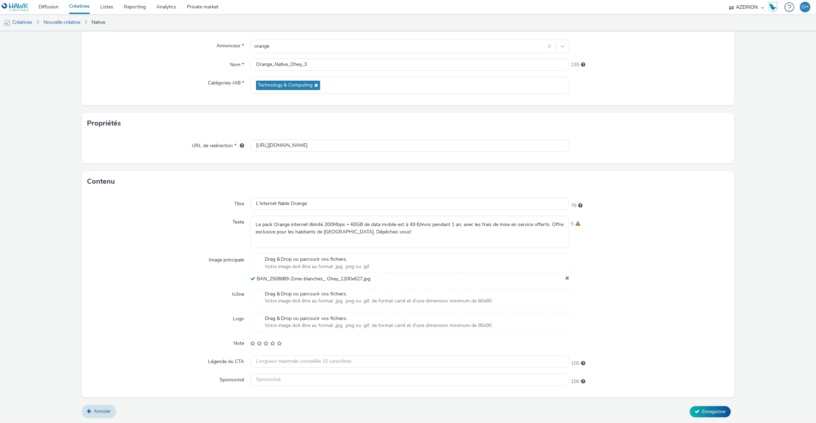
click at [272, 317] on span "Drag & Drop ou parcourir vos fichiers." at bounding box center [378, 318] width 227 height 7
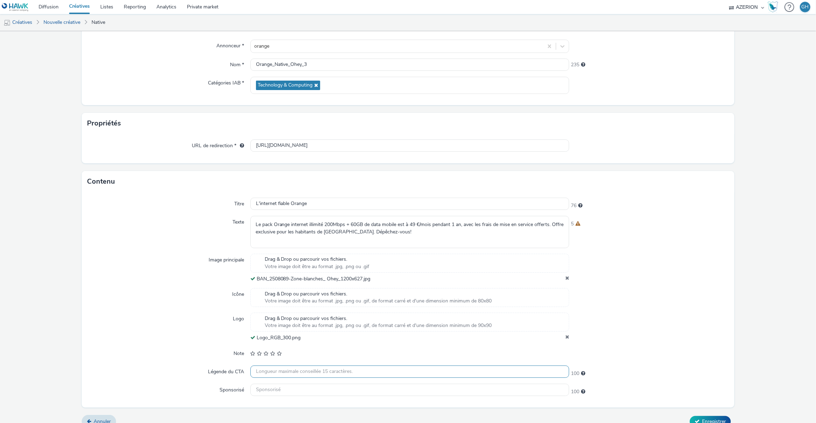
drag, startPoint x: 268, startPoint y: 372, endPoint x: 262, endPoint y: 372, distance: 6.3
click at [268, 372] on input "text" at bounding box center [409, 372] width 319 height 12
paste input "Je fonce"
type input "Je fonce"
click at [714, 418] on span "Enregistrer" at bounding box center [714, 421] width 24 height 7
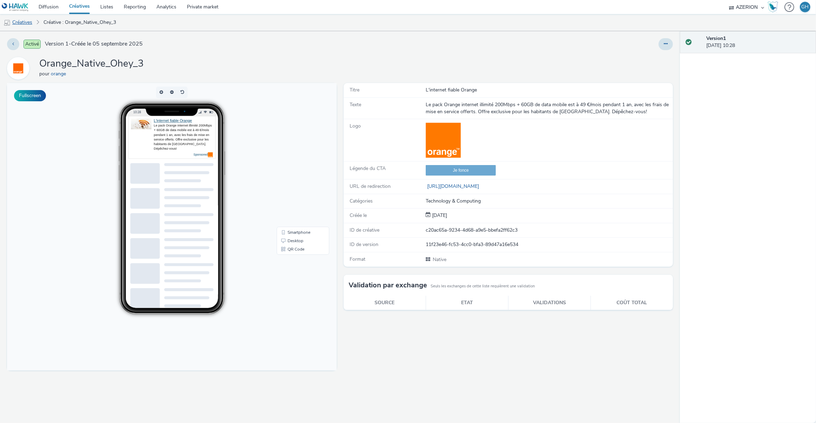
click at [28, 25] on link "Créatives" at bounding box center [18, 22] width 36 height 17
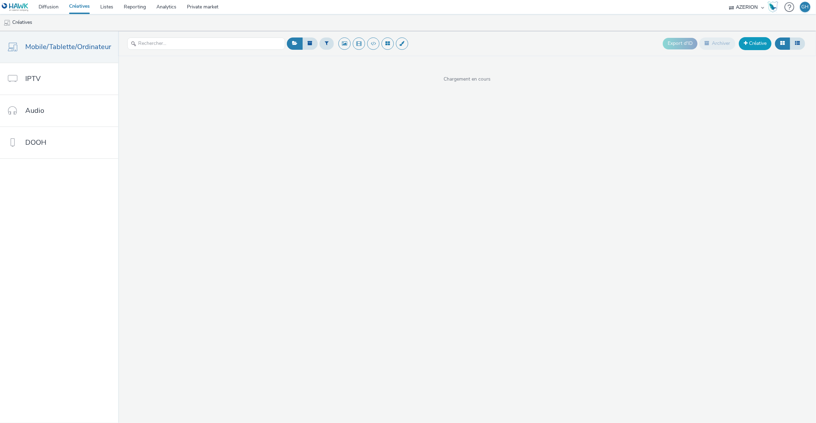
click at [752, 47] on link "Créative" at bounding box center [755, 43] width 33 height 13
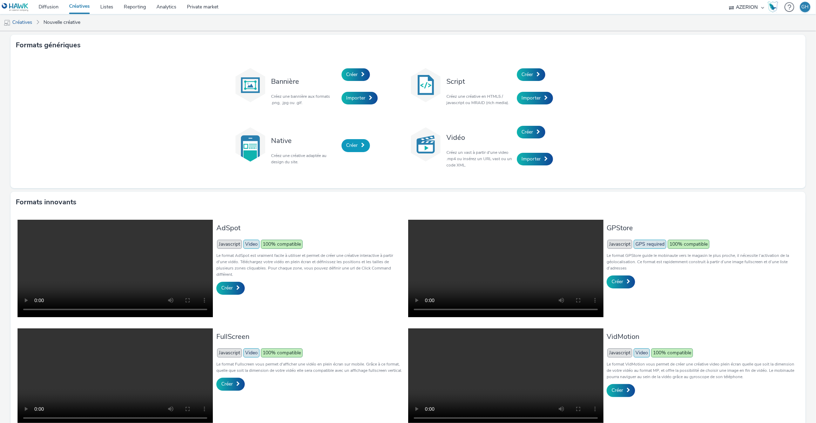
click at [352, 143] on span "Créer" at bounding box center [352, 145] width 12 height 7
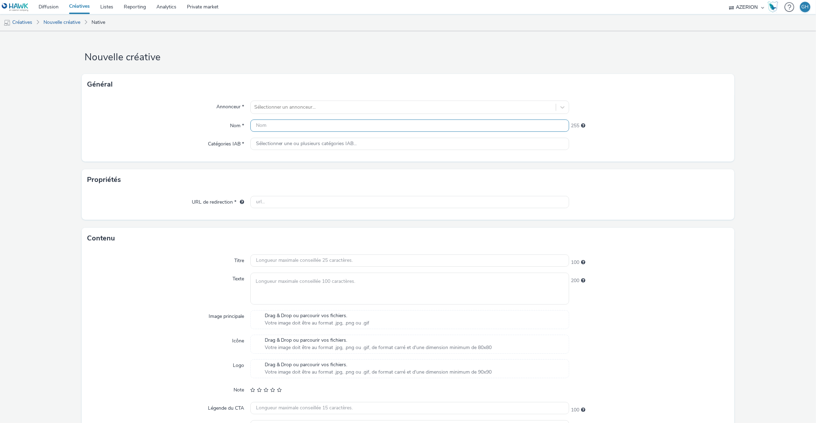
click at [288, 123] on input "text" at bounding box center [409, 126] width 319 height 12
paste input "Orange_Native_Viroinval_1"
type input "Orange_Native_Viroinval_1"
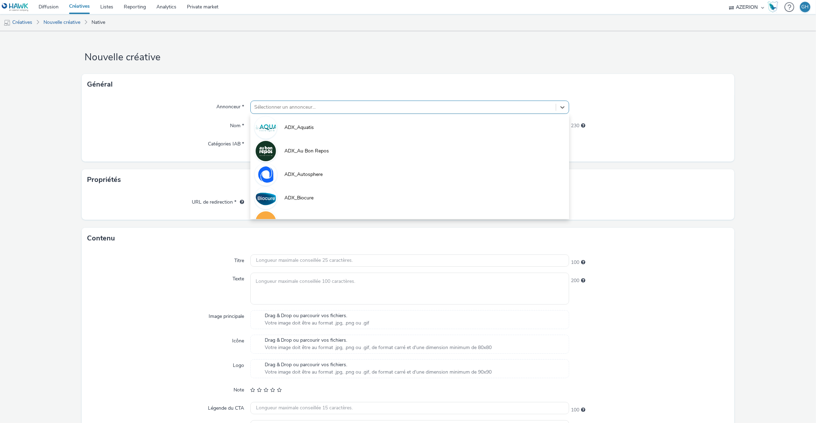
click at [276, 107] on div at bounding box center [403, 107] width 298 height 8
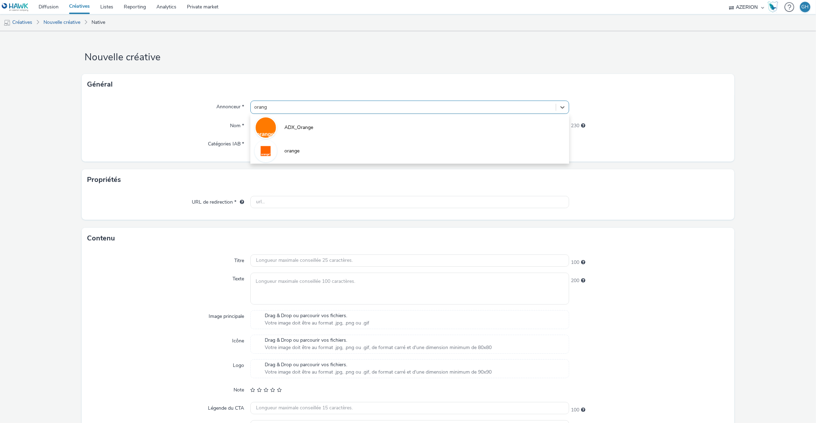
type input "orange"
click at [320, 152] on li "orange" at bounding box center [409, 150] width 319 height 23
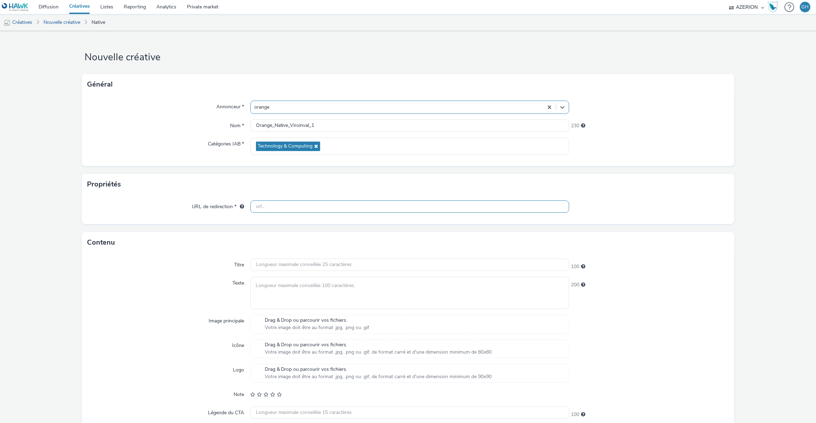
click at [274, 207] on input "text" at bounding box center [409, 207] width 319 height 12
paste input "[URL][DOMAIN_NAME]"
type input "[URL][DOMAIN_NAME]"
click at [257, 257] on div "Titre 100 Texte 200 Image principale Drag & Drop ou parcourir vos fichiers. Vot…" at bounding box center [408, 350] width 653 height 195
click at [317, 267] on input "text" at bounding box center [409, 265] width 319 height 12
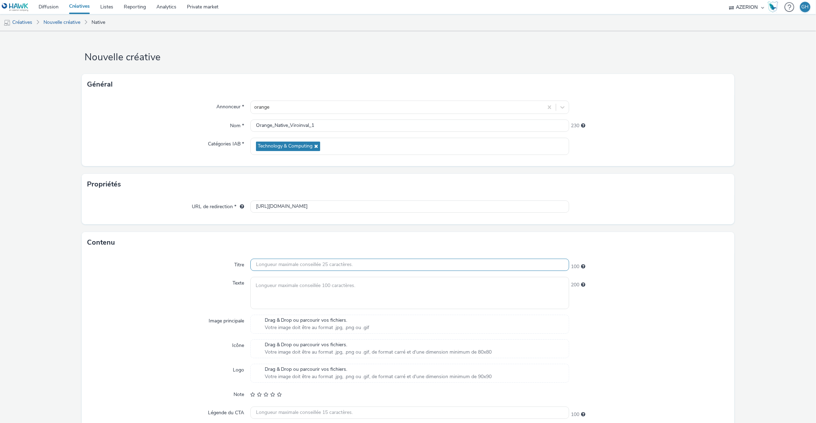
paste input "Orange est à [GEOGRAPHIC_DATA]"
type input "Orange est à [GEOGRAPHIC_DATA]"
click at [300, 282] on textarea at bounding box center [409, 293] width 319 height 32
paste textarea "Le réseau fixe d'Orange est déployé à [GEOGRAPHIC_DATA]. Profitez vite de notre…"
type textarea "Le réseau fixe d'Orange est déployé à [GEOGRAPHIC_DATA]. Profitez vite de notre…"
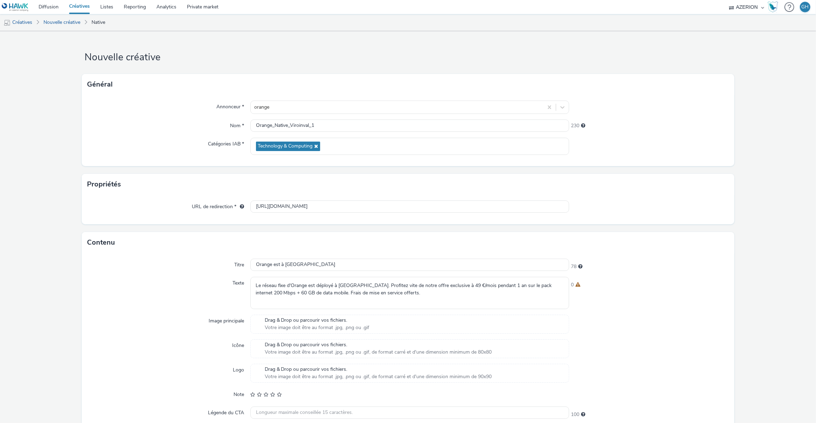
click at [306, 329] on span "Votre image doit être au format .jpg, .png ou .gif" at bounding box center [317, 327] width 105 height 7
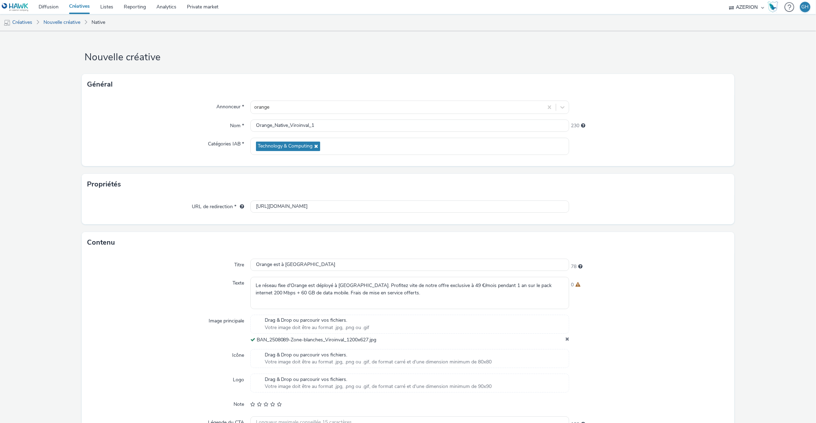
scroll to position [61, 0]
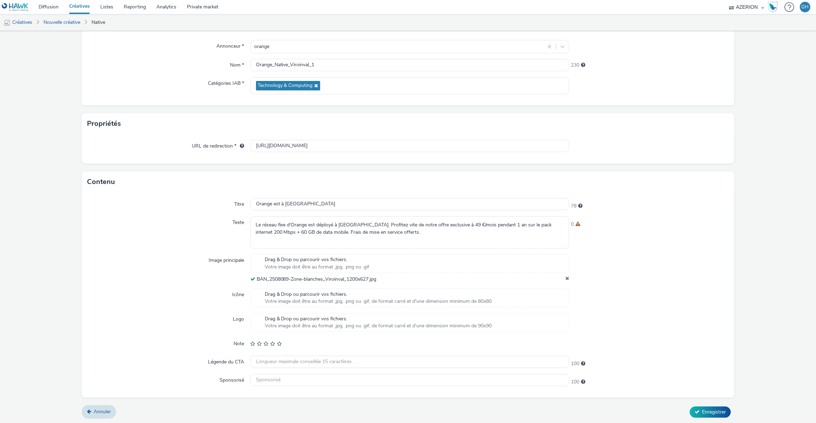
click at [288, 315] on span "Drag & Drop ou parcourir vos fichiers." at bounding box center [378, 318] width 227 height 7
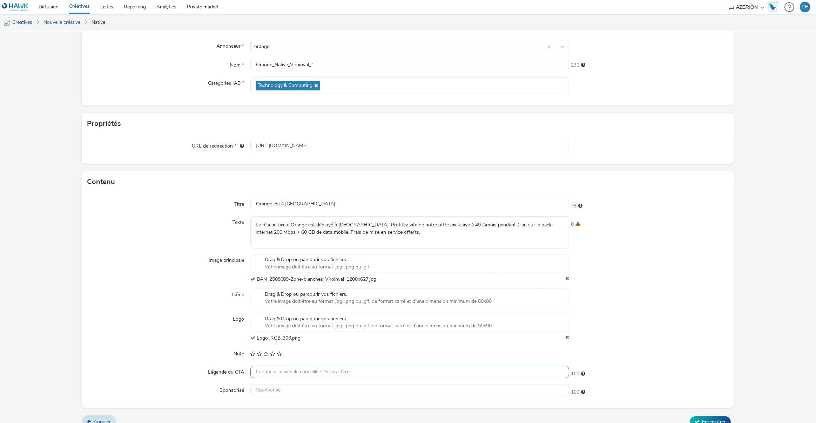
click at [263, 367] on input "text" at bounding box center [409, 372] width 319 height 12
paste input "Je fonce"
type input "Je fonce"
click at [214, 360] on div "Titre Orange est à Viroinval 78 Texte Le réseau fixe d'Orange est déployé à Vir…" at bounding box center [408, 299] width 653 height 215
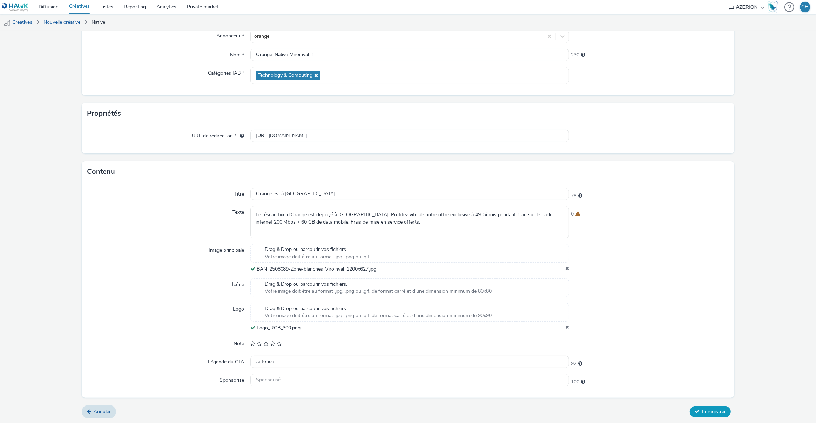
click at [721, 411] on span "Enregistrer" at bounding box center [714, 411] width 24 height 7
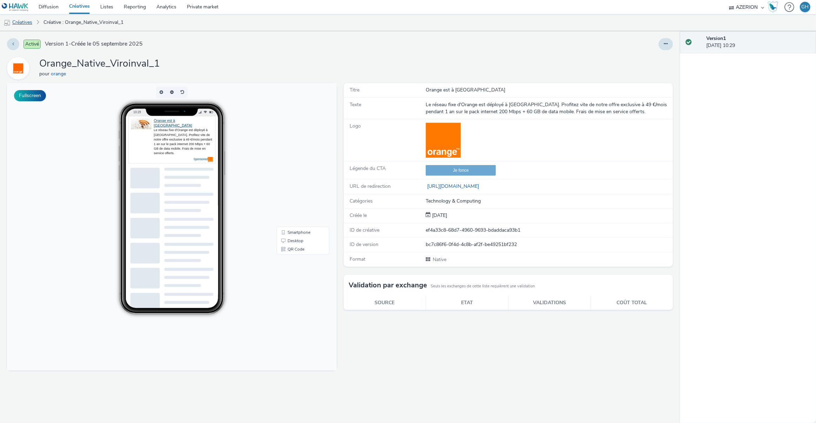
click at [27, 22] on link "Créatives" at bounding box center [18, 22] width 36 height 17
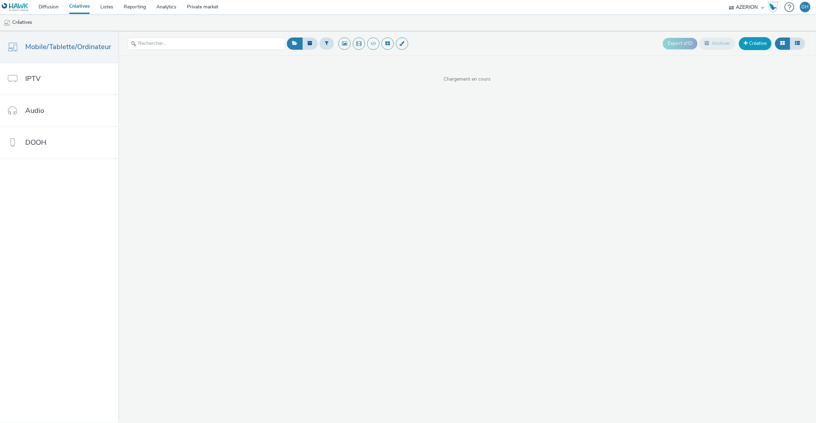
click at [749, 42] on link "Créative" at bounding box center [755, 43] width 33 height 13
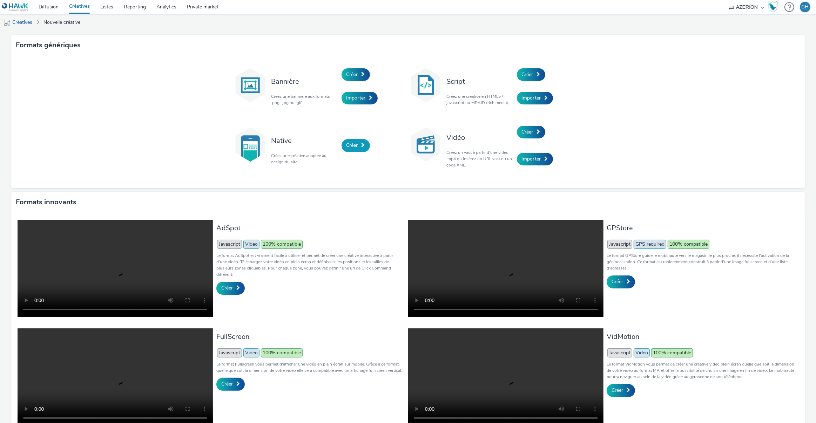
click at [360, 140] on link "Créer" at bounding box center [355, 145] width 28 height 13
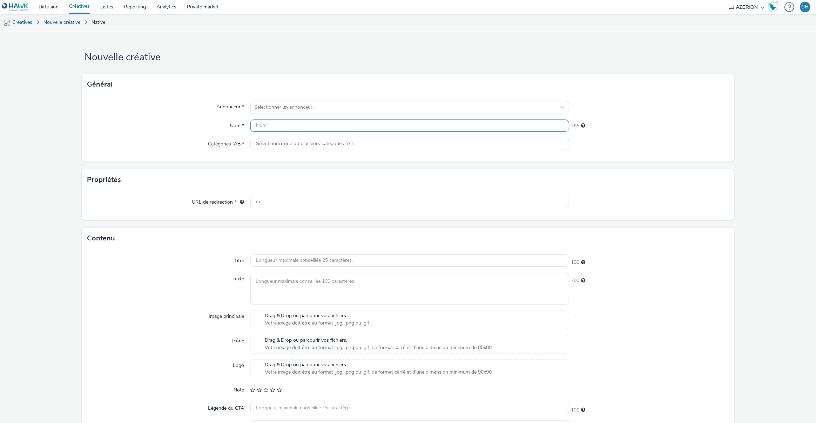
click at [288, 127] on input "text" at bounding box center [409, 126] width 319 height 12
paste input "Orange_Native_Viroinval_1"
type input "Orange_Native_Viroinval_2"
click at [304, 109] on div at bounding box center [403, 107] width 298 height 8
type input "orang"
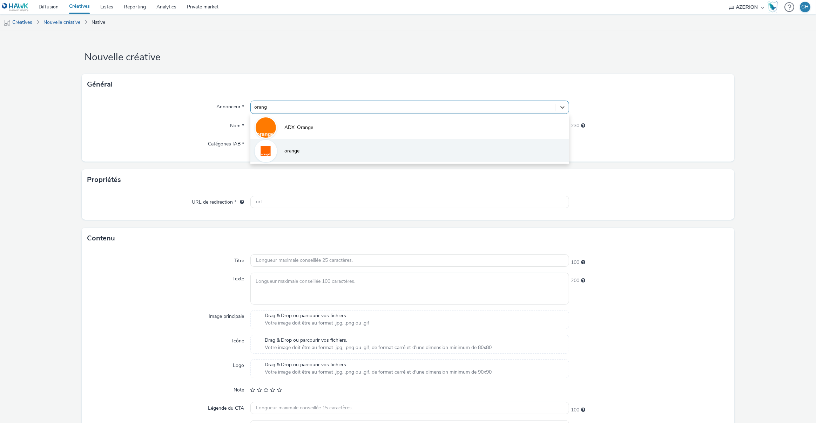
click at [310, 157] on li "orange" at bounding box center [409, 150] width 319 height 23
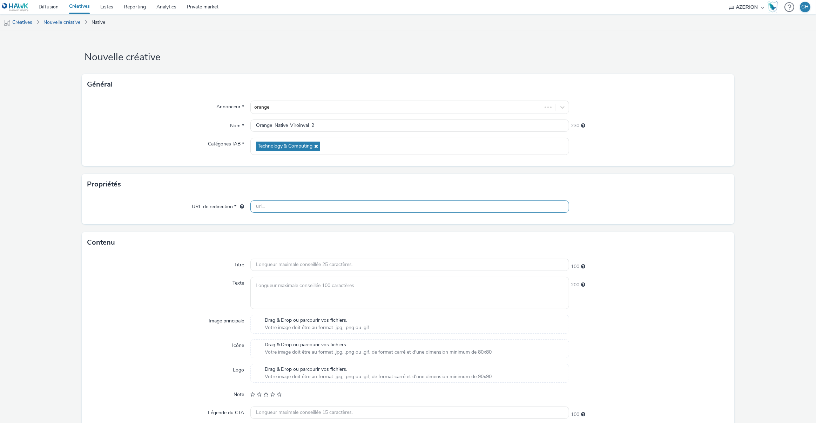
click at [304, 210] on input "text" at bounding box center [409, 207] width 319 height 12
paste input "[URL][DOMAIN_NAME]"
type input "[URL][DOMAIN_NAME]"
click at [211, 237] on div "Contenu" at bounding box center [408, 242] width 653 height 21
click at [286, 283] on textarea at bounding box center [409, 293] width 319 height 32
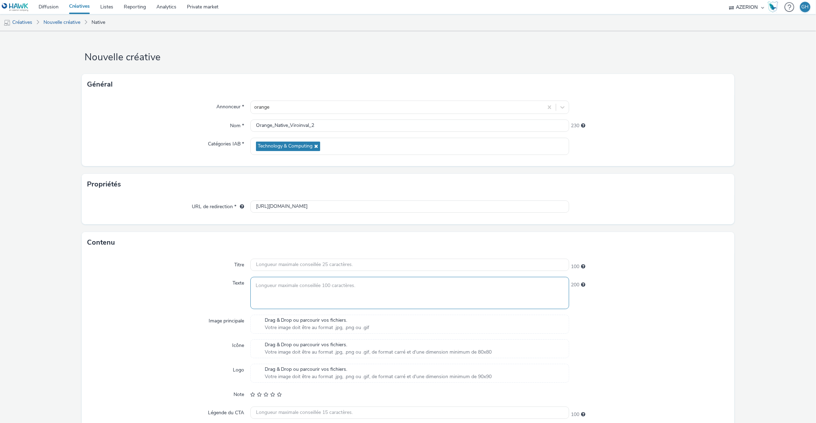
paste textarea "Profitez maintenant de notre offre exclusive pour les habitants de [GEOGRAPHIC_…"
type textarea "Profitez maintenant de notre offre exclusive pour les habitants de [GEOGRAPHIC_…"
click at [296, 263] on input "text" at bounding box center [409, 265] width 319 height 12
paste input "Offre exclusive Viroinval"
type input "Offre exclusive Viroinval"
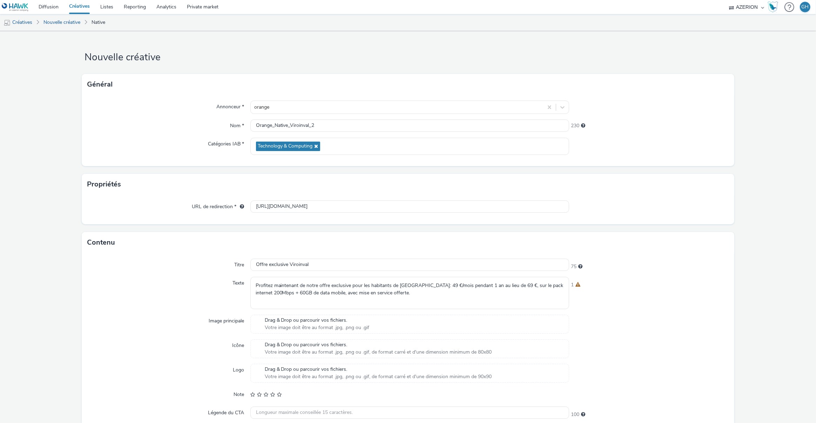
click at [156, 257] on div "Titre Offre exclusive Viroinval 75 Texte Profitez maintenant de notre offre exc…" at bounding box center [408, 350] width 653 height 195
click at [287, 413] on input "text" at bounding box center [409, 413] width 319 height 12
paste input "Je fonce"
type input "Je fonce"
click at [278, 372] on span "Drag & Drop ou parcourir vos fichiers." at bounding box center [378, 369] width 227 height 7
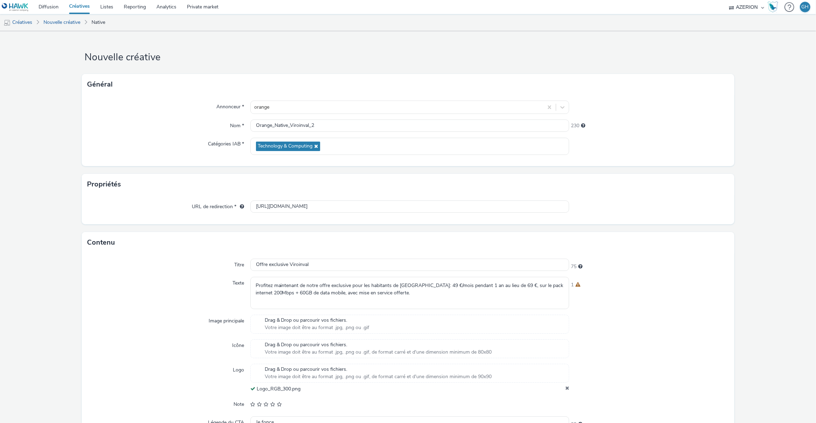
click at [279, 324] on span "Votre image doit être au format .jpg, .png ou .gif" at bounding box center [317, 327] width 105 height 7
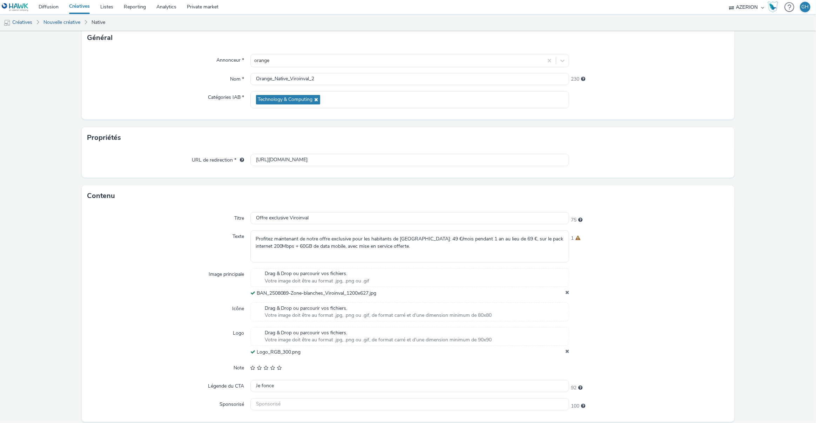
scroll to position [71, 0]
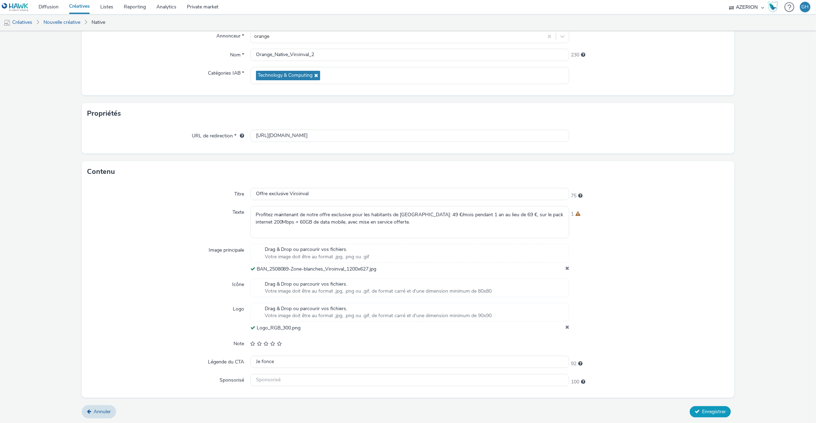
click at [702, 408] on span "Enregistrer" at bounding box center [714, 411] width 24 height 7
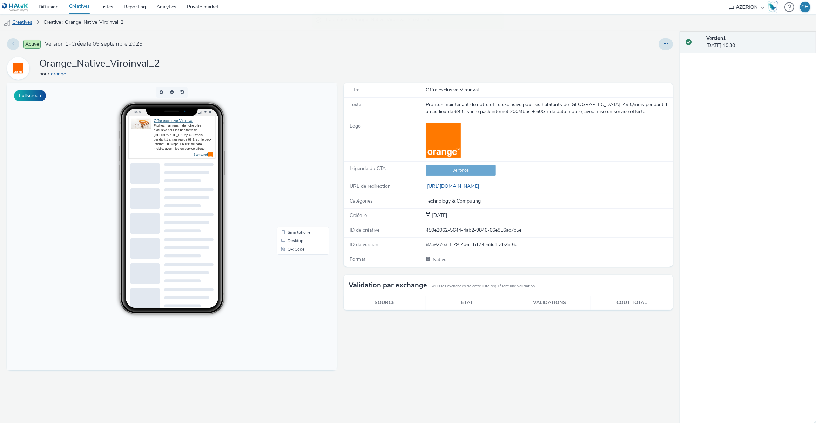
click at [35, 22] on link "Créatives" at bounding box center [18, 22] width 36 height 17
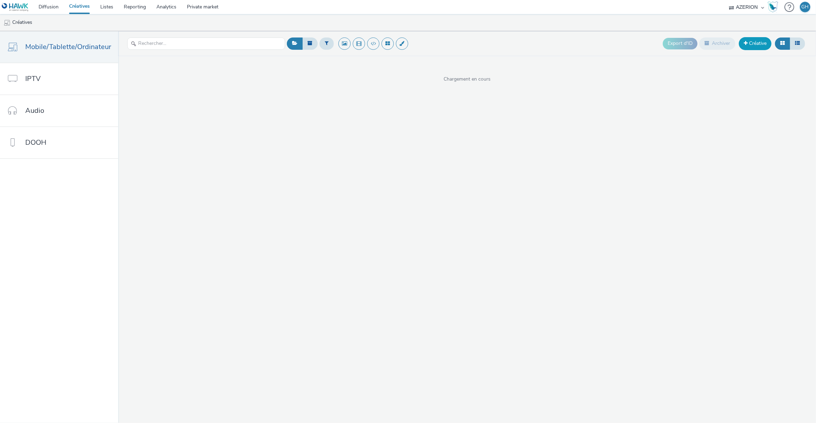
click at [747, 49] on link "Créative" at bounding box center [755, 43] width 33 height 13
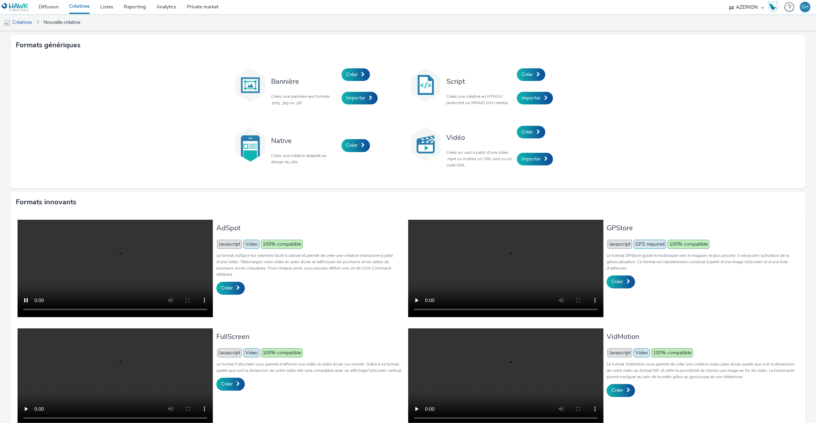
click at [348, 134] on div "Native Créez une créative adaptée au design du site. Créer" at bounding box center [320, 146] width 175 height 54
click at [350, 151] on link "Créer" at bounding box center [355, 145] width 28 height 13
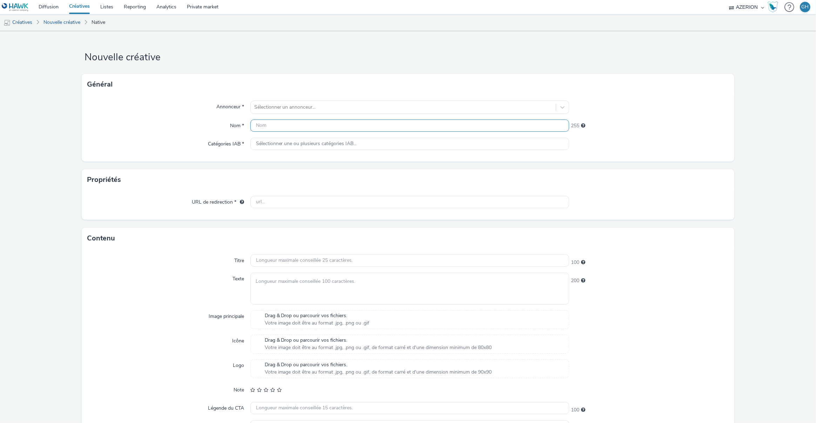
click at [285, 120] on input "text" at bounding box center [409, 126] width 319 height 12
paste input "Orange_Native_Viroinval_1"
type input "Orange_Native_Viroinval_3"
drag, startPoint x: 405, startPoint y: 203, endPoint x: 390, endPoint y: 205, distance: 14.6
click at [404, 203] on input "text" at bounding box center [409, 202] width 319 height 12
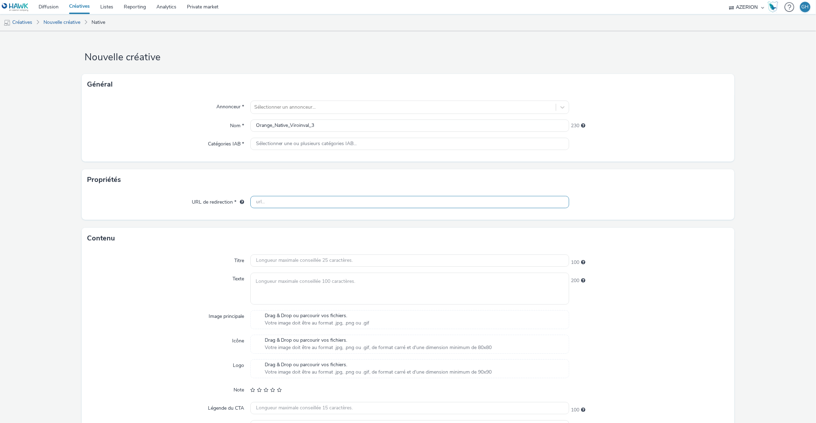
paste input "[URL][DOMAIN_NAME]"
type input "[URL][DOMAIN_NAME]"
click at [263, 104] on div at bounding box center [403, 107] width 298 height 8
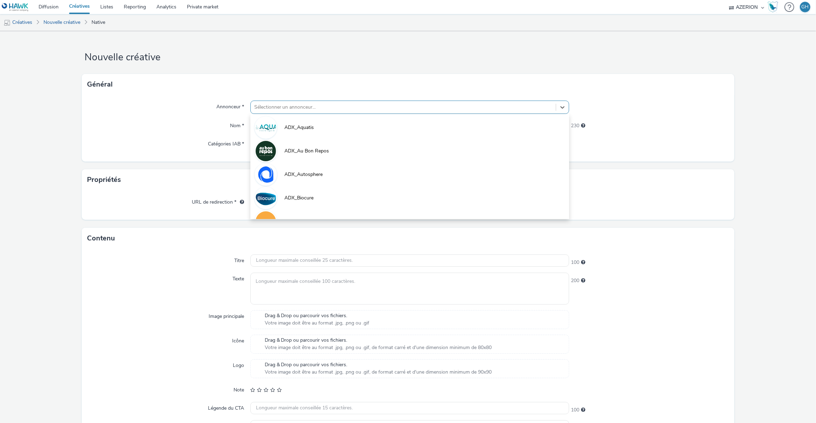
type input "p"
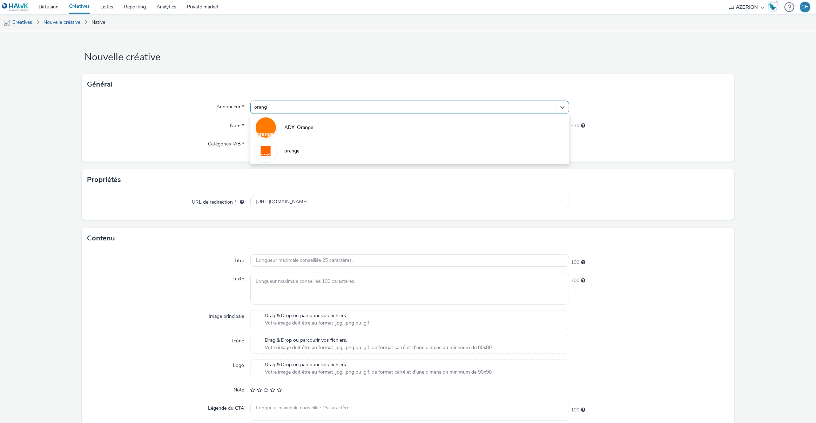
type input "orange"
click at [311, 150] on li "orange" at bounding box center [409, 150] width 319 height 23
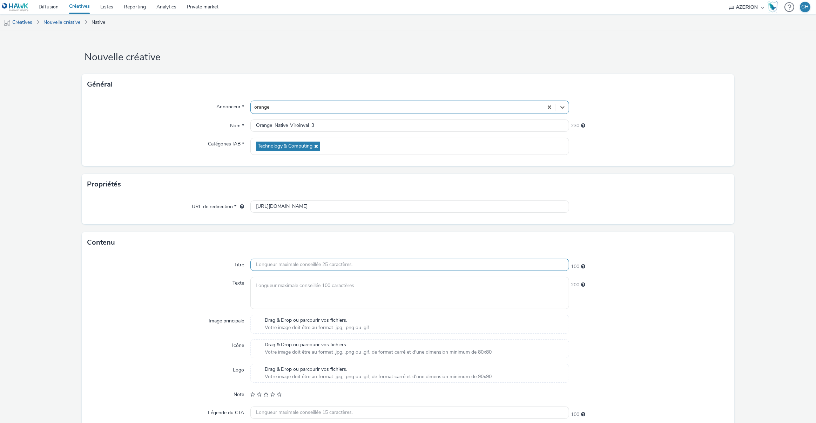
click at [269, 260] on input "text" at bounding box center [409, 265] width 319 height 12
paste input "L'internet fiable Orange"
type input "L'internet fiable Orange"
click at [331, 290] on textarea at bounding box center [409, 293] width 319 height 32
paste textarea "Le pack Orange internet illimité 200Mbps + 60GB de data mobile est à 49 €/mois …"
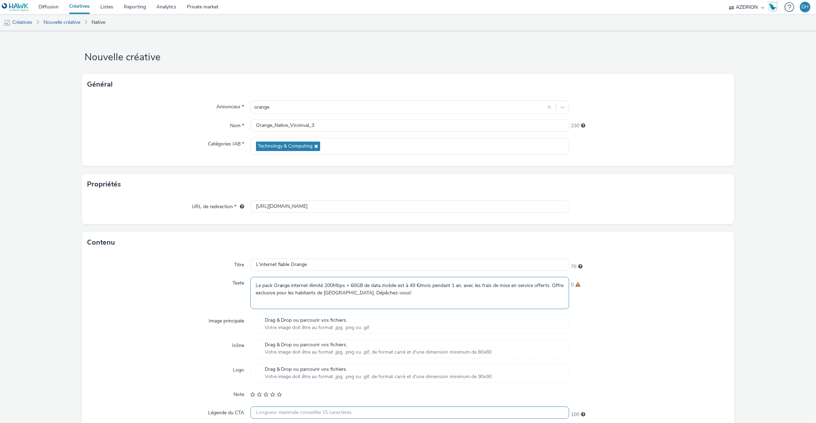
type textarea "Le pack Orange internet illimité 200Mbps + 60GB de data mobile est à 49 €/mois …"
click at [301, 412] on input "text" at bounding box center [409, 413] width 319 height 12
type input "Je fonce"
click at [279, 372] on span "Drag & Drop ou parcourir vos fichiers." at bounding box center [378, 369] width 227 height 7
click at [274, 324] on span "Votre image doit être au format .jpg, .png ou .gif" at bounding box center [317, 327] width 105 height 7
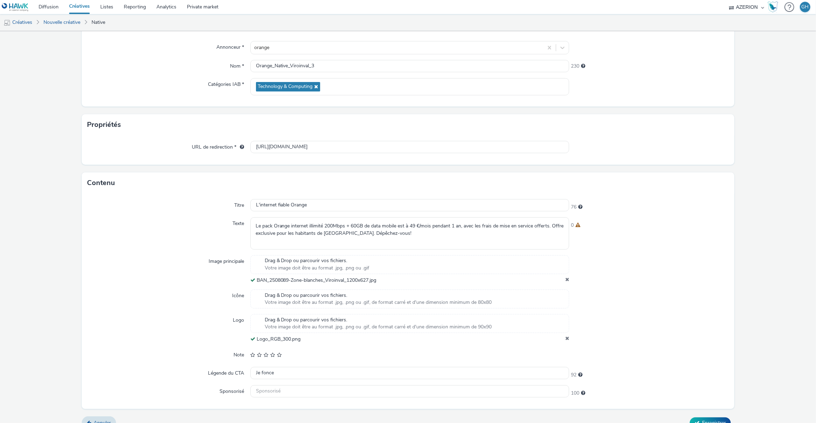
scroll to position [71, 0]
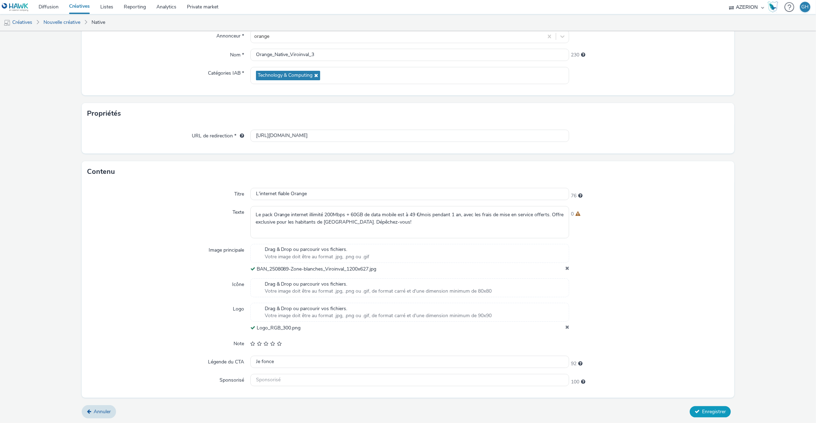
click at [690, 407] on button "Enregistrer" at bounding box center [710, 411] width 41 height 11
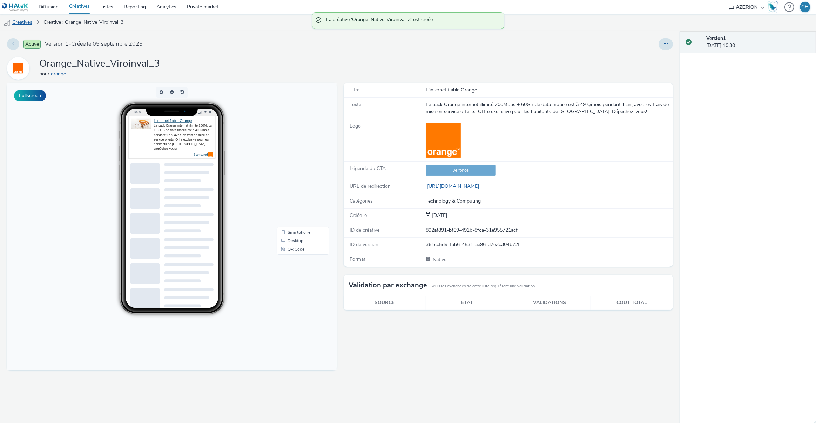
drag, startPoint x: 25, startPoint y: 31, endPoint x: 23, endPoint y: 24, distance: 6.9
click at [25, 31] on div "Activé Version 1 - Créée le [DATE] Orange_Native_Viroinval_3 pour orange Fullsc…" at bounding box center [340, 227] width 680 height 392
click at [23, 23] on link "Créatives" at bounding box center [18, 22] width 36 height 17
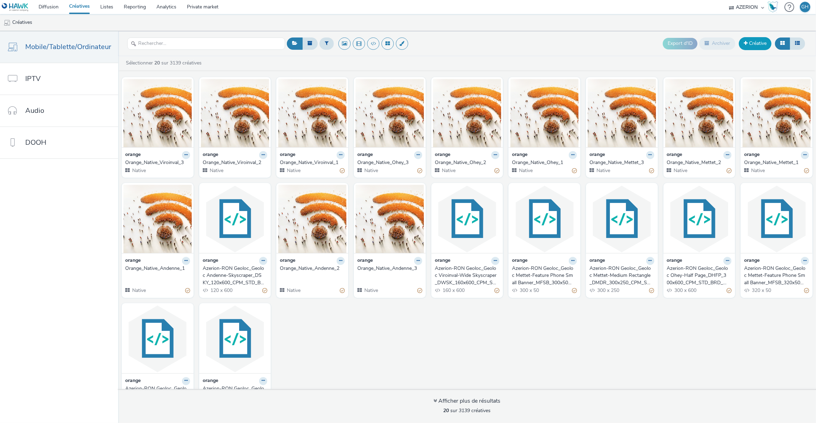
click at [759, 42] on link "Créative" at bounding box center [755, 43] width 33 height 13
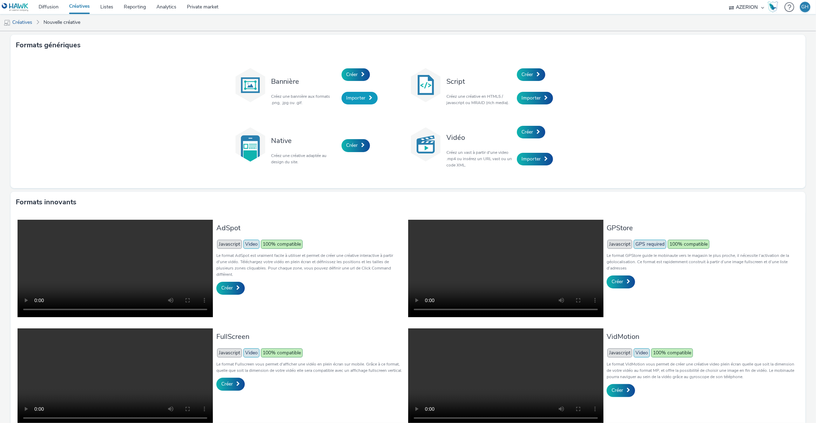
click at [346, 101] on span "Importer" at bounding box center [355, 98] width 19 height 7
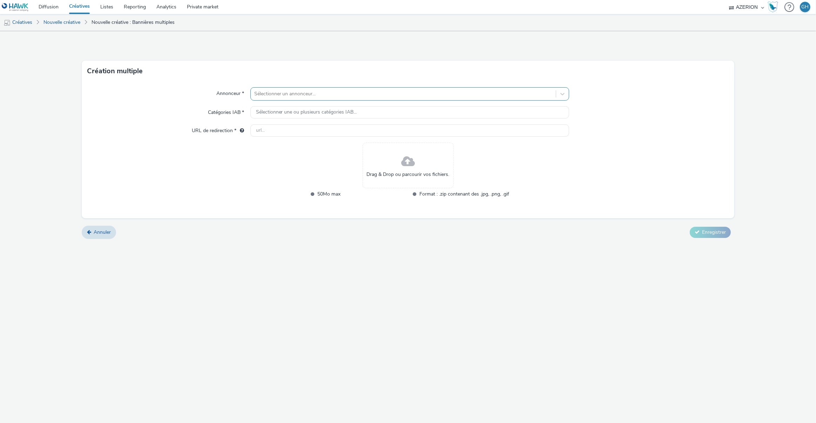
click at [293, 94] on div at bounding box center [403, 94] width 298 height 8
type input "q"
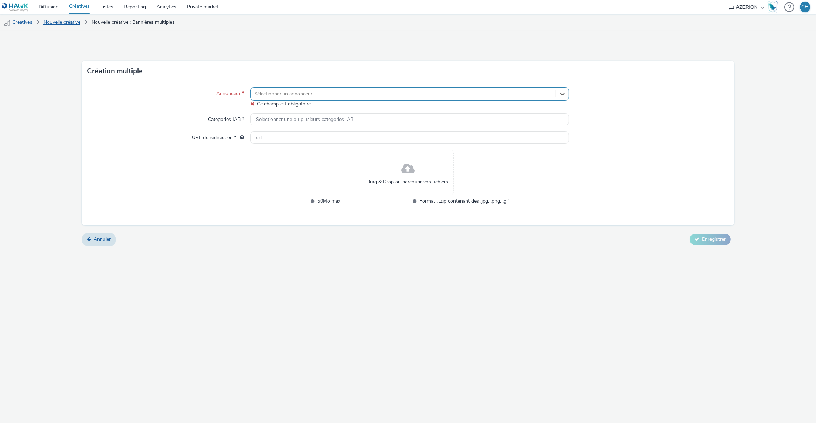
click at [57, 24] on link "Nouvelle créative" at bounding box center [62, 22] width 44 height 17
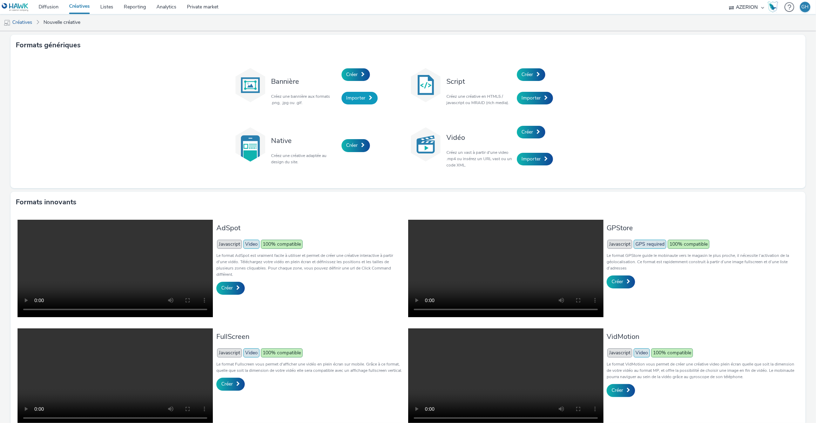
click at [348, 97] on span "Importer" at bounding box center [355, 98] width 19 height 7
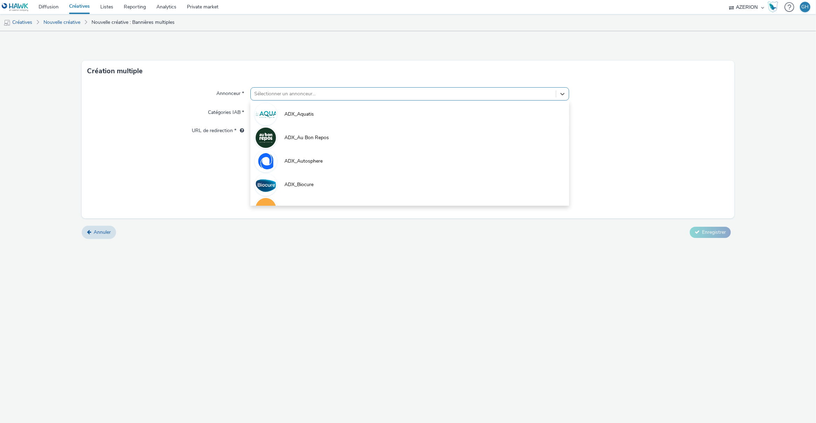
click at [298, 96] on div at bounding box center [403, 94] width 298 height 8
type input "sh"
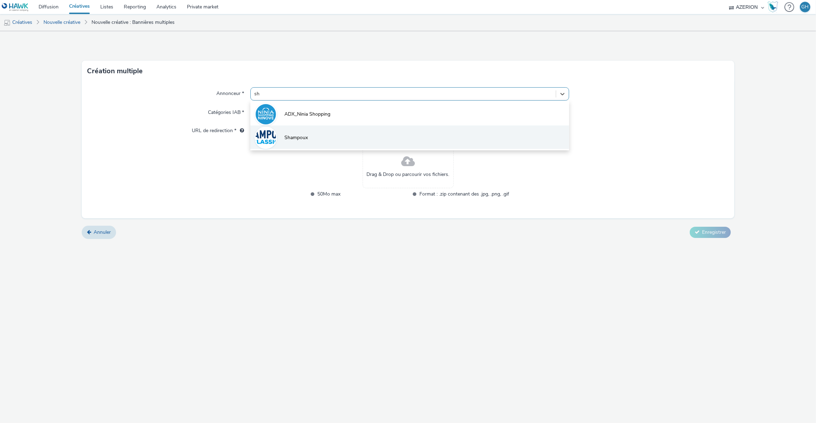
click at [306, 146] on li "Shampoux" at bounding box center [409, 136] width 319 height 23
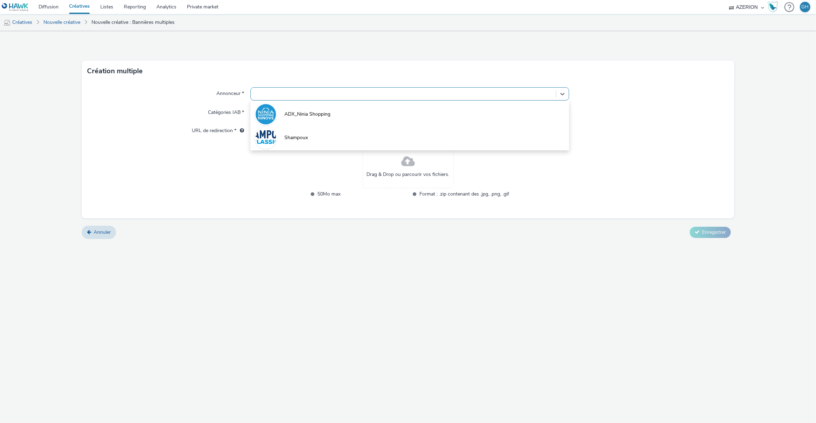
type input "[URL][DOMAIN_NAME]"
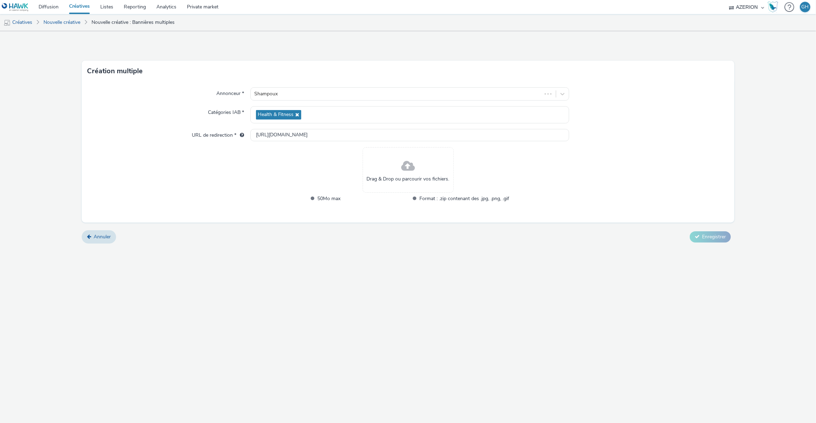
click at [413, 174] on span at bounding box center [408, 166] width 14 height 19
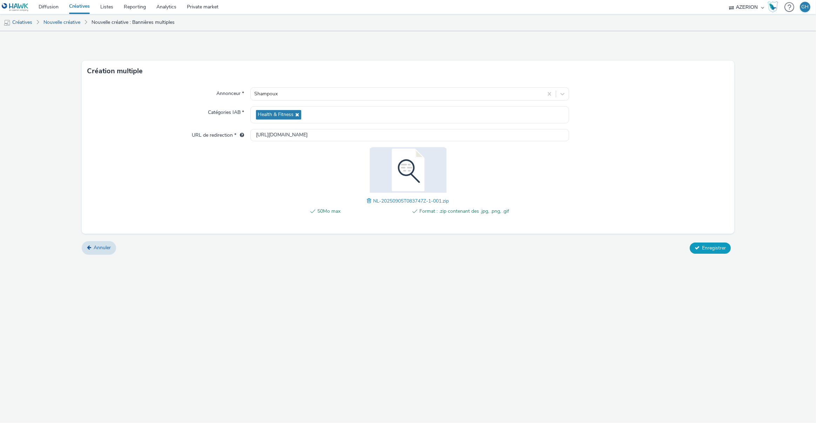
click at [696, 246] on icon at bounding box center [696, 247] width 5 height 5
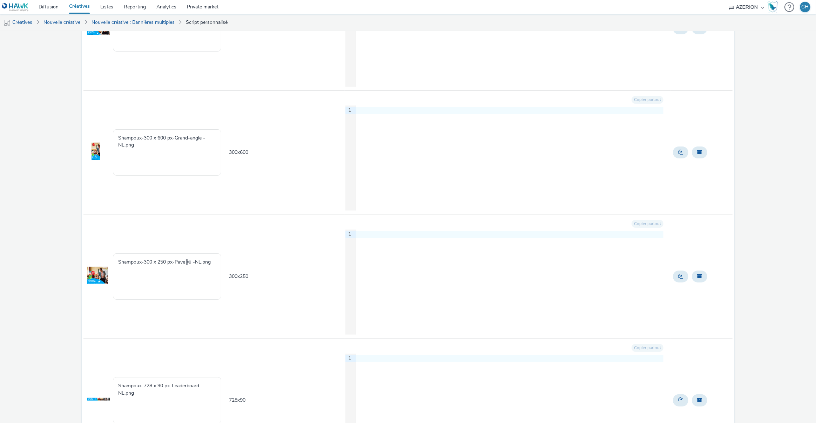
scroll to position [586, 0]
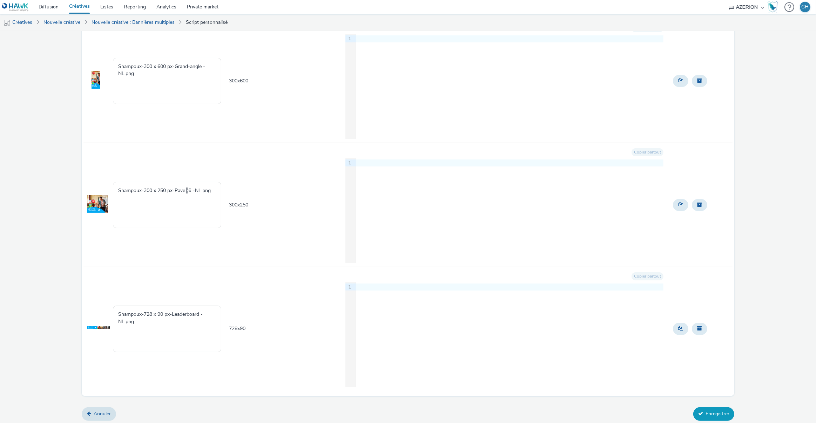
click at [710, 411] on button "Enregistrer" at bounding box center [713, 413] width 41 height 13
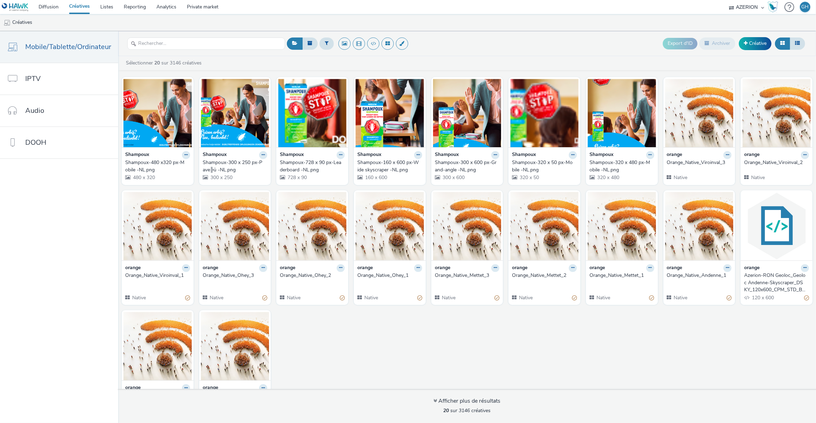
click at [77, 5] on link "Créatives" at bounding box center [79, 7] width 31 height 14
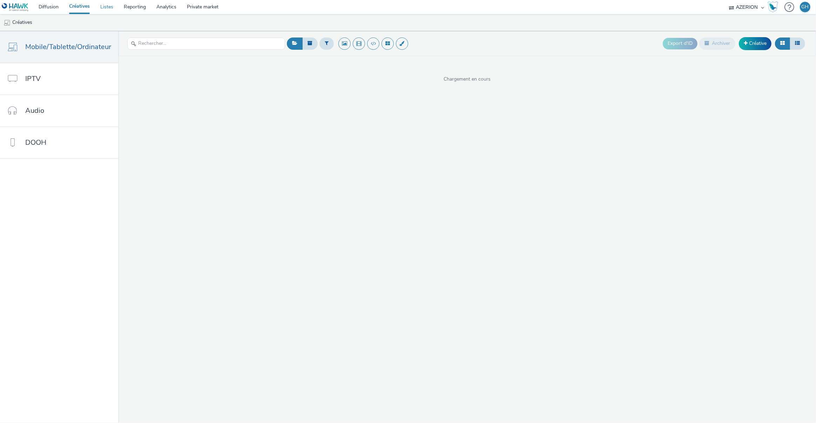
click at [108, 5] on link "Listes" at bounding box center [106, 7] width 23 height 14
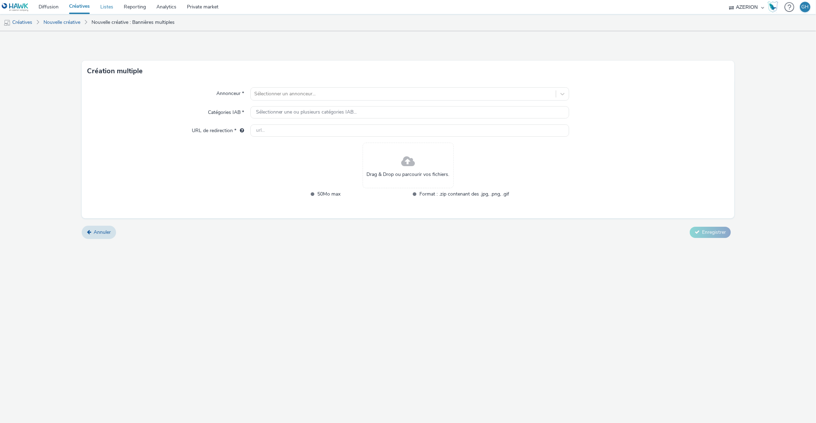
click at [113, 7] on link "Listes" at bounding box center [106, 7] width 23 height 14
